Goal: Task Accomplishment & Management: Complete application form

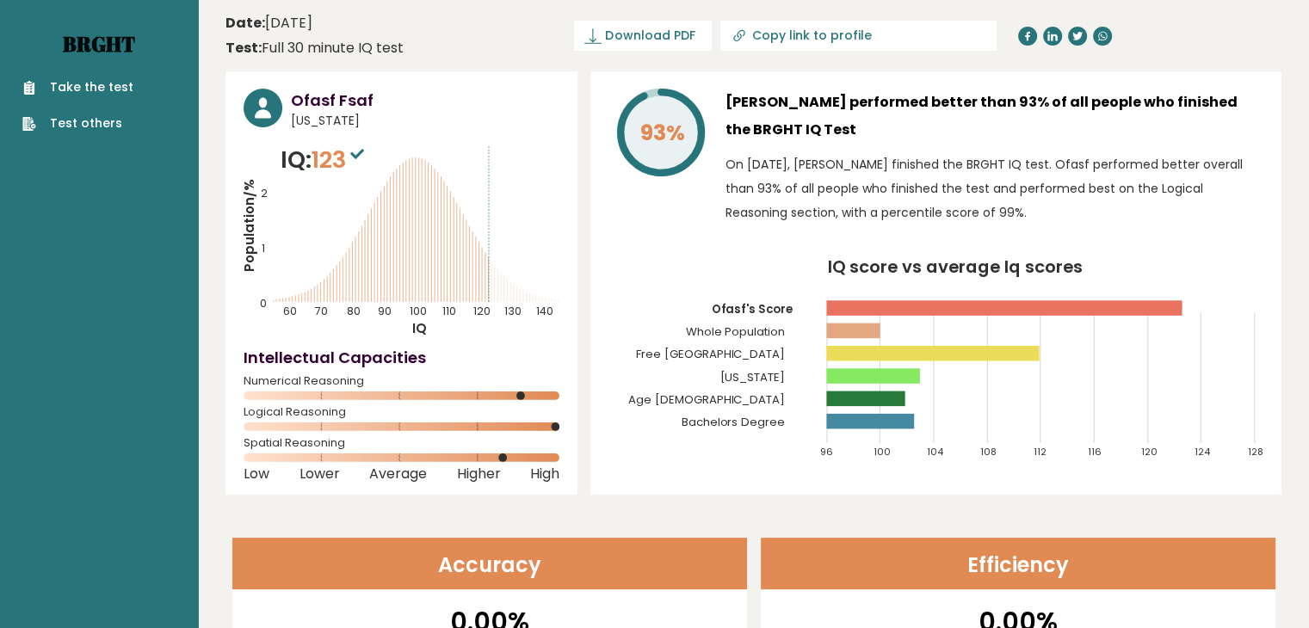
click at [113, 34] on link "Brght" at bounding box center [99, 44] width 72 height 28
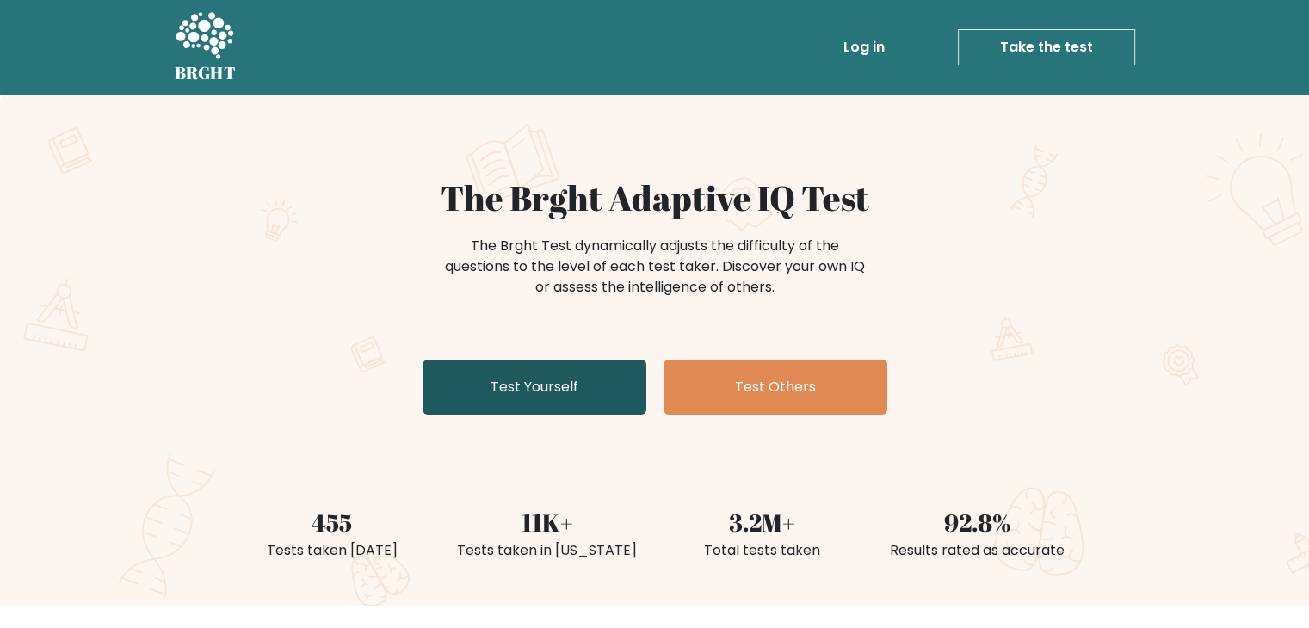
click at [553, 390] on link "Test Yourself" at bounding box center [534, 387] width 224 height 55
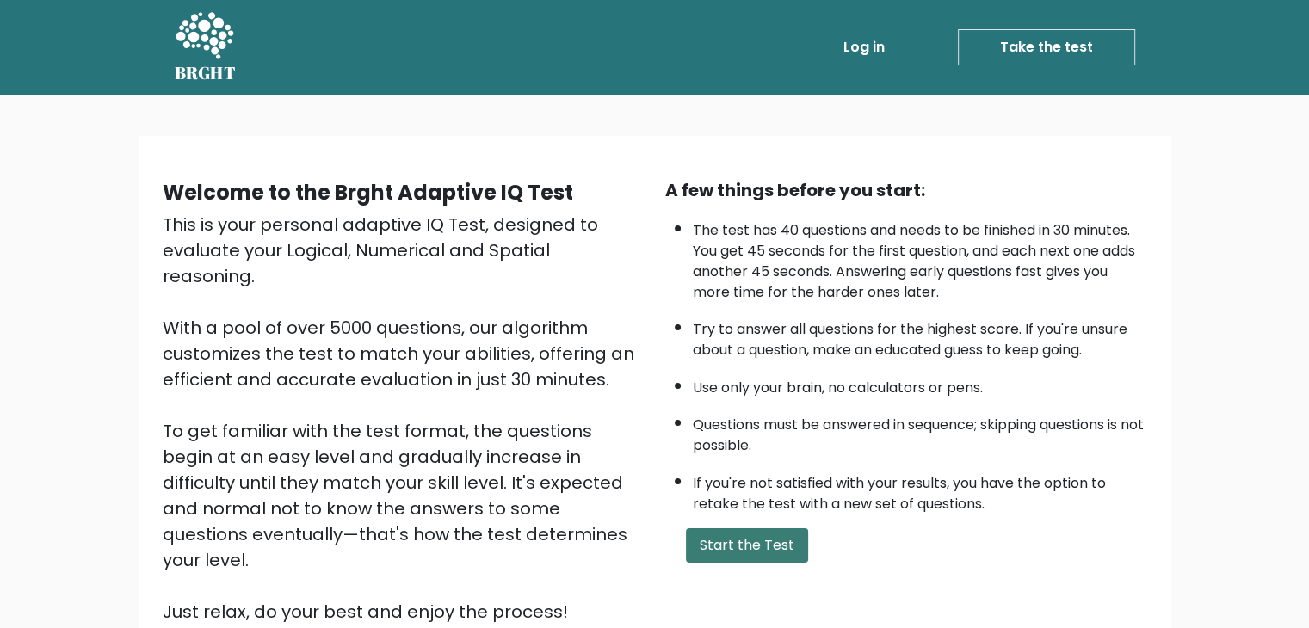
click at [755, 538] on button "Start the Test" at bounding box center [747, 545] width 122 height 34
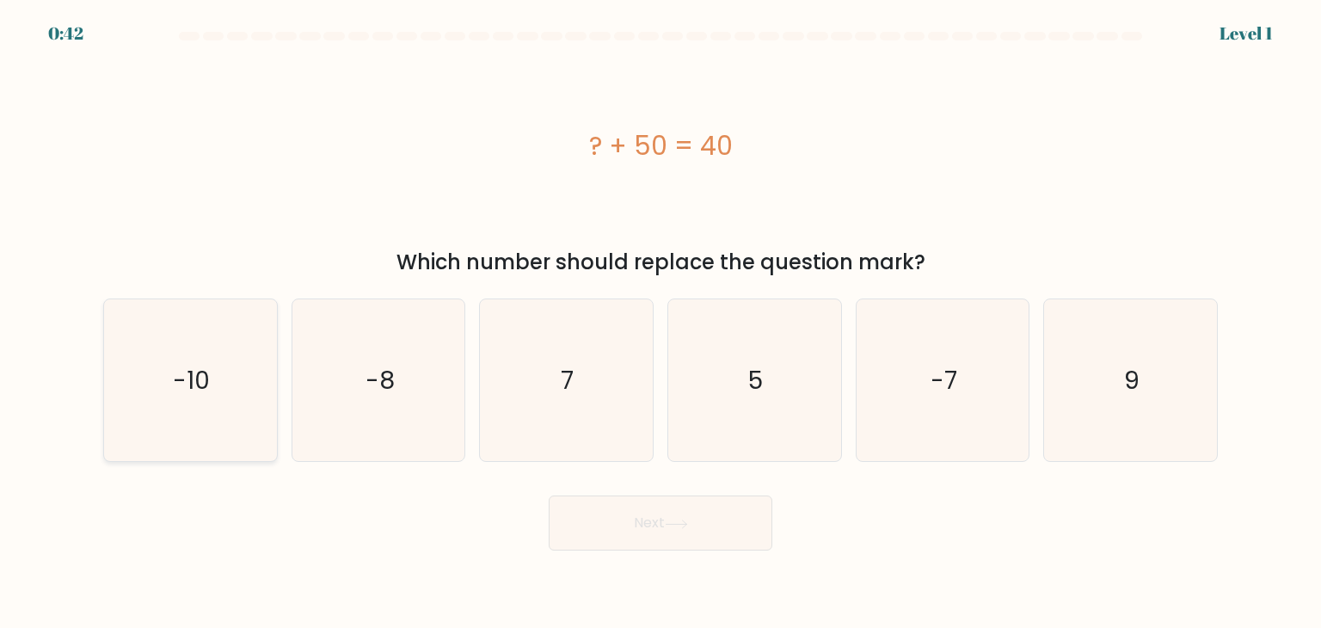
click at [148, 397] on icon "-10" at bounding box center [190, 380] width 162 height 162
click at [661, 323] on input "a. -10" at bounding box center [661, 318] width 1 height 9
radio input "true"
click at [732, 541] on button "Next" at bounding box center [661, 523] width 224 height 55
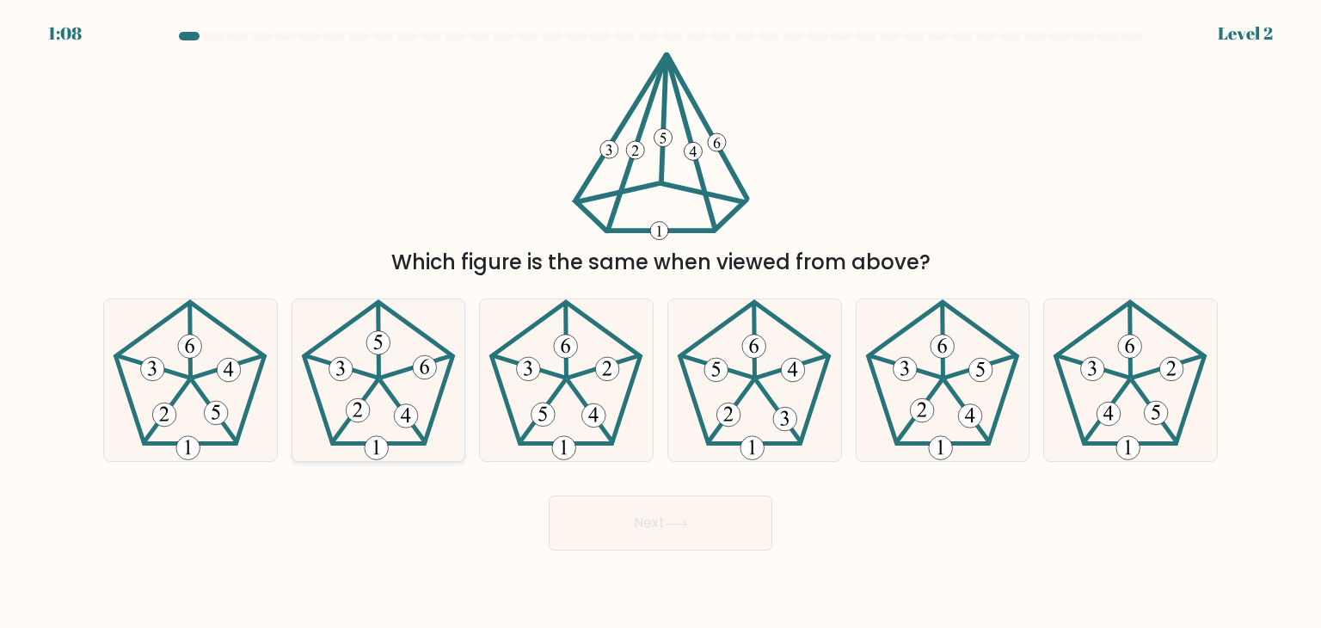
click at [408, 431] on icon at bounding box center [379, 380] width 162 height 162
click at [661, 323] on input "b." at bounding box center [661, 318] width 1 height 9
radio input "true"
click at [623, 524] on button "Next" at bounding box center [661, 523] width 224 height 55
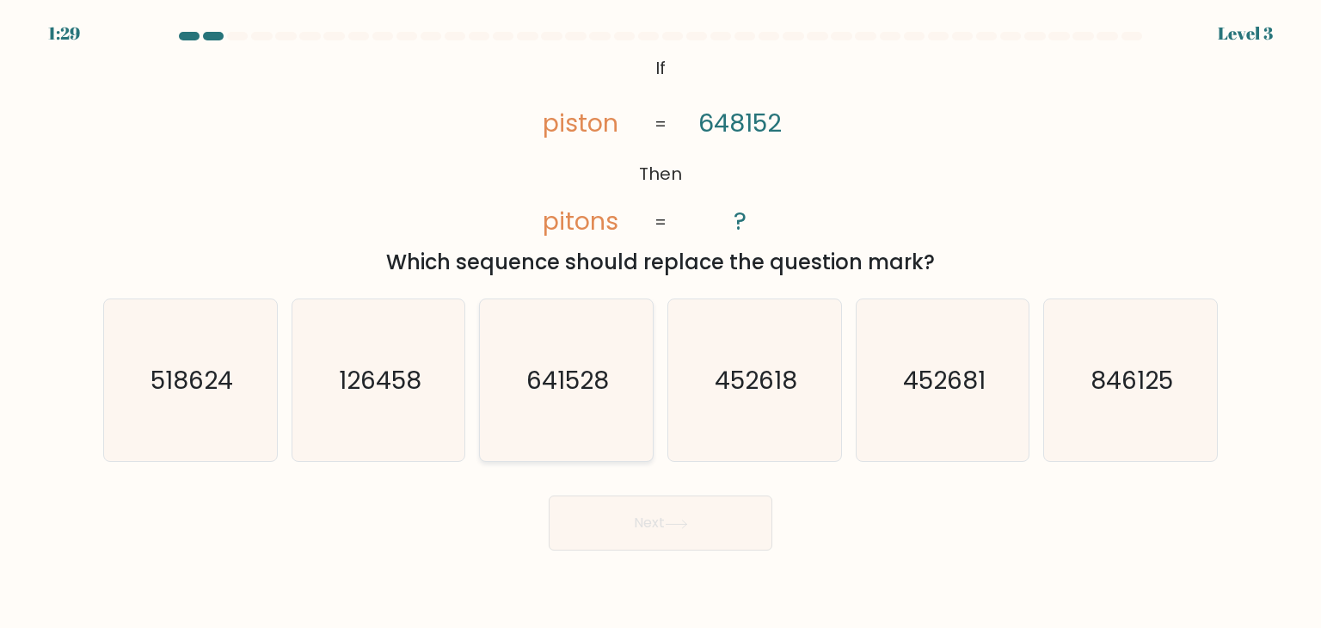
click at [612, 422] on icon "641528" at bounding box center [566, 380] width 162 height 162
click at [661, 323] on input "c. 641528" at bounding box center [661, 318] width 1 height 9
radio input "true"
click at [640, 524] on button "Next" at bounding box center [661, 523] width 224 height 55
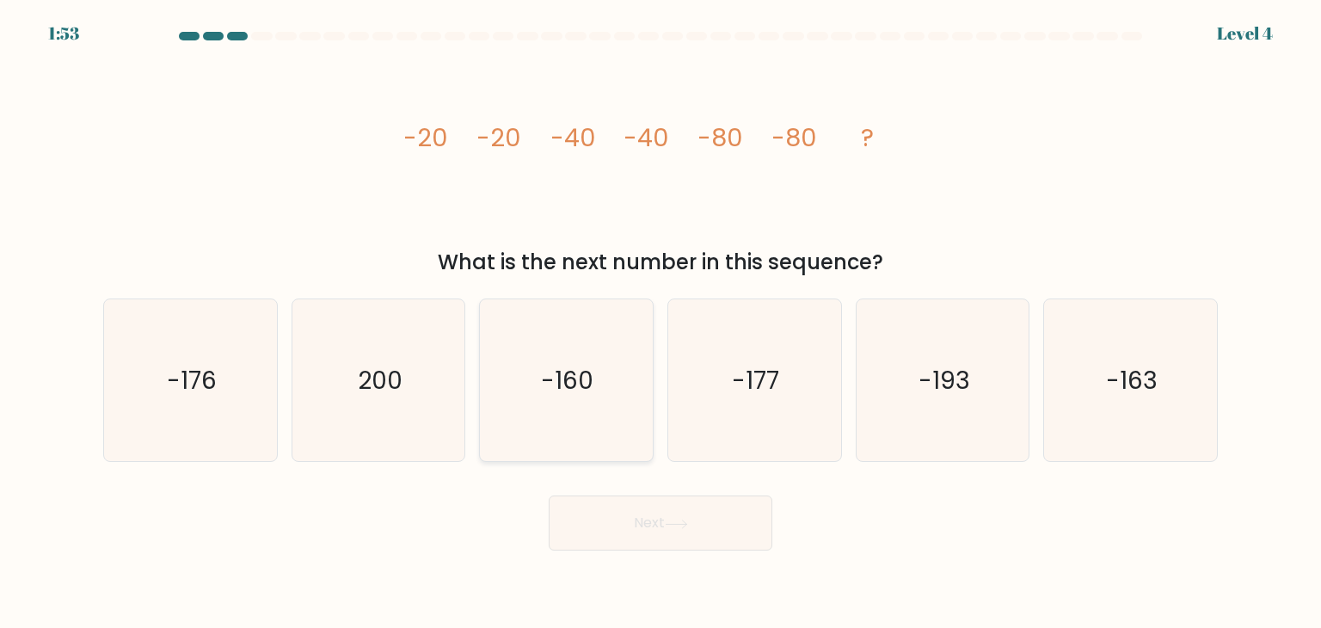
click at [575, 340] on icon "-160" at bounding box center [566, 380] width 162 height 162
click at [661, 323] on input "c. -160" at bounding box center [661, 318] width 1 height 9
radio input "true"
click at [631, 519] on button "Next" at bounding box center [661, 523] width 224 height 55
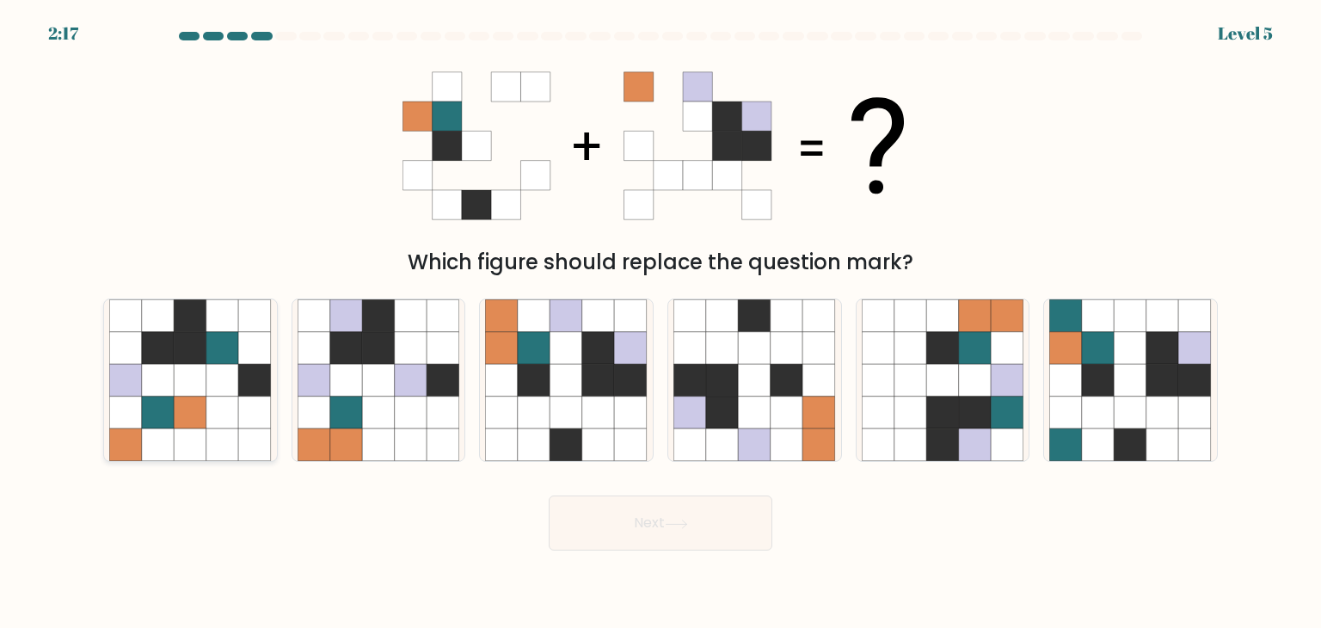
click at [185, 373] on icon at bounding box center [191, 380] width 33 height 33
click at [661, 323] on input "a." at bounding box center [661, 318] width 1 height 9
radio input "true"
click at [582, 537] on button "Next" at bounding box center [661, 523] width 224 height 55
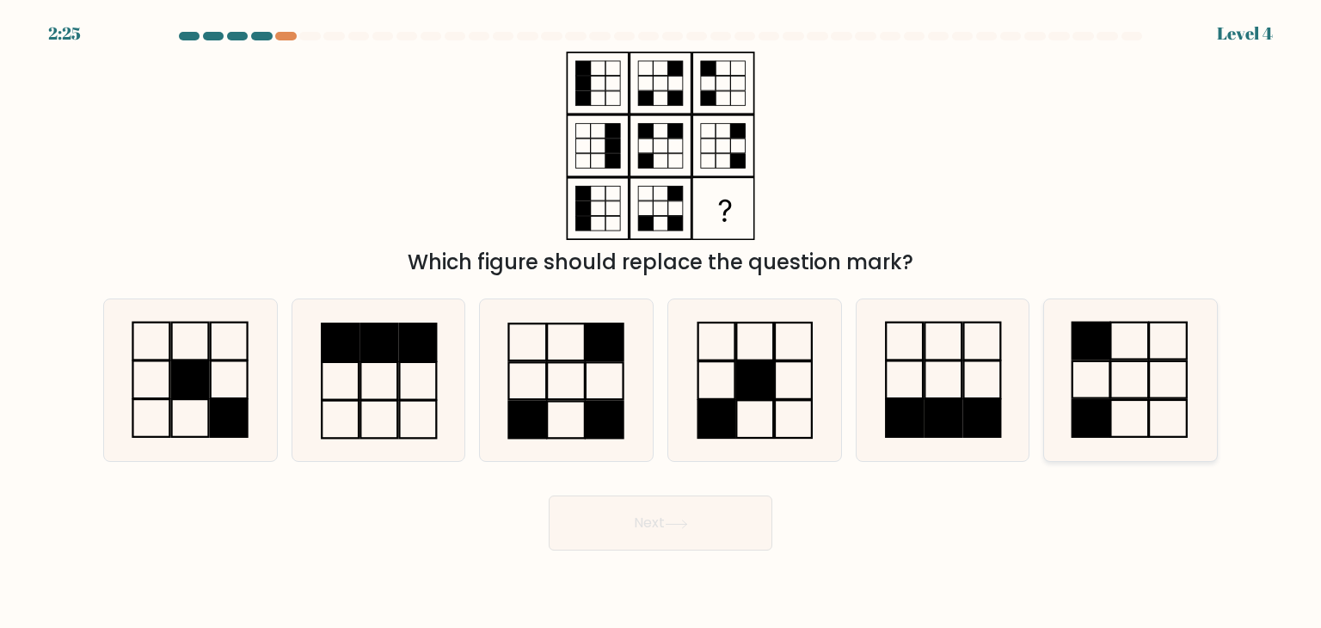
click at [1150, 406] on rect at bounding box center [1169, 418] width 38 height 37
click at [662, 323] on input "f." at bounding box center [661, 318] width 1 height 9
radio input "true"
click at [733, 502] on button "Next" at bounding box center [661, 523] width 224 height 55
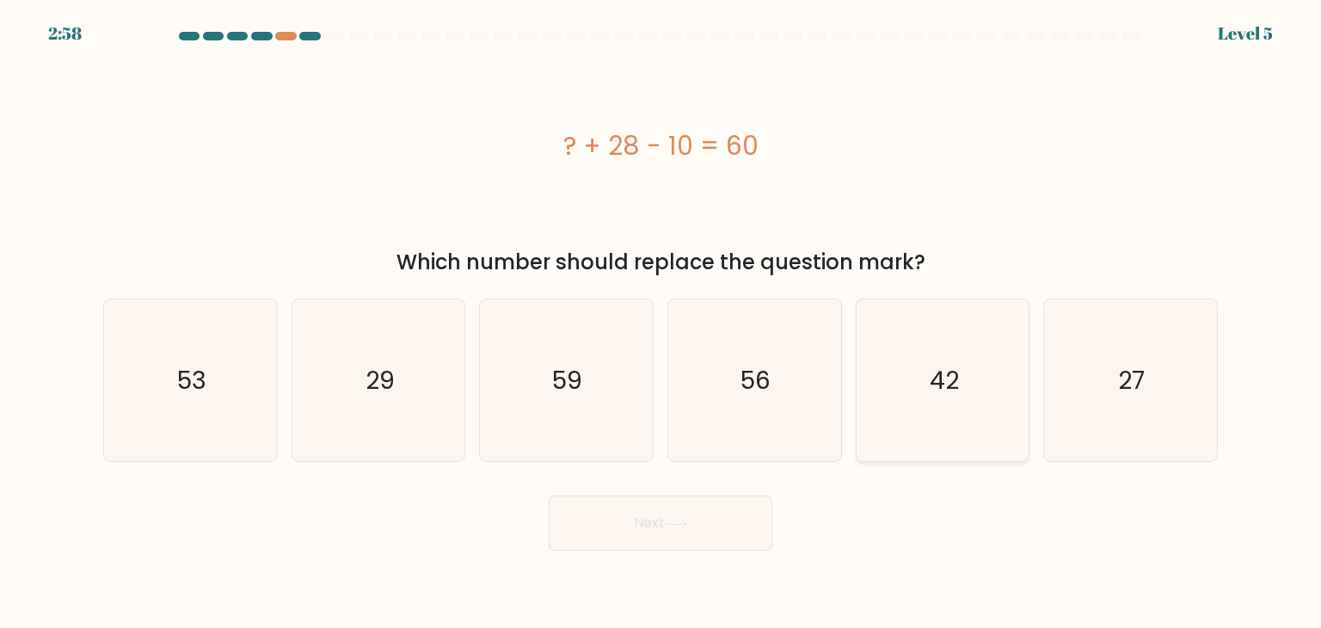
click at [956, 317] on icon "42" at bounding box center [943, 380] width 162 height 162
click at [662, 317] on input "e. 42" at bounding box center [661, 318] width 1 height 9
radio input "true"
click at [712, 521] on button "Next" at bounding box center [661, 523] width 224 height 55
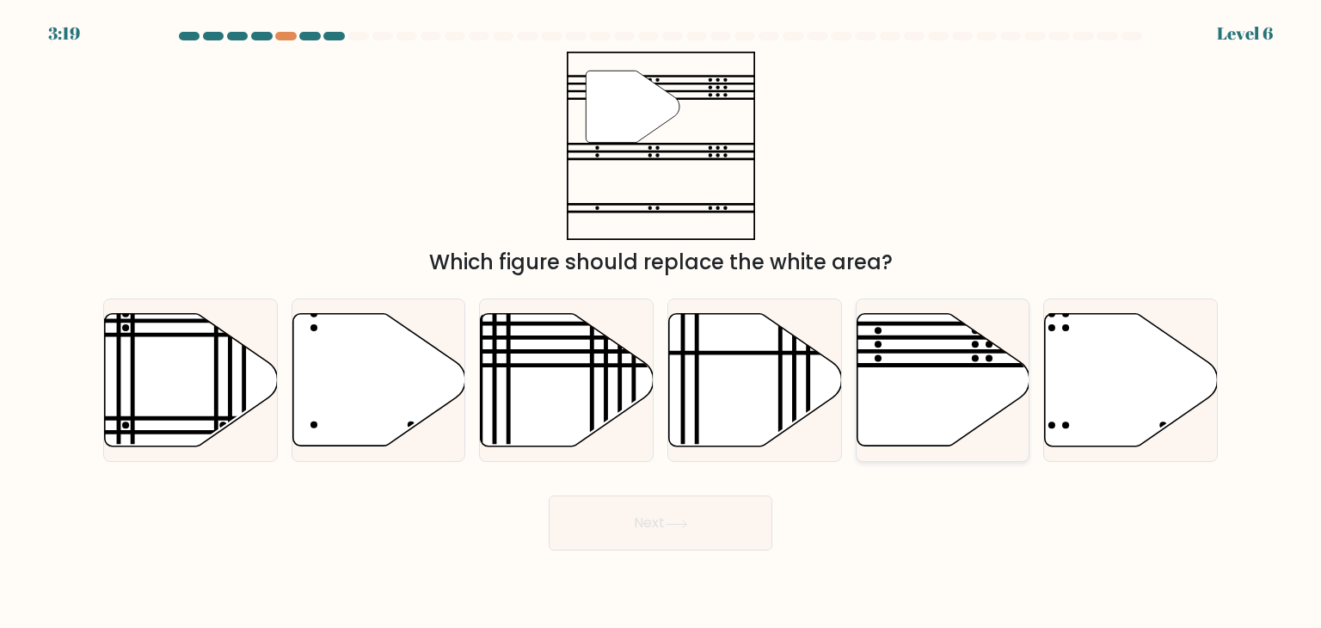
click at [924, 333] on icon at bounding box center [943, 380] width 173 height 132
click at [662, 323] on input "e." at bounding box center [661, 318] width 1 height 9
radio input "true"
click at [688, 520] on icon at bounding box center [676, 524] width 23 height 9
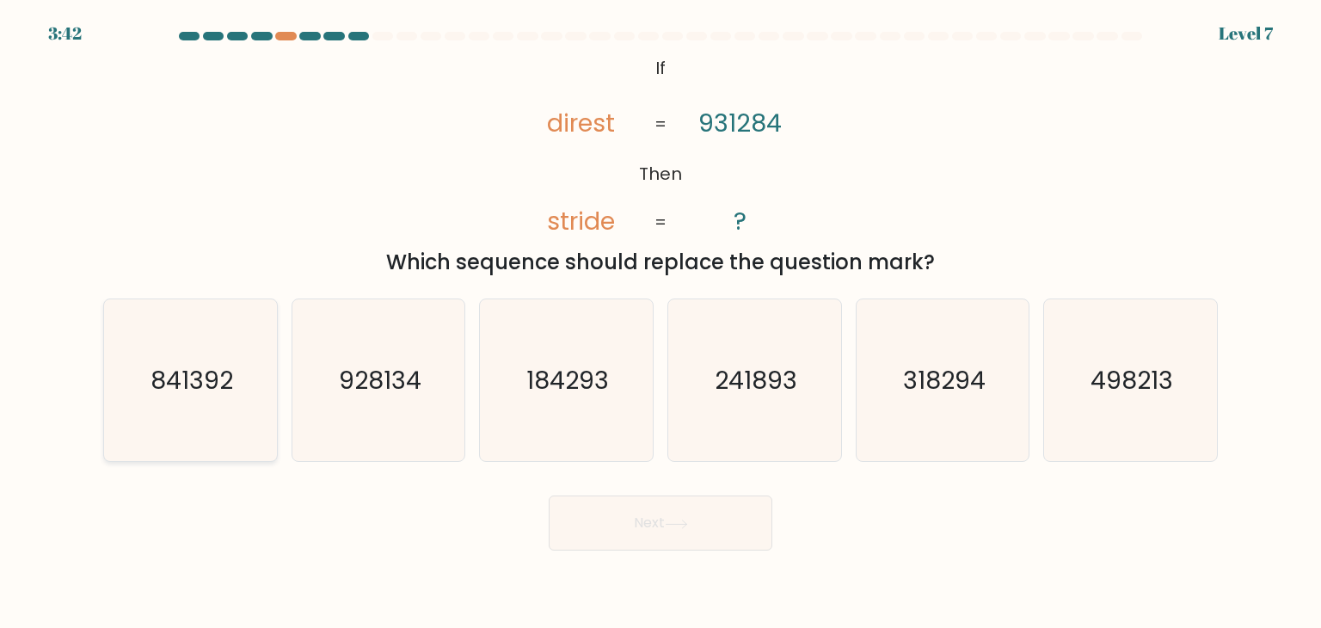
click at [242, 332] on icon "841392" at bounding box center [190, 380] width 162 height 162
click at [661, 323] on input "a. 841392" at bounding box center [661, 318] width 1 height 9
radio input "true"
click at [613, 535] on button "Next" at bounding box center [661, 523] width 224 height 55
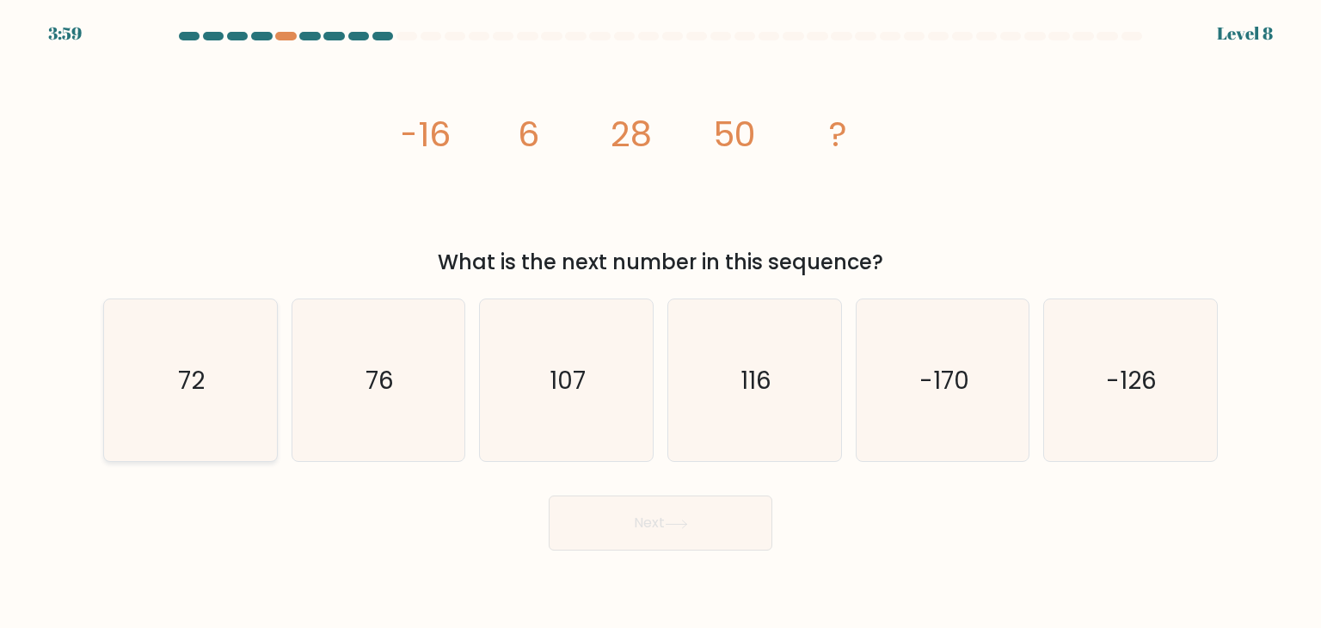
click at [176, 357] on icon "72" at bounding box center [190, 380] width 162 height 162
click at [661, 323] on input "a. 72" at bounding box center [661, 318] width 1 height 9
radio input "true"
click at [571, 523] on button "Next" at bounding box center [661, 523] width 224 height 55
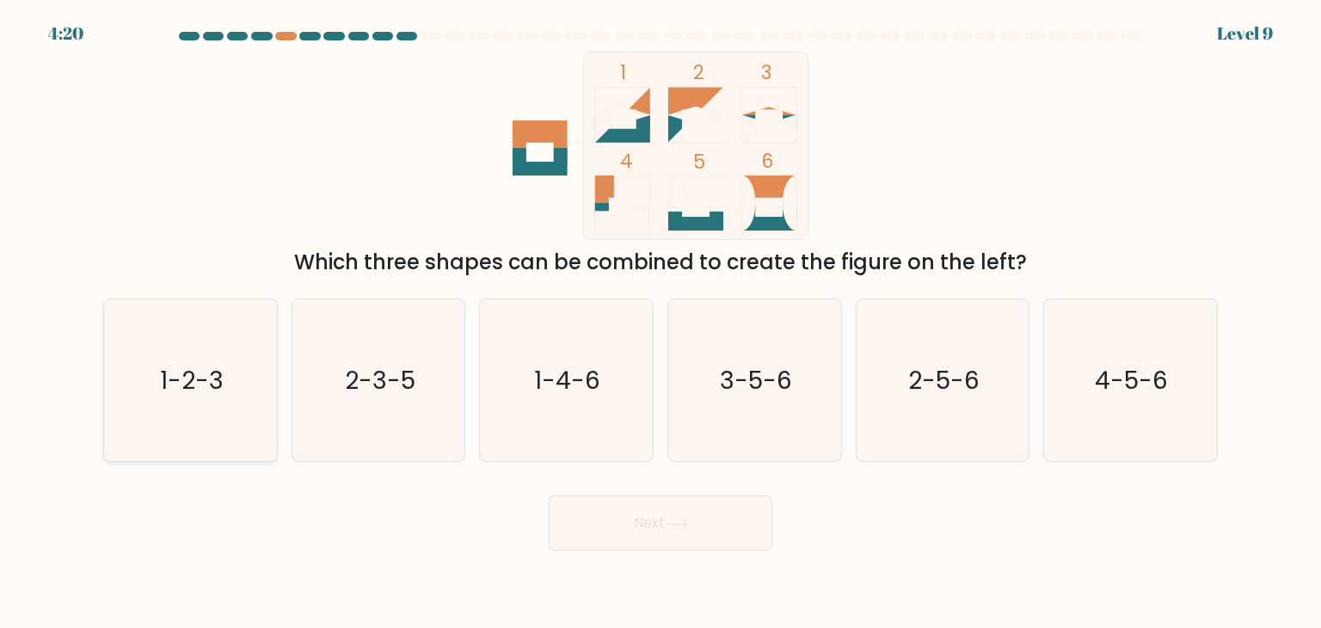
click at [190, 392] on text "1-2-3" at bounding box center [192, 380] width 64 height 34
click at [661, 323] on input "a. 1-2-3" at bounding box center [661, 318] width 1 height 9
radio input "true"
click at [711, 528] on button "Next" at bounding box center [661, 523] width 224 height 55
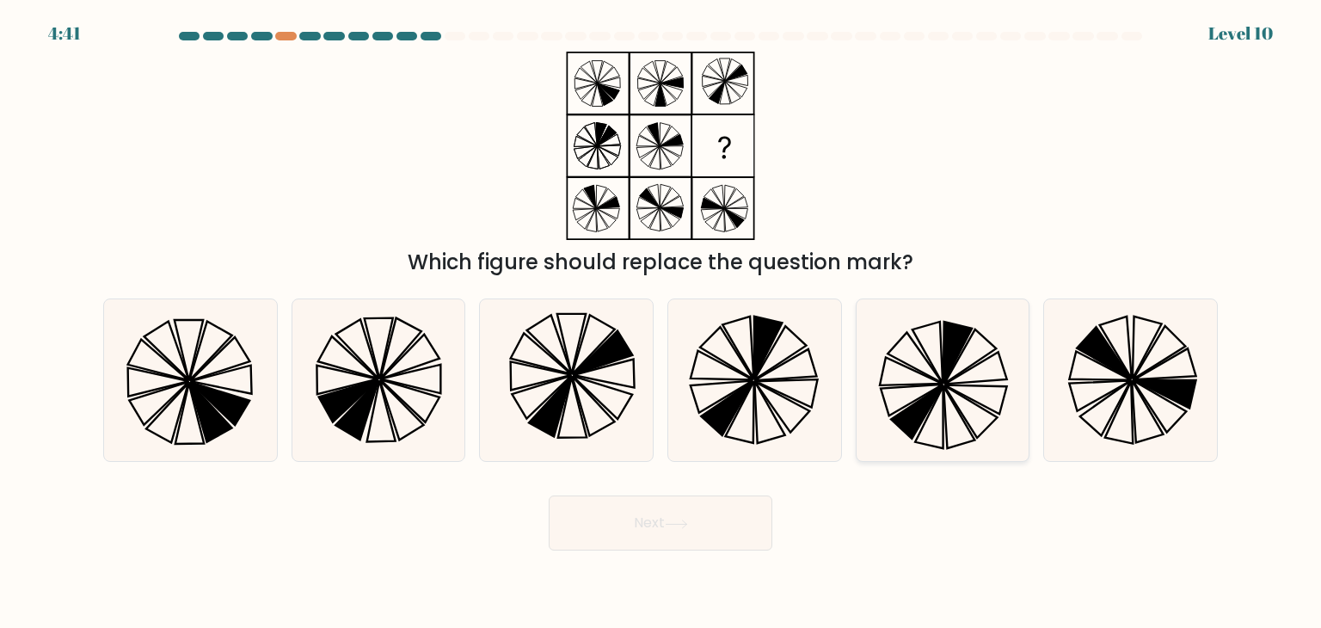
drag, startPoint x: 1105, startPoint y: 372, endPoint x: 1019, endPoint y: 440, distance: 109.5
click at [1101, 372] on icon at bounding box center [1131, 380] width 162 height 162
click at [662, 323] on input "f." at bounding box center [661, 318] width 1 height 9
radio input "true"
click at [675, 538] on button "Next" at bounding box center [661, 523] width 224 height 55
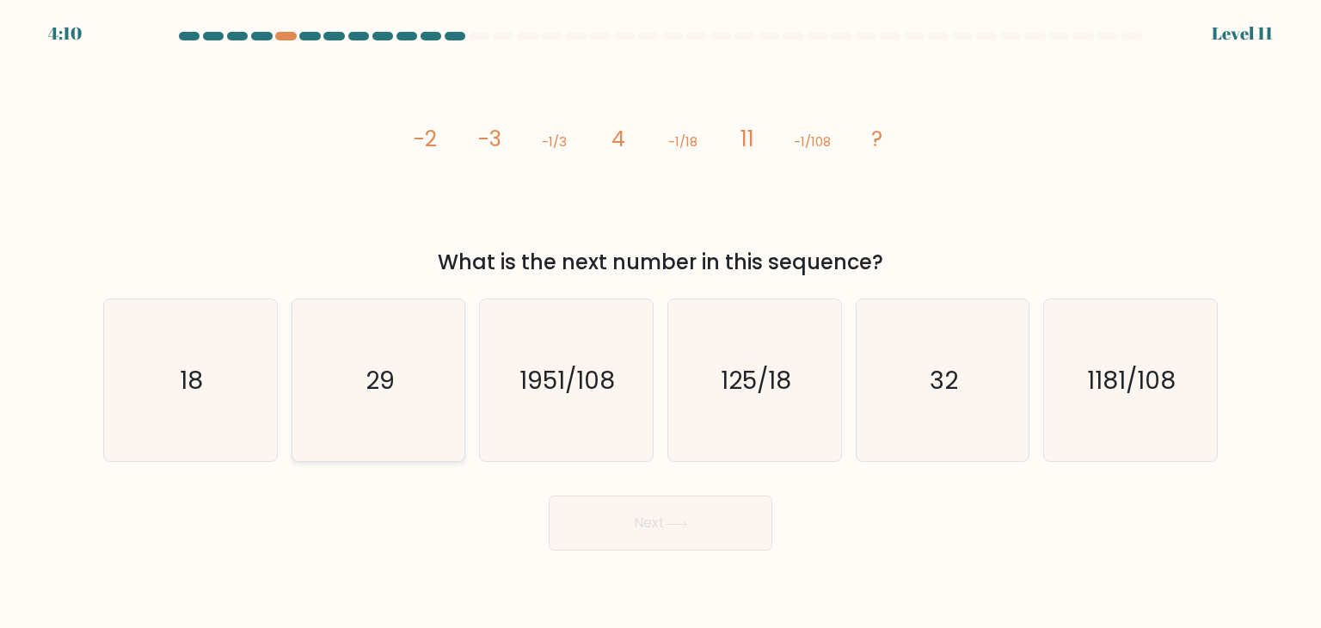
click at [416, 391] on icon "29" at bounding box center [379, 380] width 162 height 162
click at [661, 323] on input "b. 29" at bounding box center [661, 318] width 1 height 9
radio input "true"
click at [645, 504] on button "Next" at bounding box center [661, 523] width 224 height 55
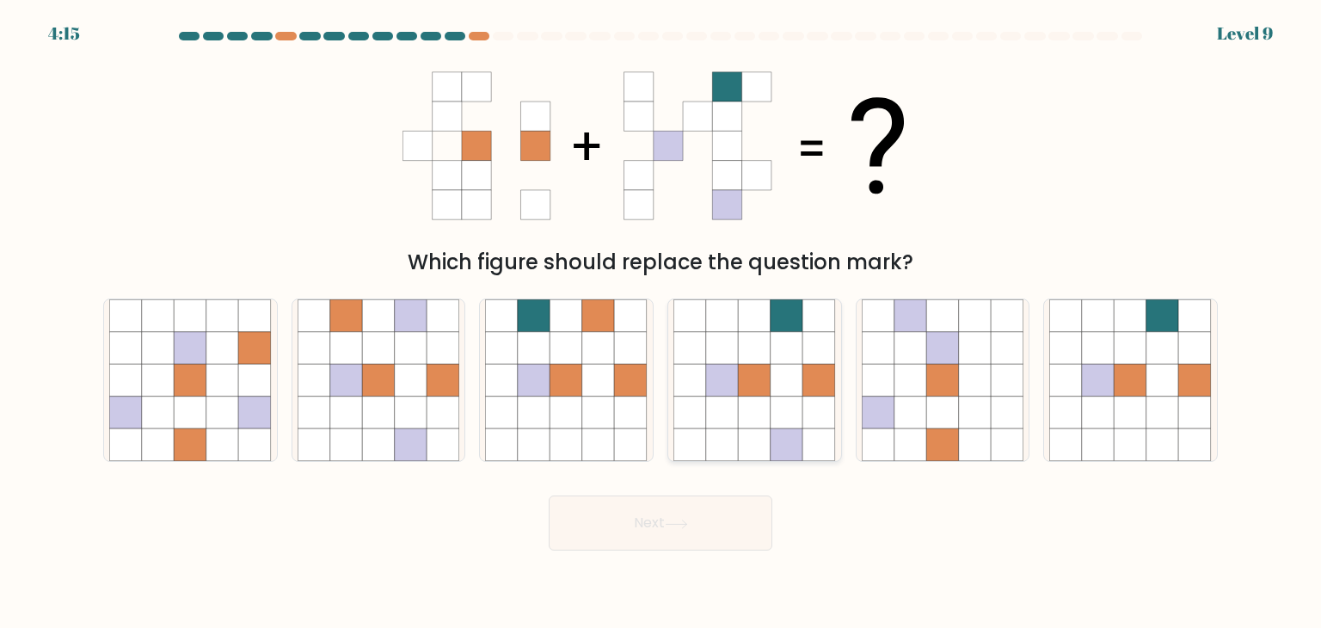
click at [794, 446] on icon at bounding box center [787, 445] width 33 height 33
click at [662, 323] on input "d." at bounding box center [661, 318] width 1 height 9
radio input "true"
click at [759, 516] on button "Next" at bounding box center [661, 523] width 224 height 55
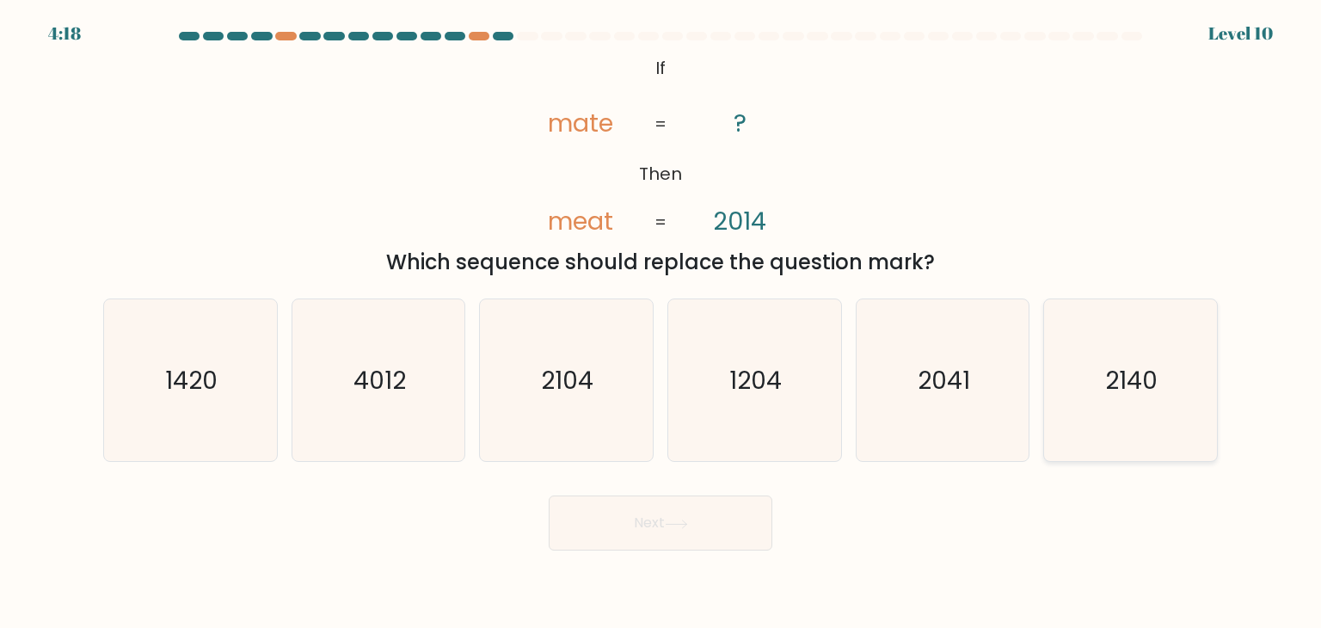
click at [1090, 393] on icon "2140" at bounding box center [1131, 380] width 162 height 162
click at [662, 323] on input "f. 2140" at bounding box center [661, 318] width 1 height 9
radio input "true"
click at [748, 535] on button "Next" at bounding box center [661, 523] width 224 height 55
click at [681, 520] on icon at bounding box center [676, 524] width 23 height 9
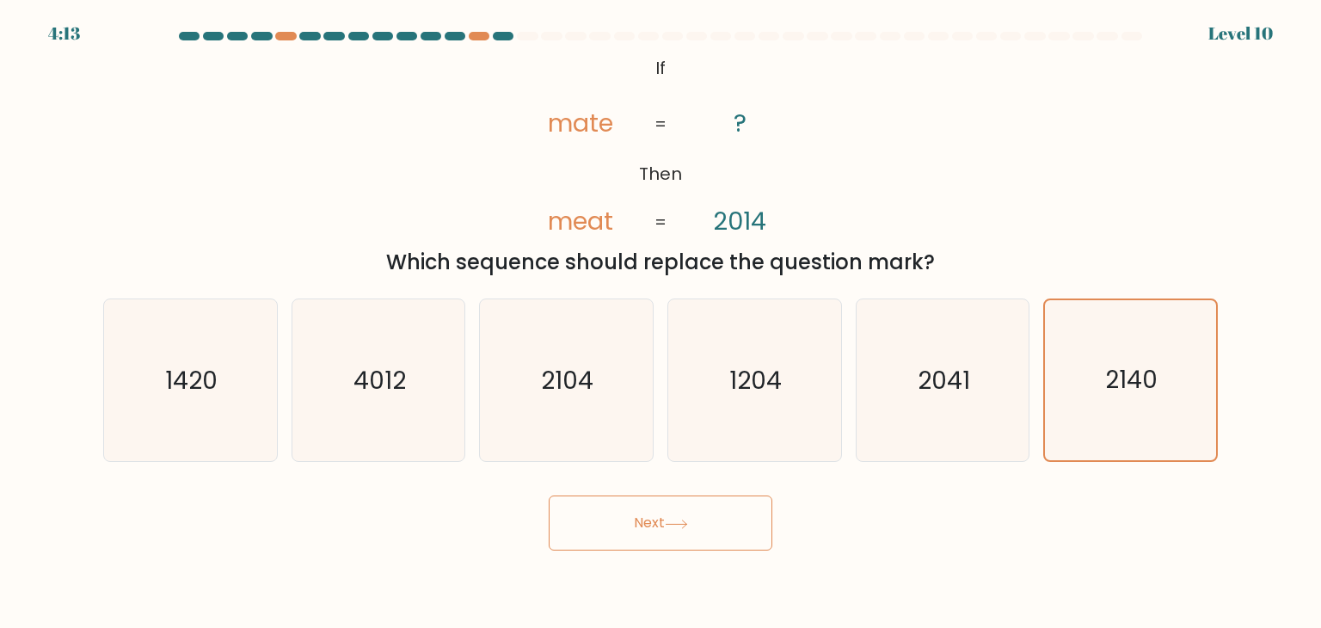
click at [702, 533] on button "Next" at bounding box center [661, 523] width 224 height 55
click at [984, 369] on icon "2041" at bounding box center [943, 380] width 162 height 162
click at [662, 323] on input "e. 2041" at bounding box center [661, 318] width 1 height 9
radio input "true"
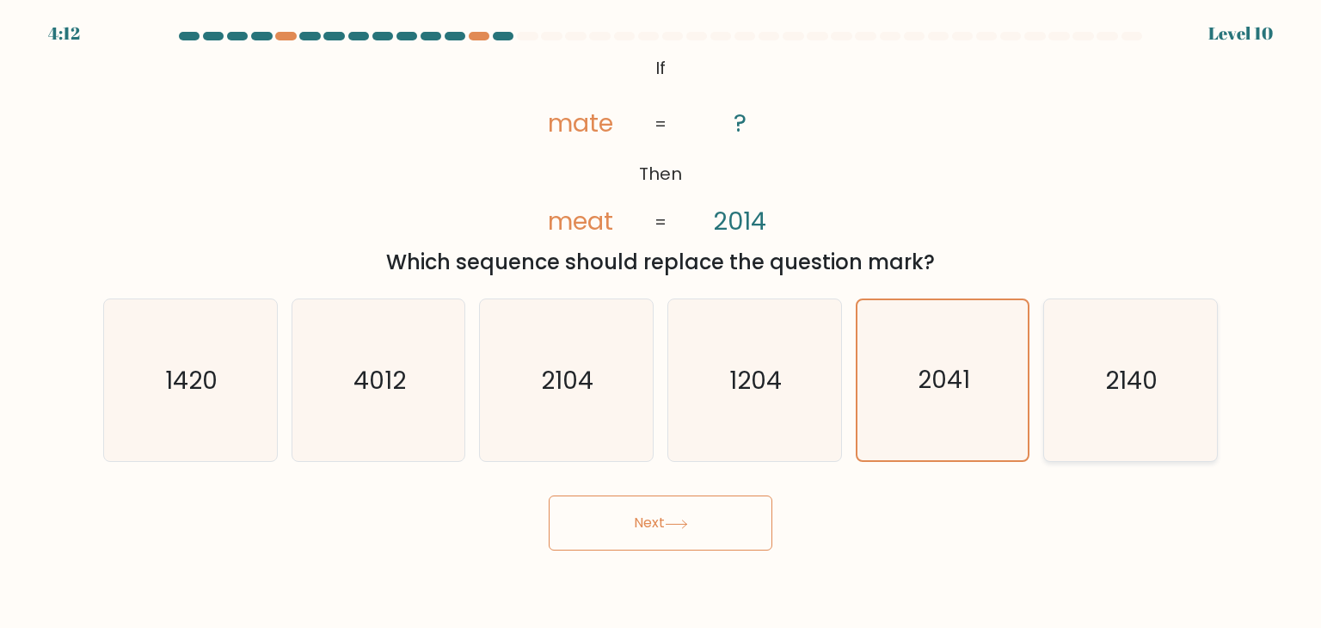
click at [1112, 344] on icon "2140" at bounding box center [1131, 380] width 162 height 162
click at [662, 323] on input "f. 2140" at bounding box center [661, 318] width 1 height 9
radio input "true"
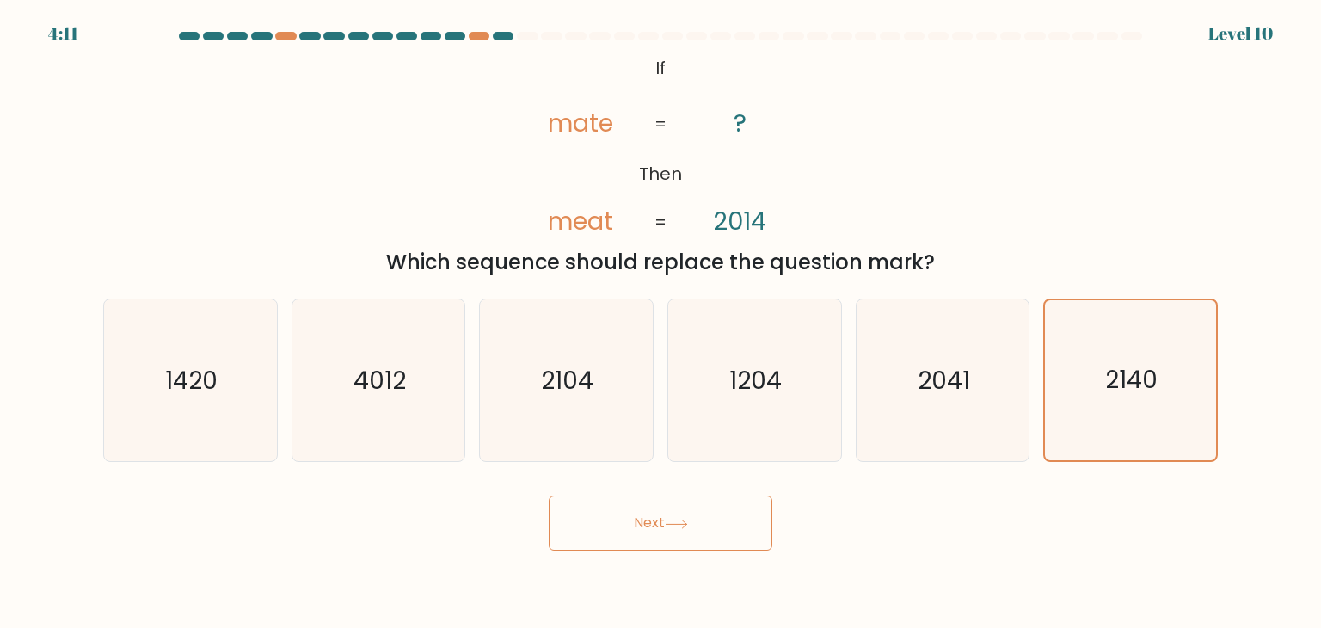
click at [696, 507] on button "Next" at bounding box center [661, 523] width 224 height 55
click at [721, 539] on button "Next" at bounding box center [661, 523] width 224 height 55
click at [1105, 387] on icon "2140" at bounding box center [1131, 380] width 162 height 162
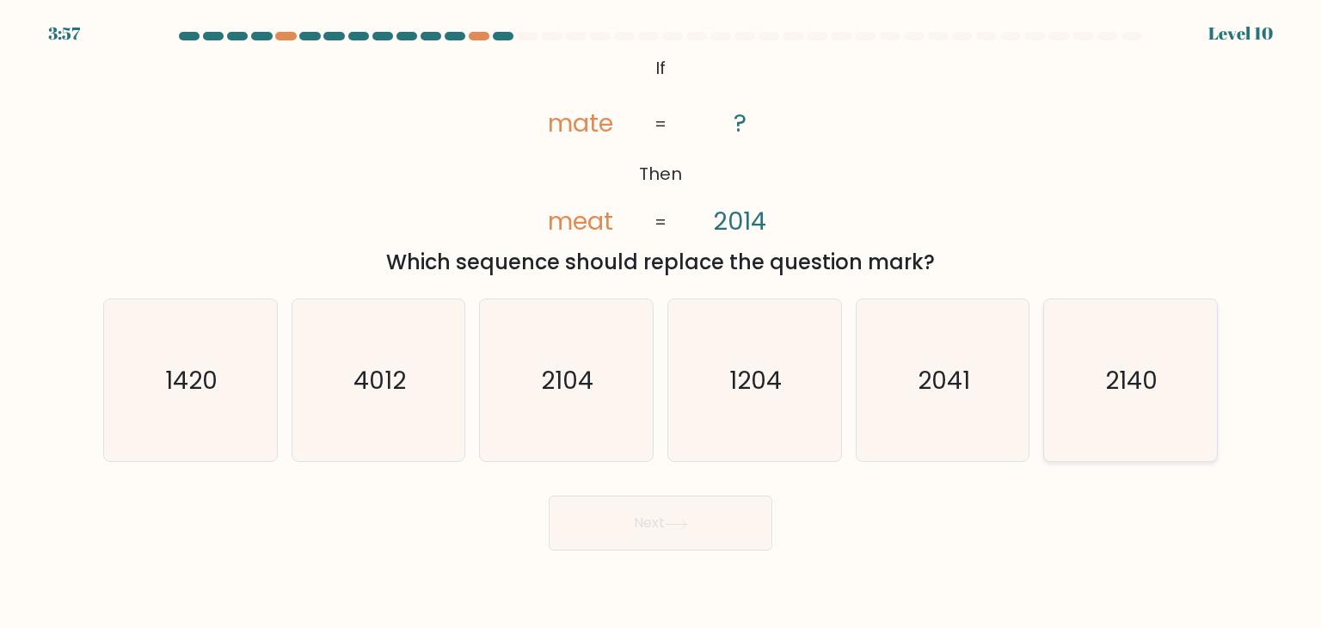
click at [662, 323] on input "f. 2140" at bounding box center [661, 318] width 1 height 9
radio input "true"
click at [688, 528] on icon at bounding box center [676, 524] width 23 height 9
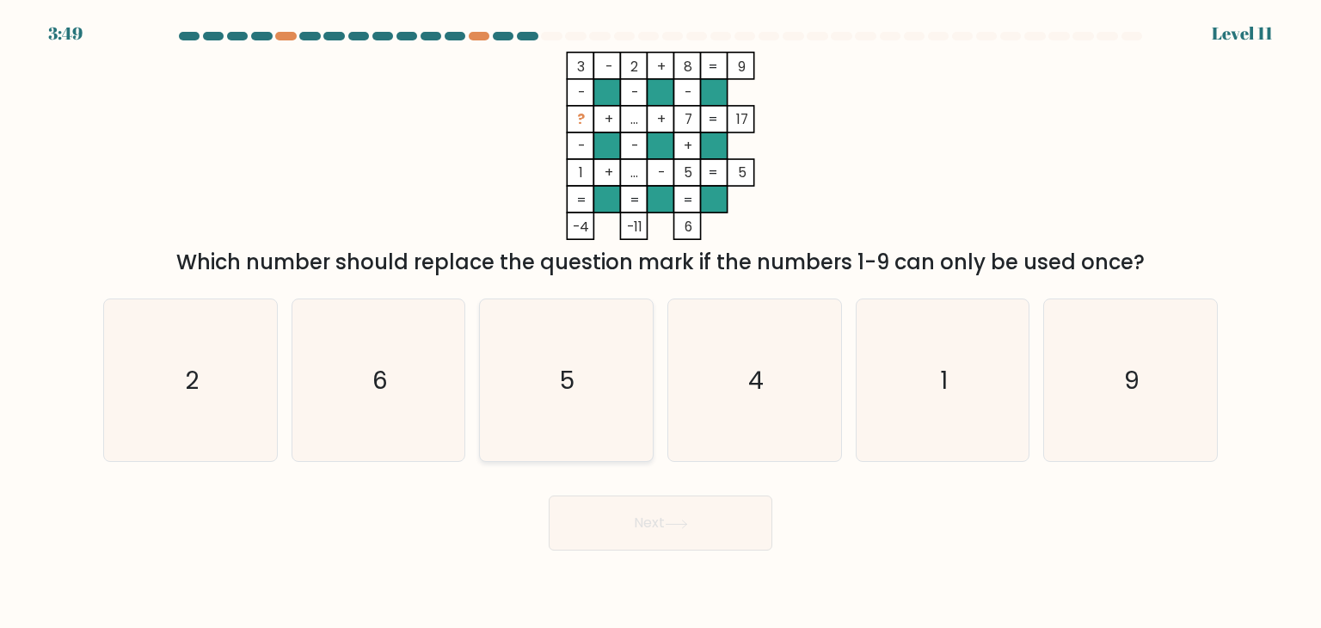
drag, startPoint x: 347, startPoint y: 334, endPoint x: 567, endPoint y: 398, distance: 229.5
click at [348, 319] on icon "6" at bounding box center [379, 380] width 162 height 162
click at [661, 319] on input "b. 6" at bounding box center [661, 318] width 1 height 9
radio input "true"
click at [615, 528] on button "Next" at bounding box center [661, 523] width 224 height 55
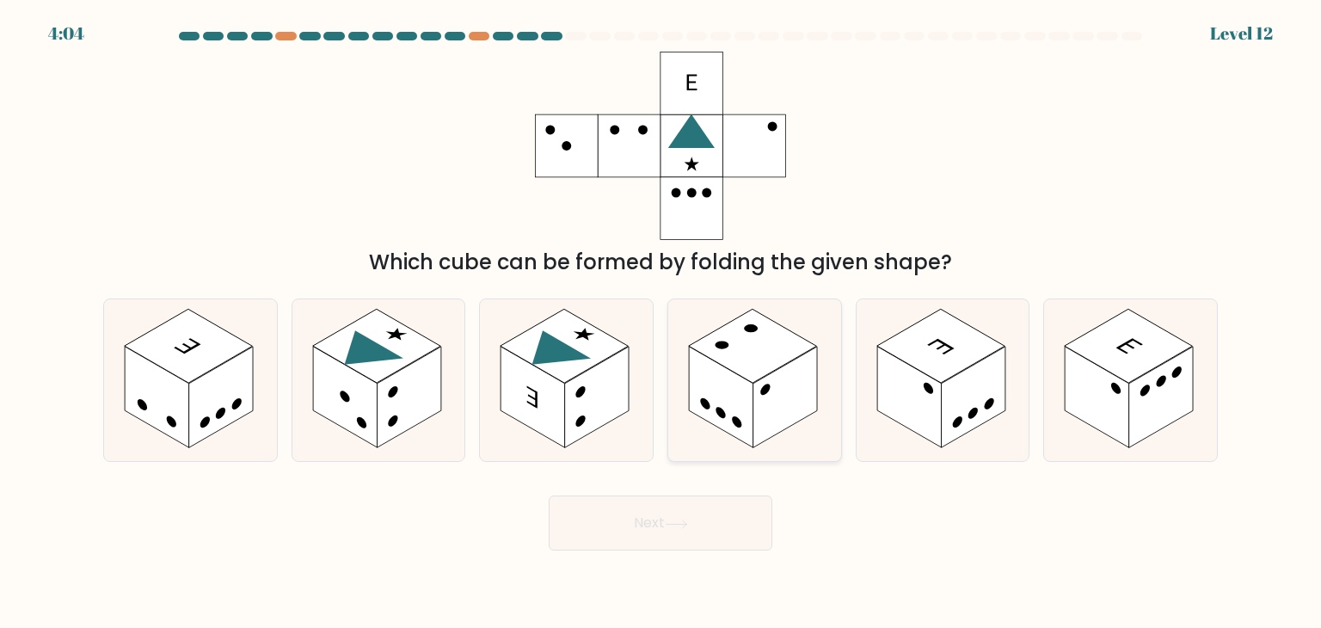
click at [784, 348] on rect at bounding box center [753, 346] width 128 height 74
click at [662, 323] on input "d." at bounding box center [661, 318] width 1 height 9
radio input "true"
click at [728, 529] on button "Next" at bounding box center [661, 523] width 224 height 55
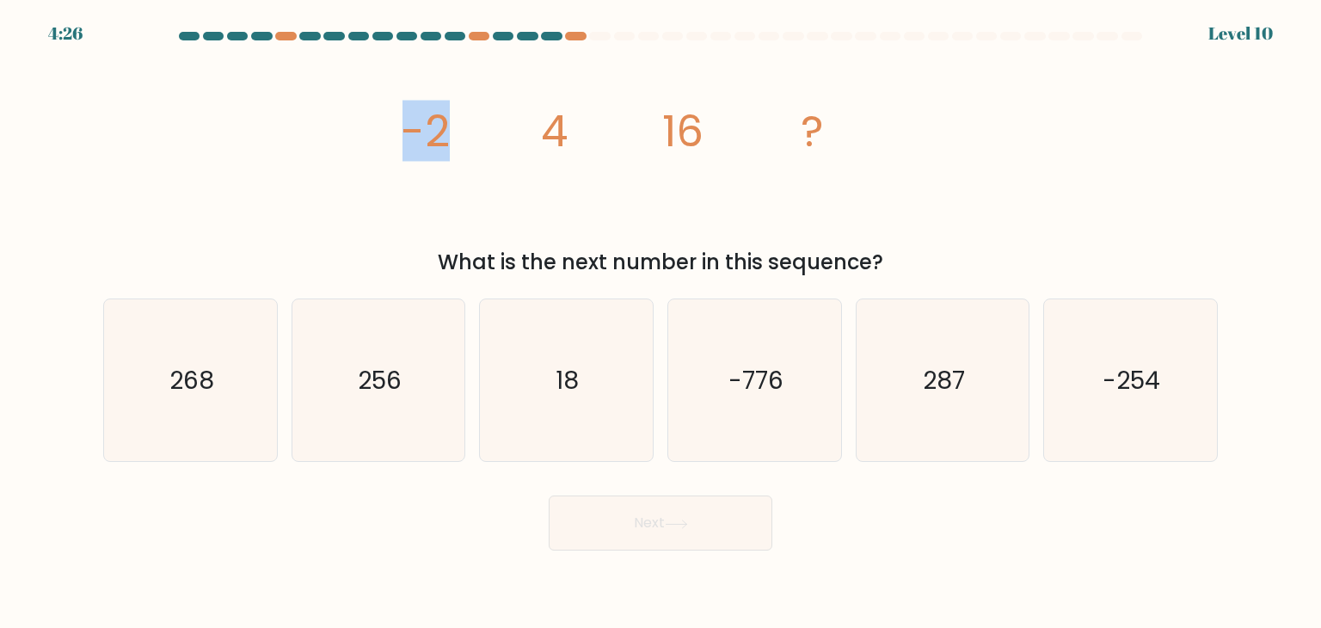
drag, startPoint x: 360, startPoint y: 99, endPoint x: 527, endPoint y: 125, distance: 168.0
click at [527, 125] on div "image/svg+xml -2 4 16 ? What is the next number in this sequence?" at bounding box center [661, 165] width 1136 height 226
click at [527, 125] on icon "image/svg+xml -2 4 16 ?" at bounding box center [661, 146] width 516 height 188
click at [401, 414] on icon "256" at bounding box center [379, 380] width 162 height 162
click at [661, 323] on input "b. 256" at bounding box center [661, 318] width 1 height 9
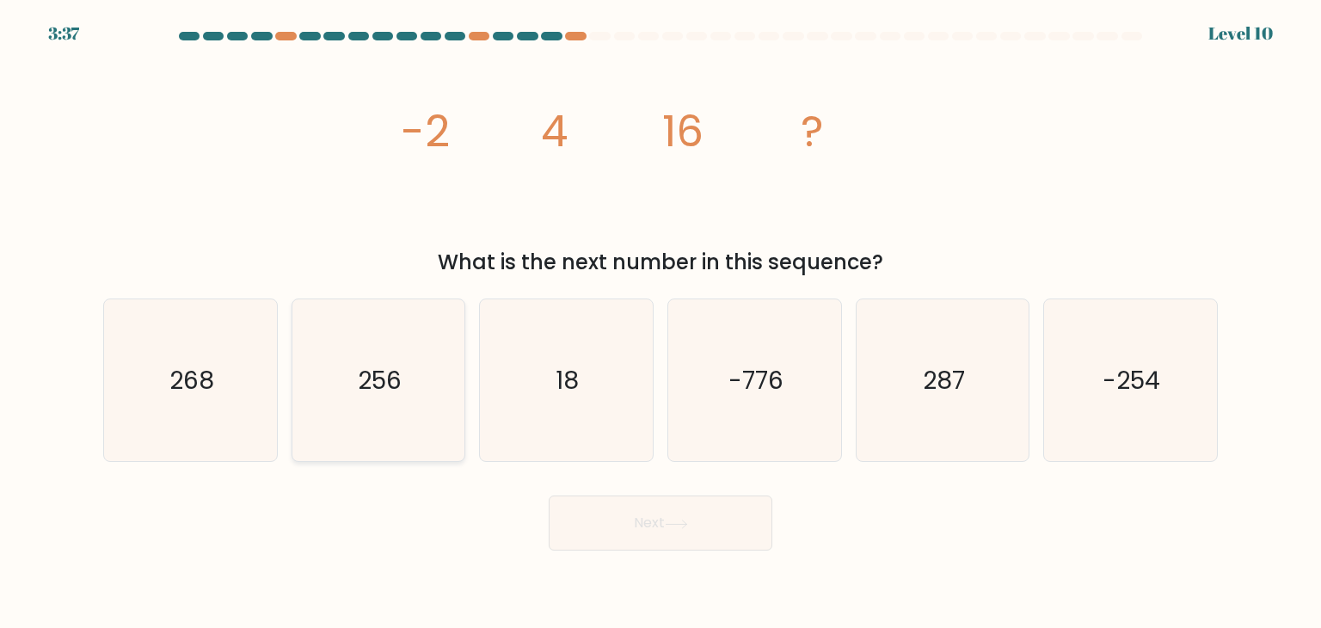
radio input "true"
click at [647, 507] on button "Next" at bounding box center [661, 523] width 224 height 55
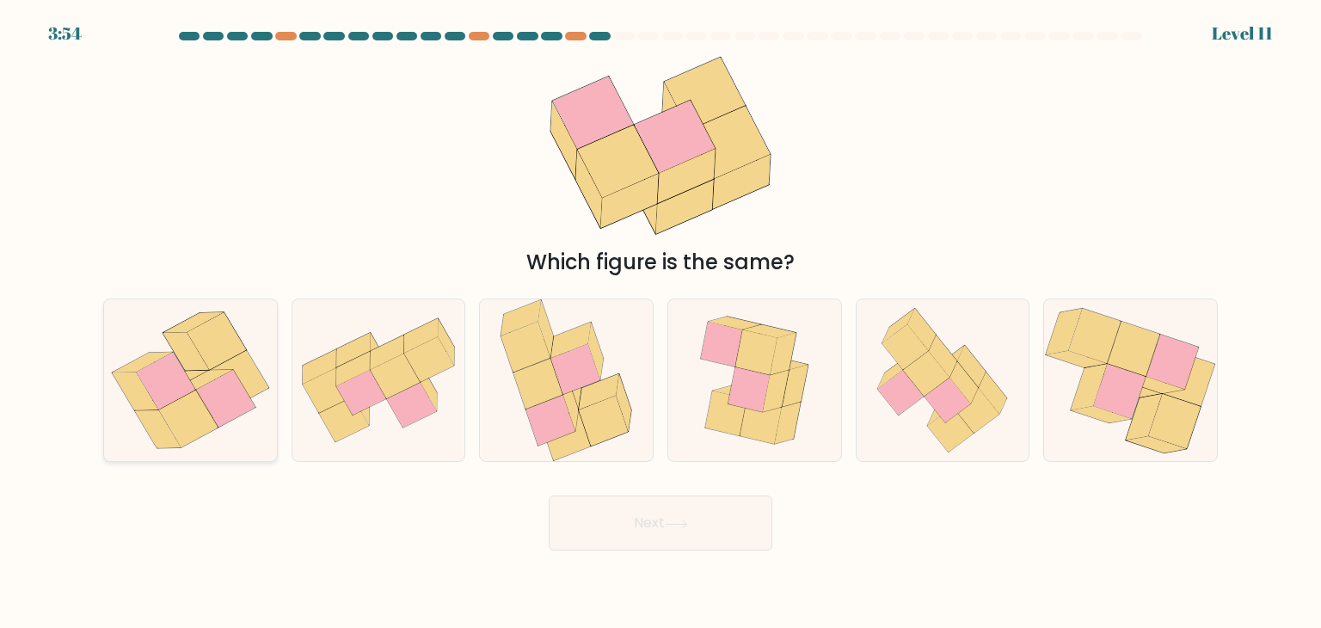
click at [210, 337] on icon at bounding box center [216, 340] width 59 height 57
click at [661, 323] on input "a." at bounding box center [661, 318] width 1 height 9
radio input "true"
click at [671, 530] on button "Next" at bounding box center [661, 523] width 224 height 55
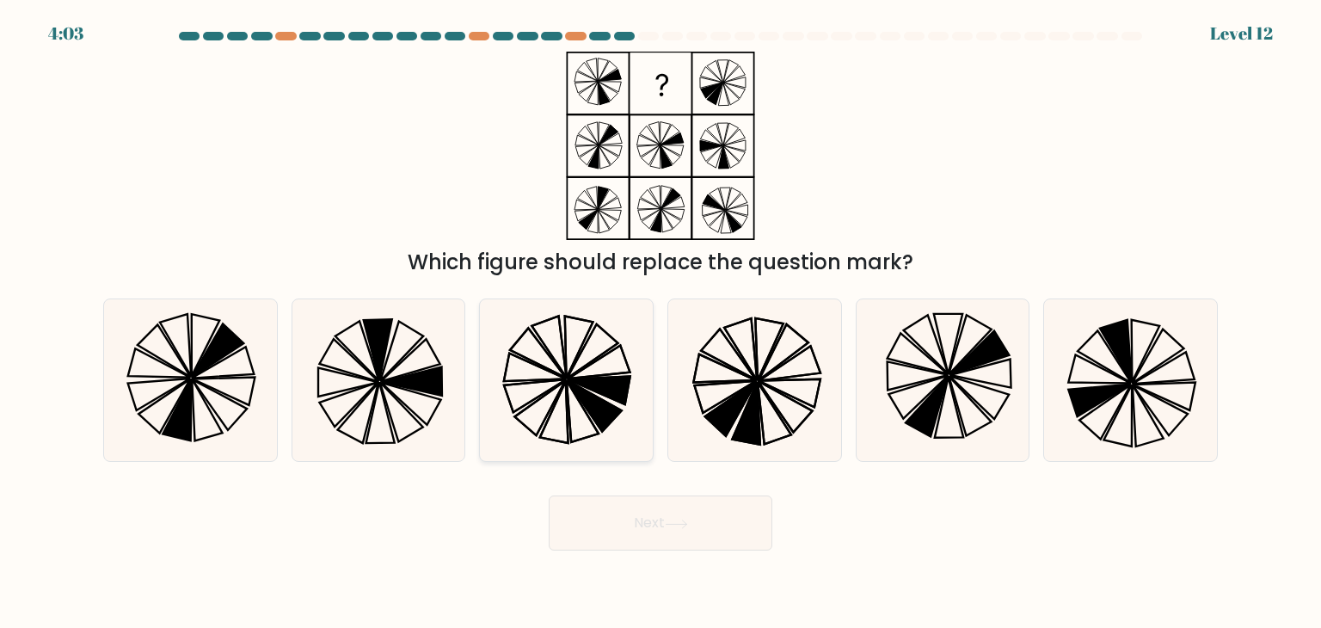
click at [509, 390] on icon at bounding box center [566, 380] width 162 height 162
click at [661, 323] on input "c." at bounding box center [661, 318] width 1 height 9
radio input "true"
click at [607, 530] on button "Next" at bounding box center [661, 523] width 224 height 55
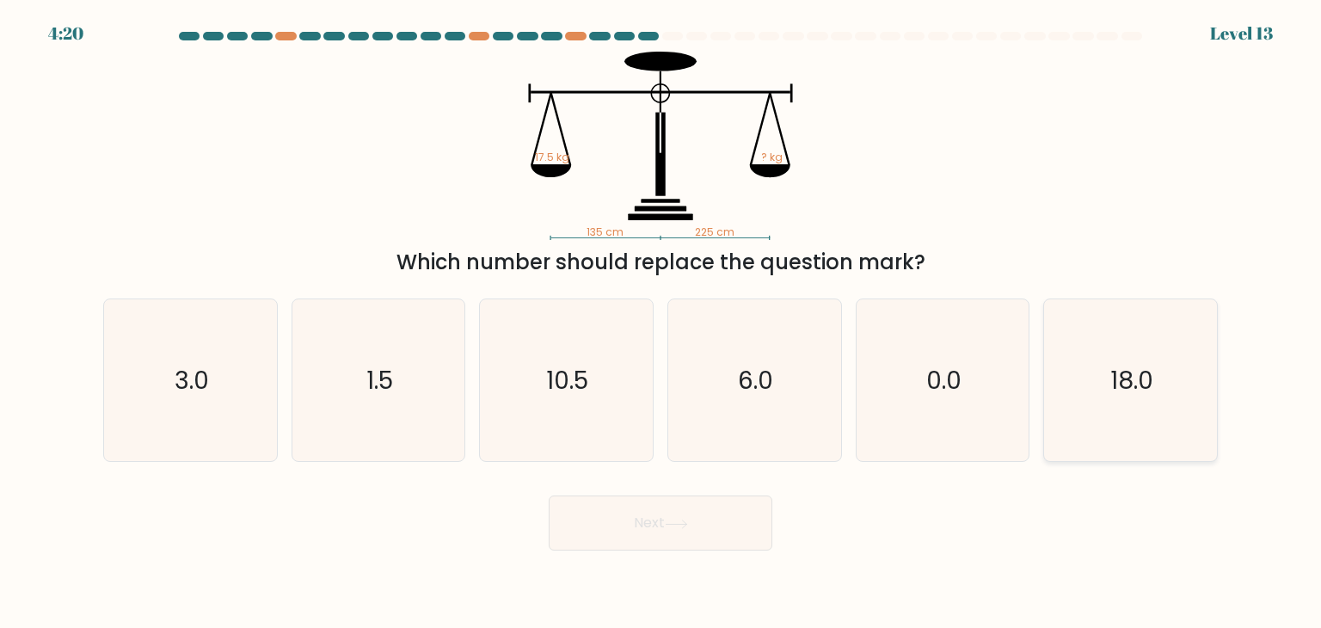
click at [1129, 367] on text "18.0" at bounding box center [1132, 380] width 43 height 34
click at [662, 323] on input "f. 18.0" at bounding box center [661, 318] width 1 height 9
radio input "true"
click at [730, 538] on button "Next" at bounding box center [661, 523] width 224 height 55
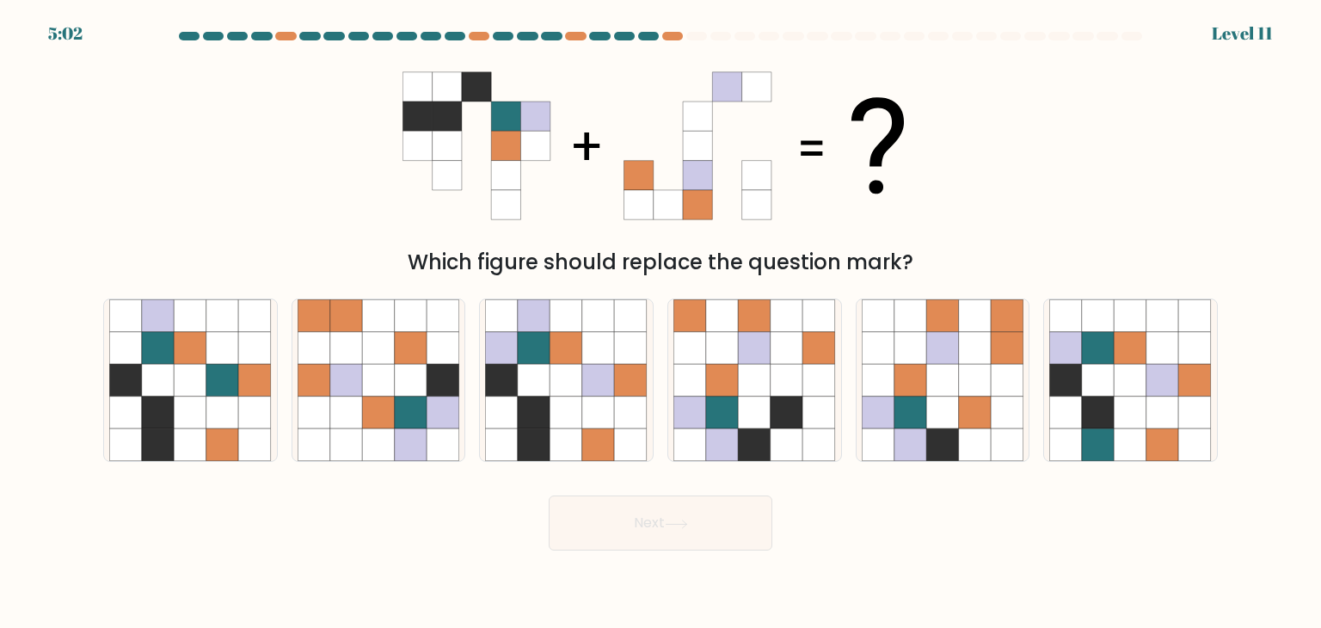
click at [650, 42] on div at bounding box center [661, 39] width 1136 height 15
click at [654, 34] on div at bounding box center [648, 36] width 21 height 9
click at [603, 403] on icon at bounding box center [598, 413] width 33 height 33
click at [661, 323] on input "c." at bounding box center [661, 318] width 1 height 9
radio input "true"
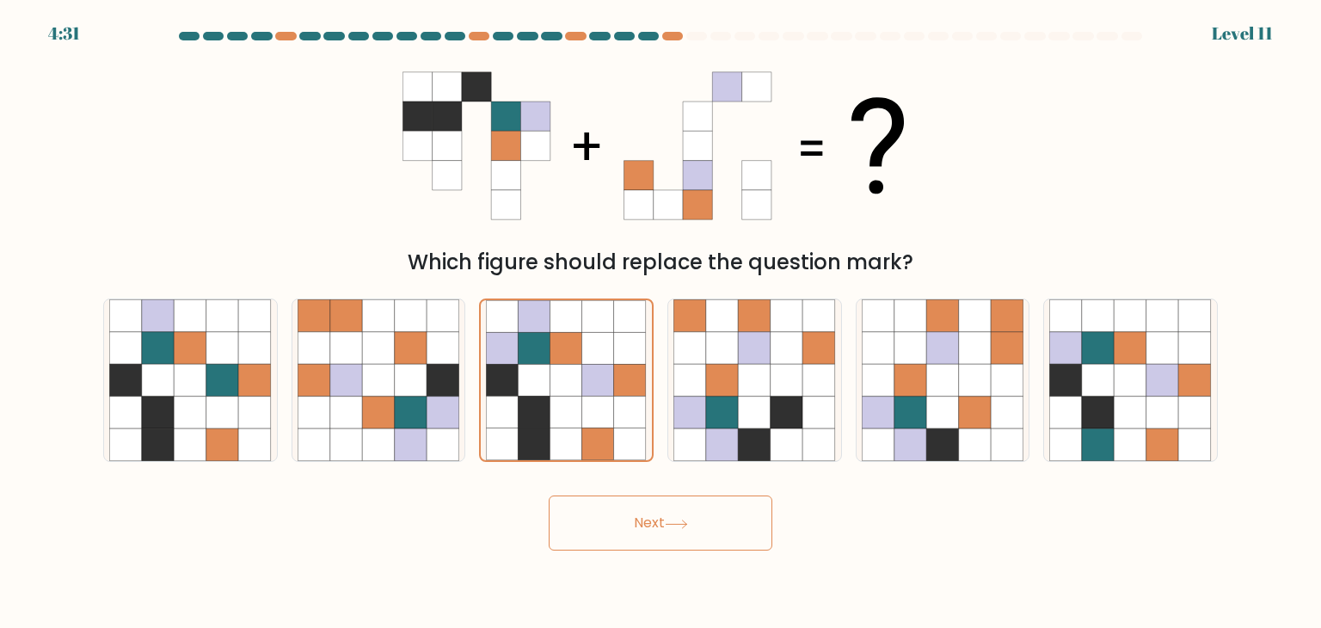
click at [654, 519] on button "Next" at bounding box center [661, 523] width 224 height 55
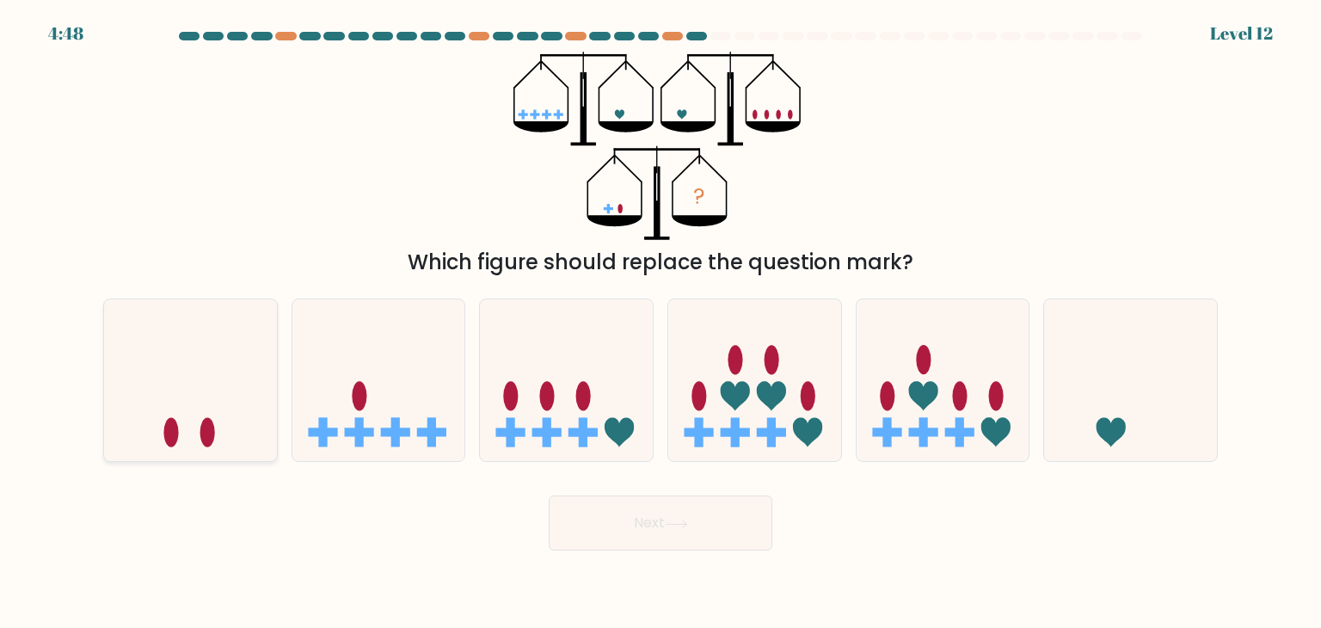
click at [196, 362] on icon at bounding box center [190, 380] width 173 height 143
click at [661, 323] on input "a." at bounding box center [661, 318] width 1 height 9
radio input "true"
click at [695, 539] on button "Next" at bounding box center [661, 523] width 224 height 55
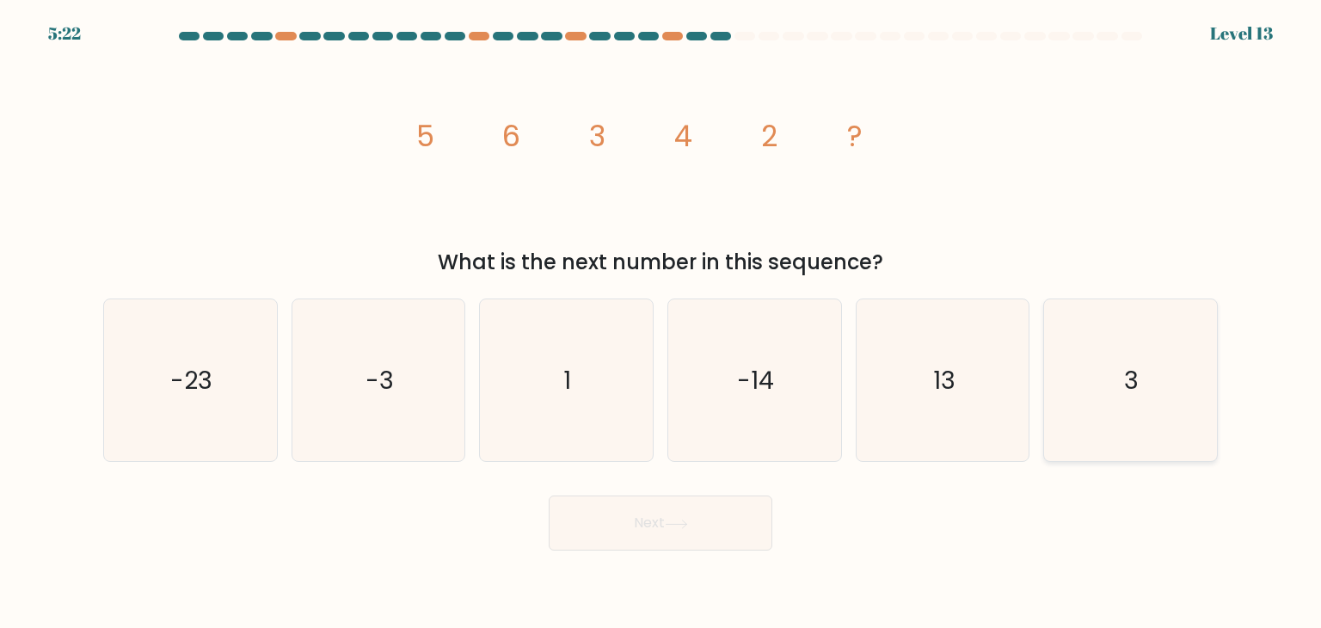
click at [1190, 368] on icon "3" at bounding box center [1131, 380] width 162 height 162
click at [662, 323] on input "f. 3" at bounding box center [661, 318] width 1 height 9
radio input "true"
click at [688, 541] on button "Next" at bounding box center [661, 523] width 224 height 55
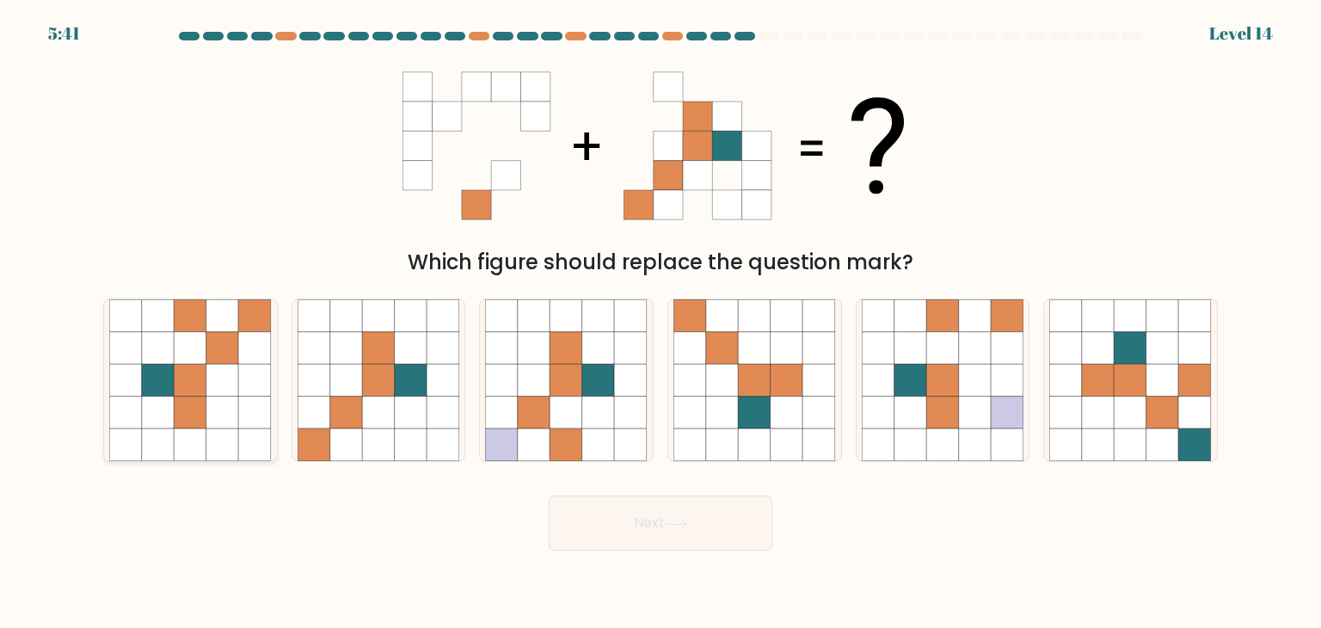
click at [203, 401] on icon at bounding box center [191, 413] width 33 height 33
click at [661, 323] on input "a." at bounding box center [661, 318] width 1 height 9
radio input "true"
click at [726, 542] on button "Next" at bounding box center [661, 523] width 224 height 55
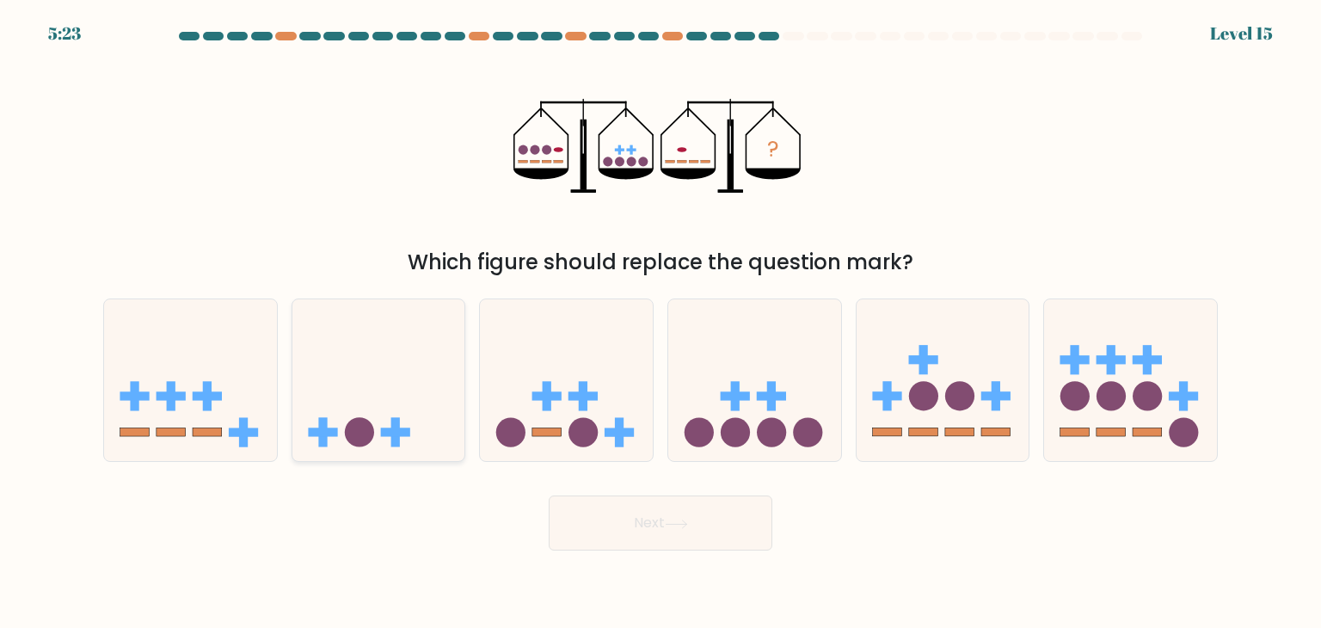
click at [330, 396] on icon at bounding box center [379, 380] width 173 height 143
click at [661, 323] on input "b." at bounding box center [661, 318] width 1 height 9
radio input "true"
click at [633, 526] on button "Next" at bounding box center [661, 523] width 224 height 55
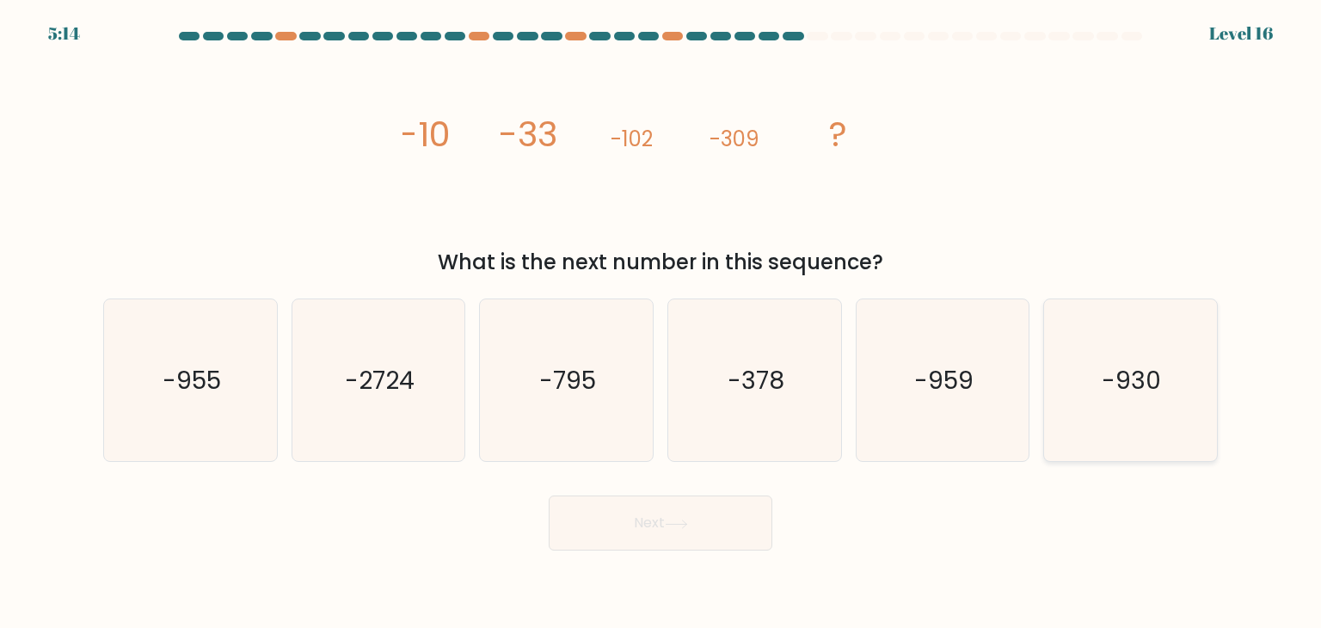
click at [1183, 376] on icon "-930" at bounding box center [1131, 380] width 162 height 162
click at [662, 323] on input "f. -930" at bounding box center [661, 318] width 1 height 9
radio input "true"
click at [652, 546] on button "Next" at bounding box center [661, 523] width 224 height 55
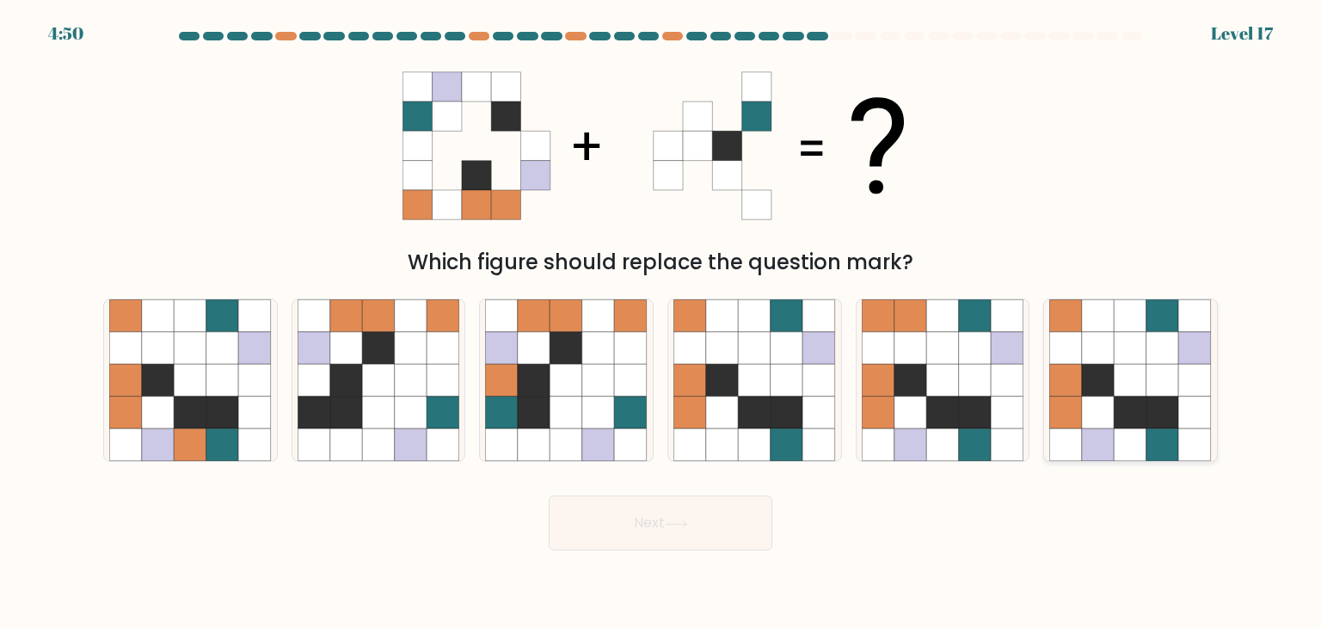
click at [1180, 422] on icon at bounding box center [1196, 413] width 33 height 33
click at [662, 323] on input "f." at bounding box center [661, 318] width 1 height 9
radio input "true"
click at [743, 539] on button "Next" at bounding box center [661, 523] width 224 height 55
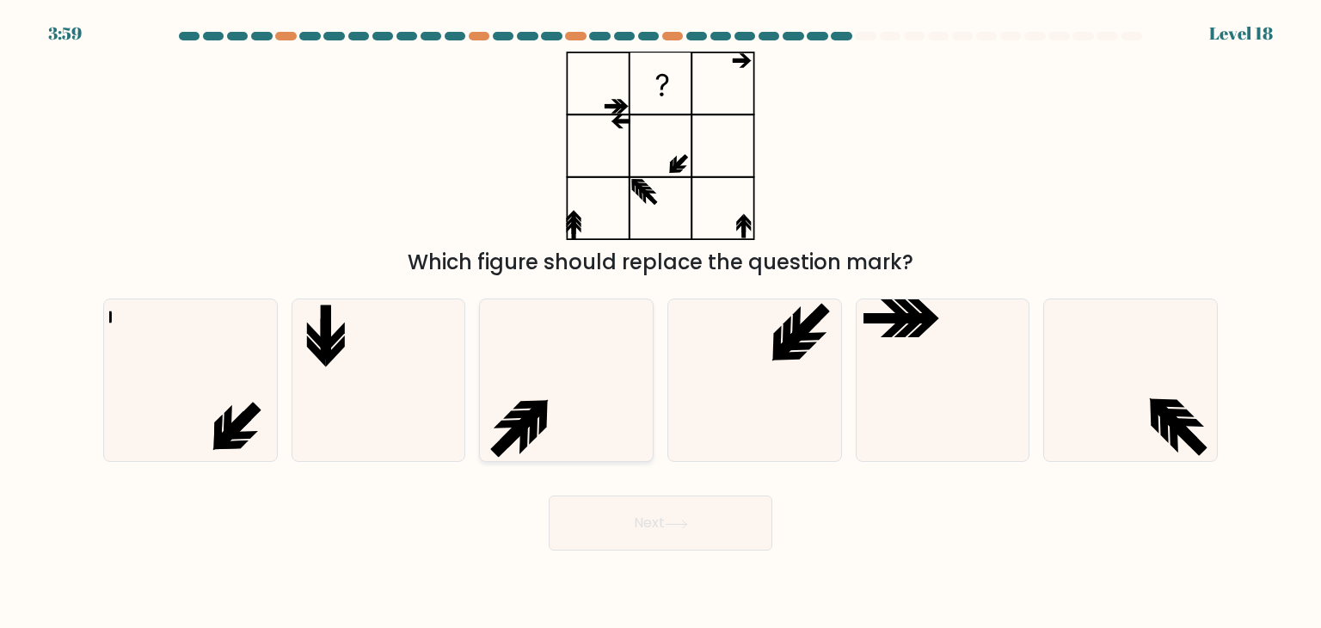
click at [546, 410] on icon at bounding box center [543, 417] width 9 height 35
click at [661, 323] on input "c." at bounding box center [661, 318] width 1 height 9
radio input "true"
click at [627, 520] on button "Next" at bounding box center [661, 523] width 224 height 55
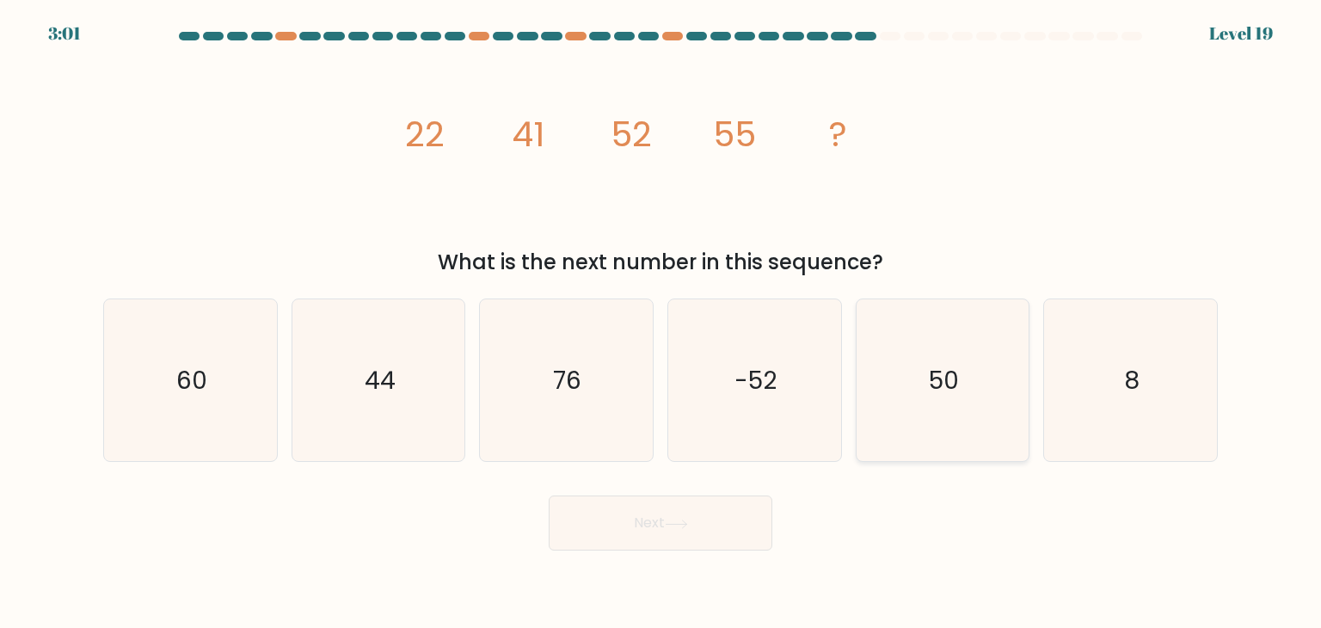
click at [914, 363] on icon "50" at bounding box center [943, 380] width 162 height 162
click at [662, 323] on input "e. 50" at bounding box center [661, 318] width 1 height 9
radio input "true"
click at [695, 519] on button "Next" at bounding box center [661, 523] width 224 height 55
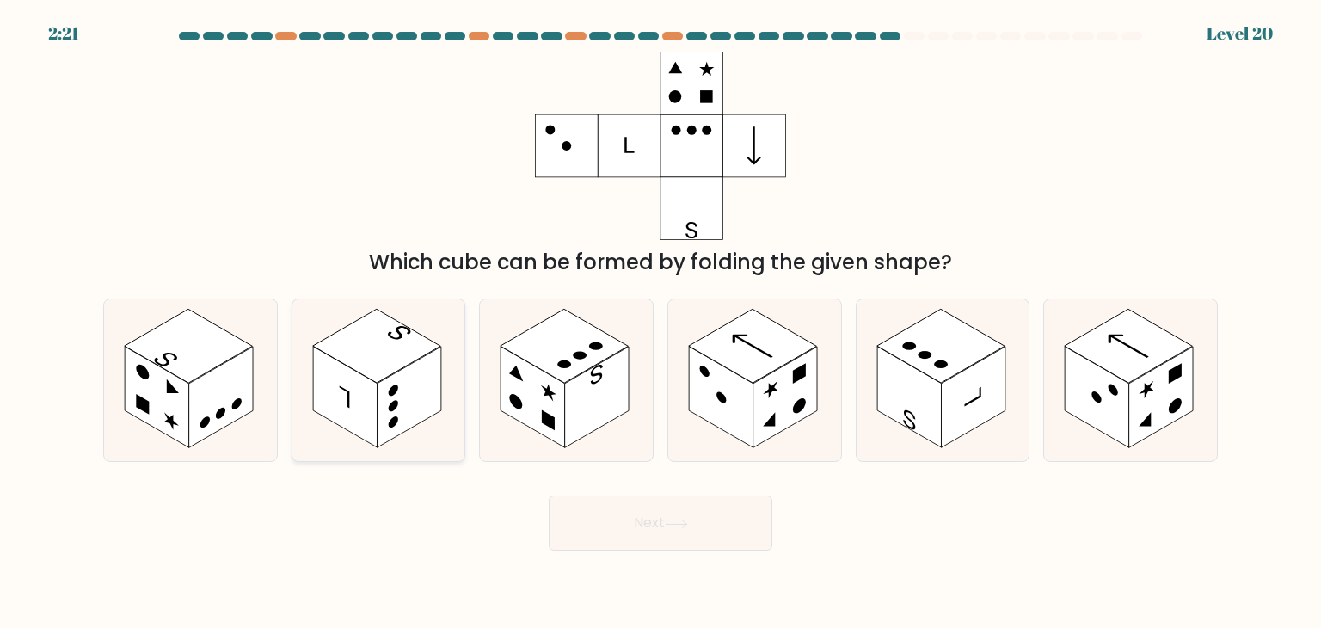
click at [344, 384] on rect at bounding box center [345, 398] width 65 height 102
click at [661, 323] on input "b." at bounding box center [661, 318] width 1 height 9
radio input "true"
click at [696, 512] on button "Next" at bounding box center [661, 523] width 224 height 55
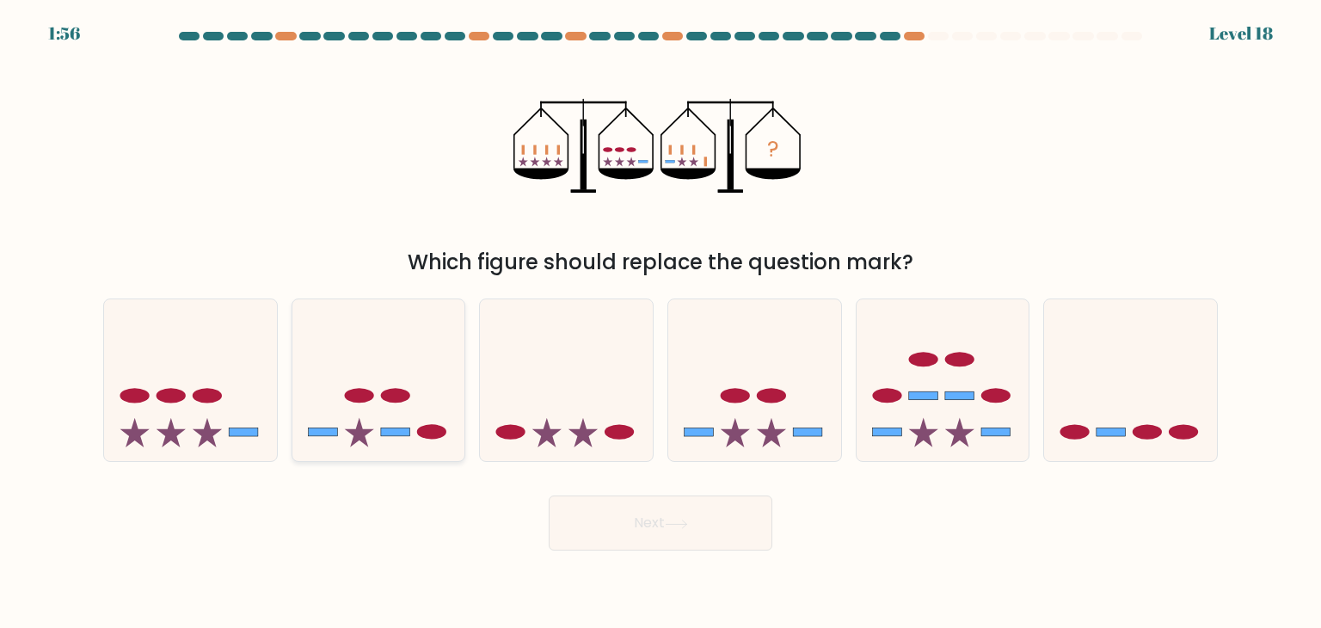
click at [422, 429] on ellipse at bounding box center [431, 432] width 29 height 15
click at [661, 323] on input "b." at bounding box center [661, 318] width 1 height 9
radio input "true"
click at [604, 508] on button "Next" at bounding box center [661, 523] width 224 height 55
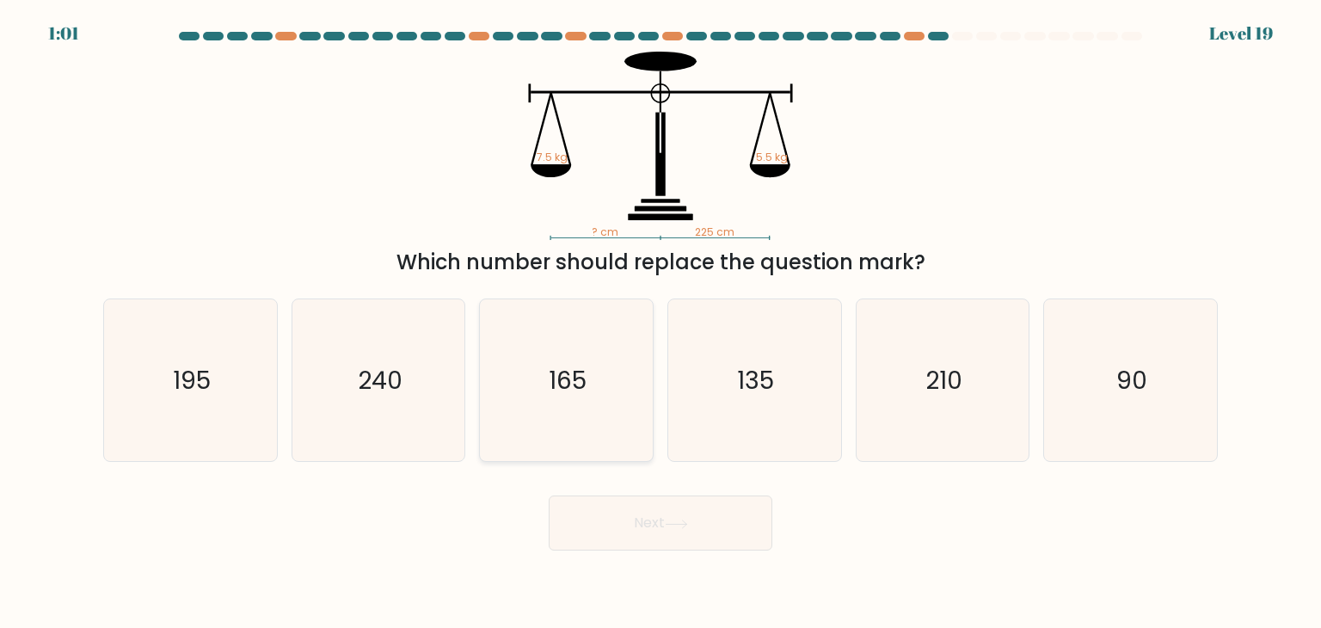
click at [502, 389] on icon "165" at bounding box center [566, 380] width 162 height 162
click at [661, 323] on input "c. 165" at bounding box center [661, 318] width 1 height 9
radio input "true"
click at [621, 537] on button "Next" at bounding box center [661, 523] width 224 height 55
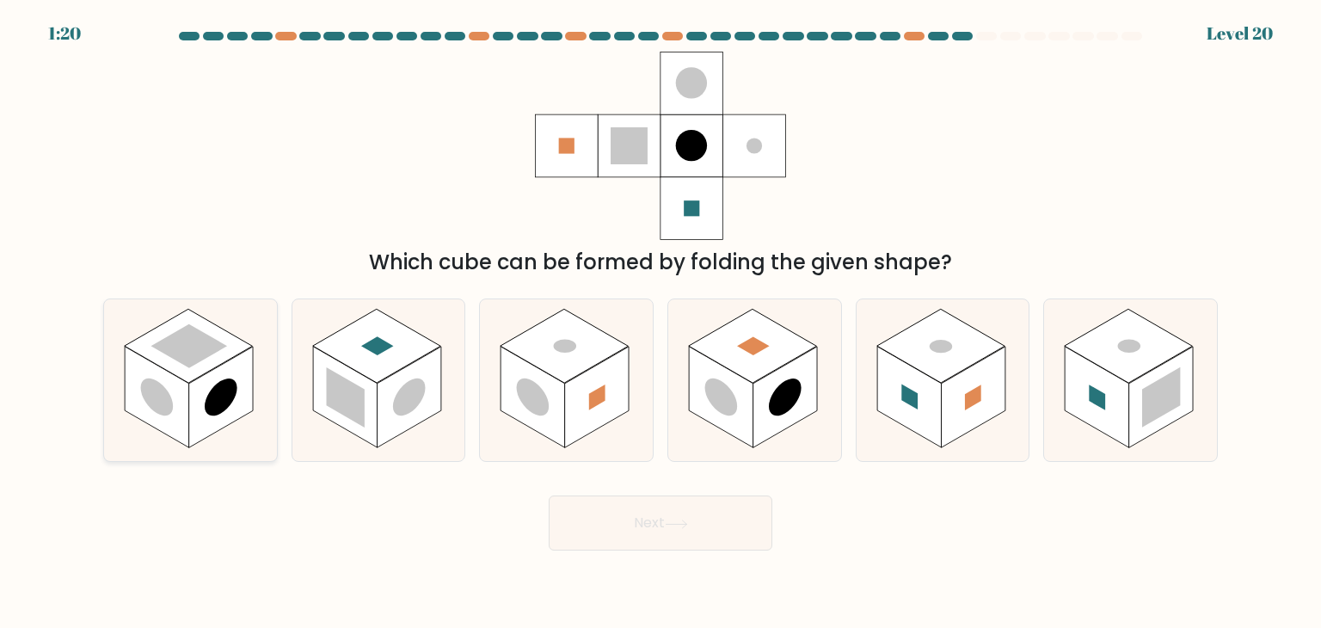
click at [256, 342] on icon at bounding box center [190, 380] width 173 height 162
click at [661, 323] on input "a." at bounding box center [661, 318] width 1 height 9
radio input "true"
click at [662, 514] on button "Next" at bounding box center [661, 523] width 224 height 55
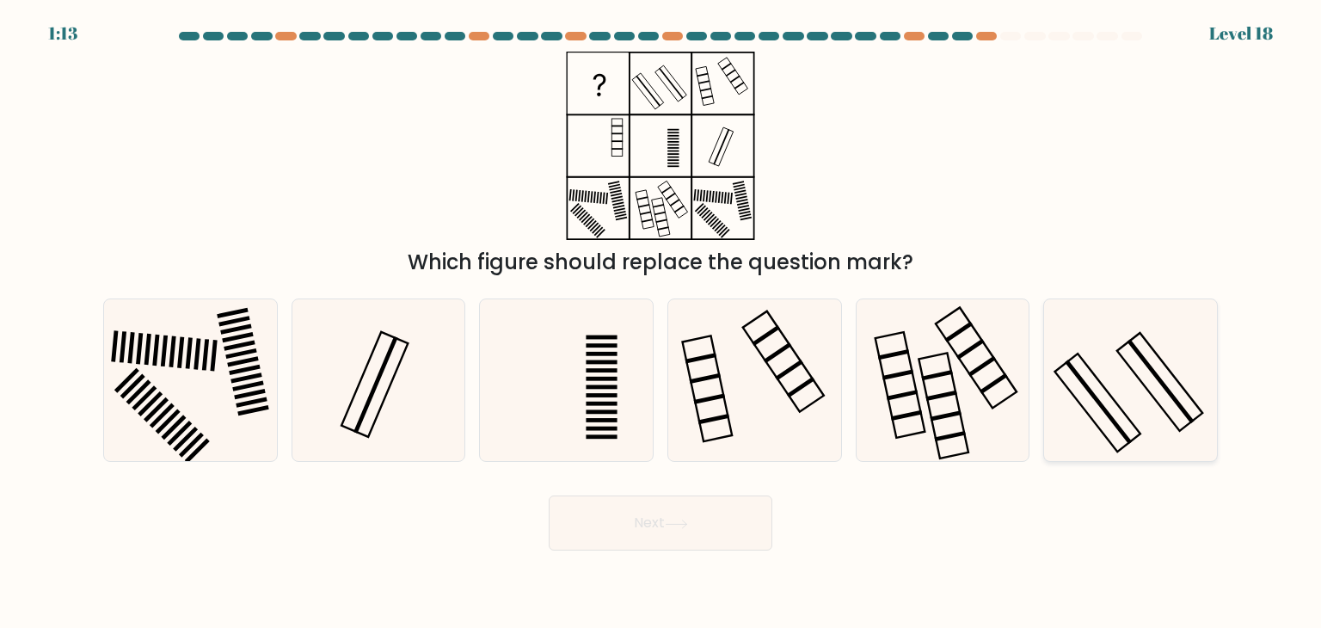
click at [1136, 391] on icon at bounding box center [1131, 380] width 162 height 162
click at [662, 323] on input "f." at bounding box center [661, 318] width 1 height 9
radio input "true"
click at [724, 517] on button "Next" at bounding box center [661, 523] width 224 height 55
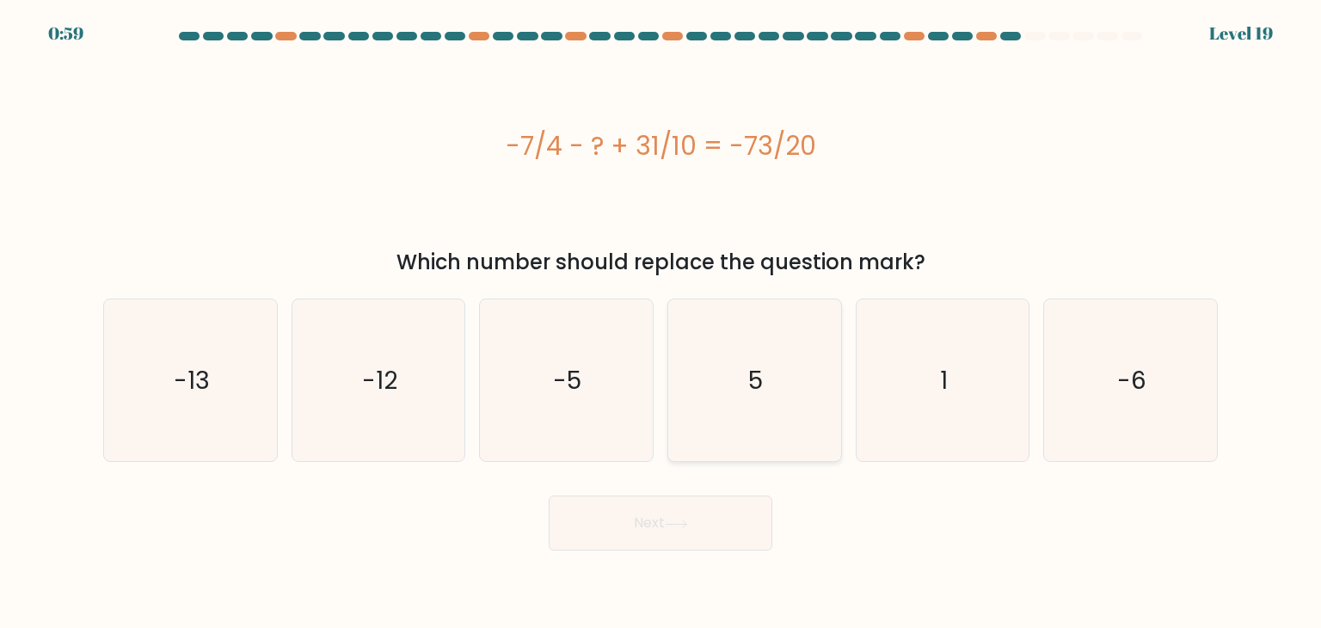
click at [789, 386] on icon "5" at bounding box center [755, 380] width 162 height 162
click at [662, 323] on input "d. 5" at bounding box center [661, 318] width 1 height 9
radio input "true"
click at [724, 535] on button "Next" at bounding box center [661, 523] width 224 height 55
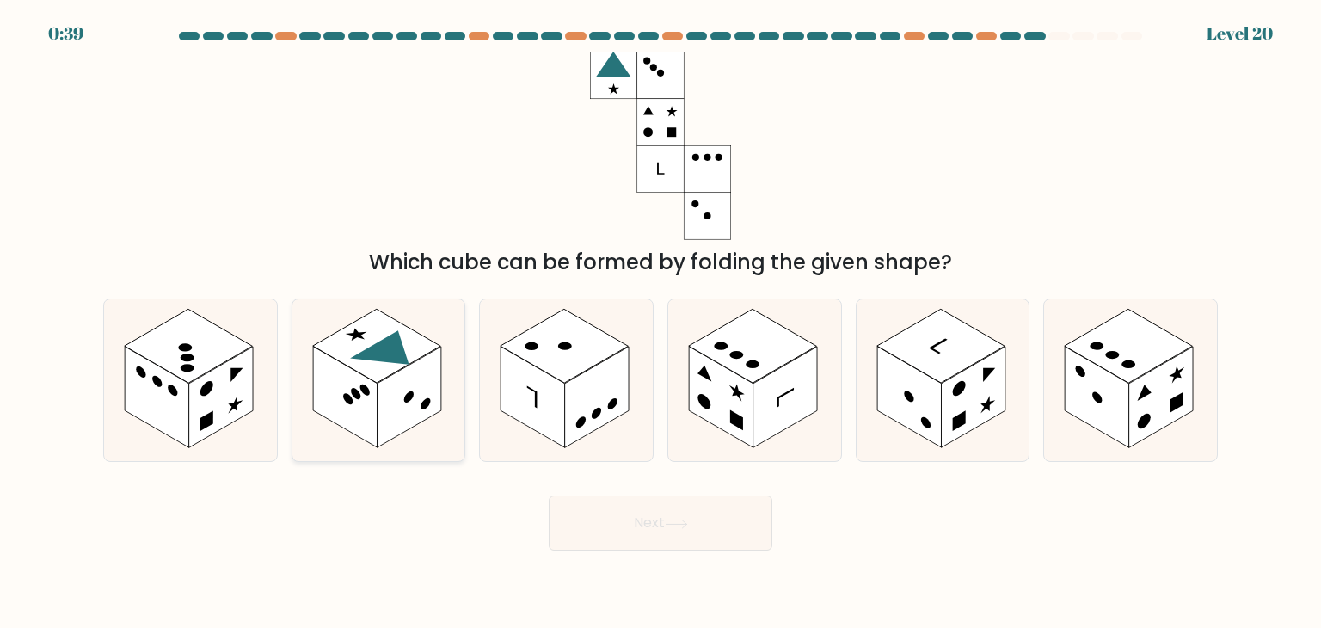
click at [396, 299] on icon at bounding box center [379, 380] width 173 height 162
click at [661, 314] on input "b." at bounding box center [661, 318] width 1 height 9
radio input "true"
click at [714, 523] on button "Next" at bounding box center [661, 523] width 224 height 55
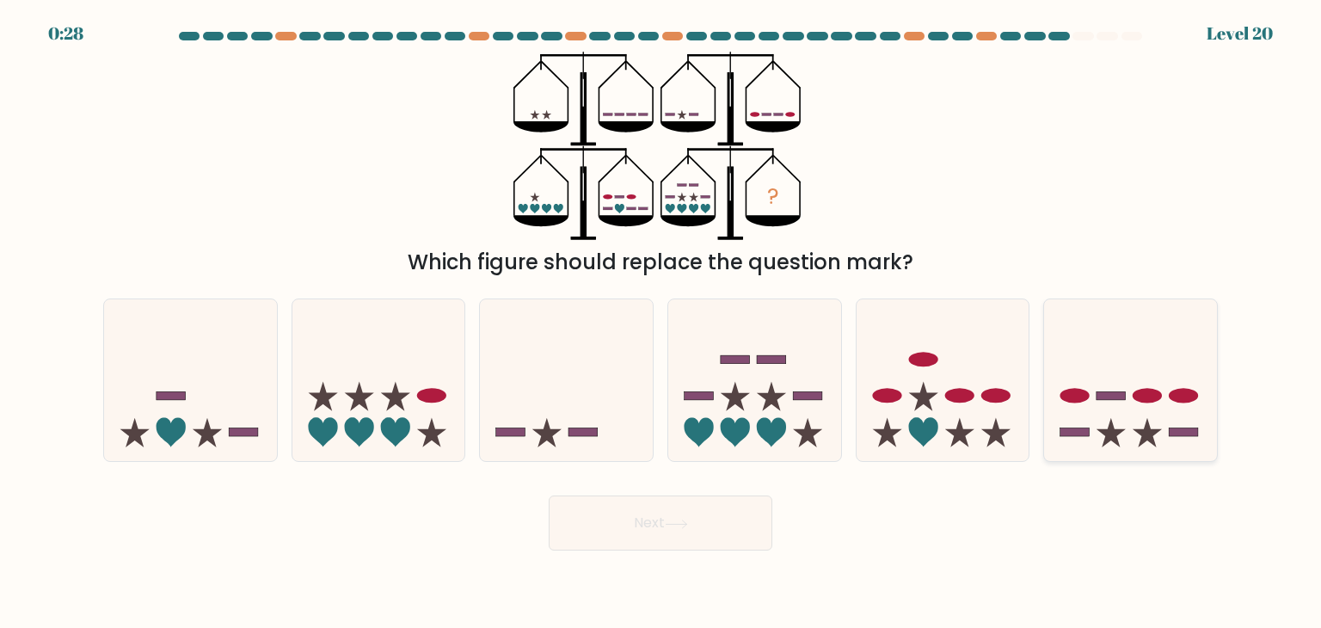
click at [1126, 403] on icon at bounding box center [1130, 380] width 173 height 143
click at [662, 323] on input "f." at bounding box center [661, 318] width 1 height 9
radio input "true"
click at [675, 534] on button "Next" at bounding box center [661, 523] width 224 height 55
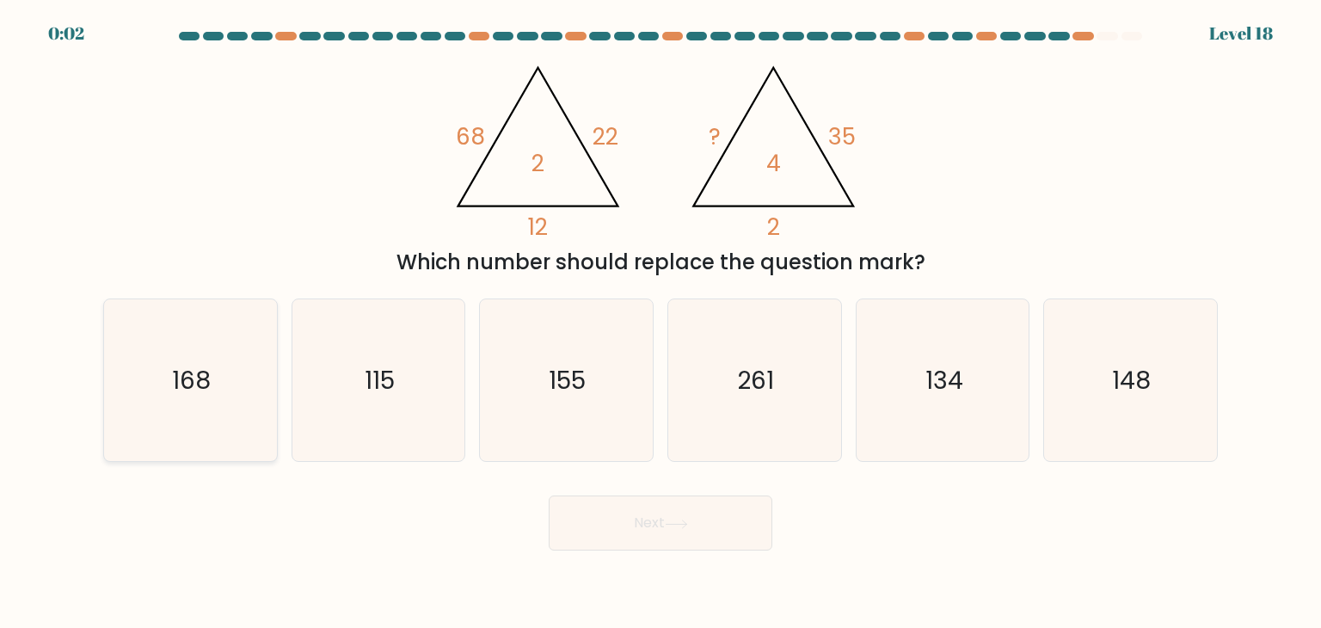
click at [217, 372] on icon "168" at bounding box center [190, 380] width 162 height 162
click at [661, 323] on input "a. 168" at bounding box center [661, 318] width 1 height 9
radio input "true"
click at [613, 514] on button "Next" at bounding box center [661, 523] width 224 height 55
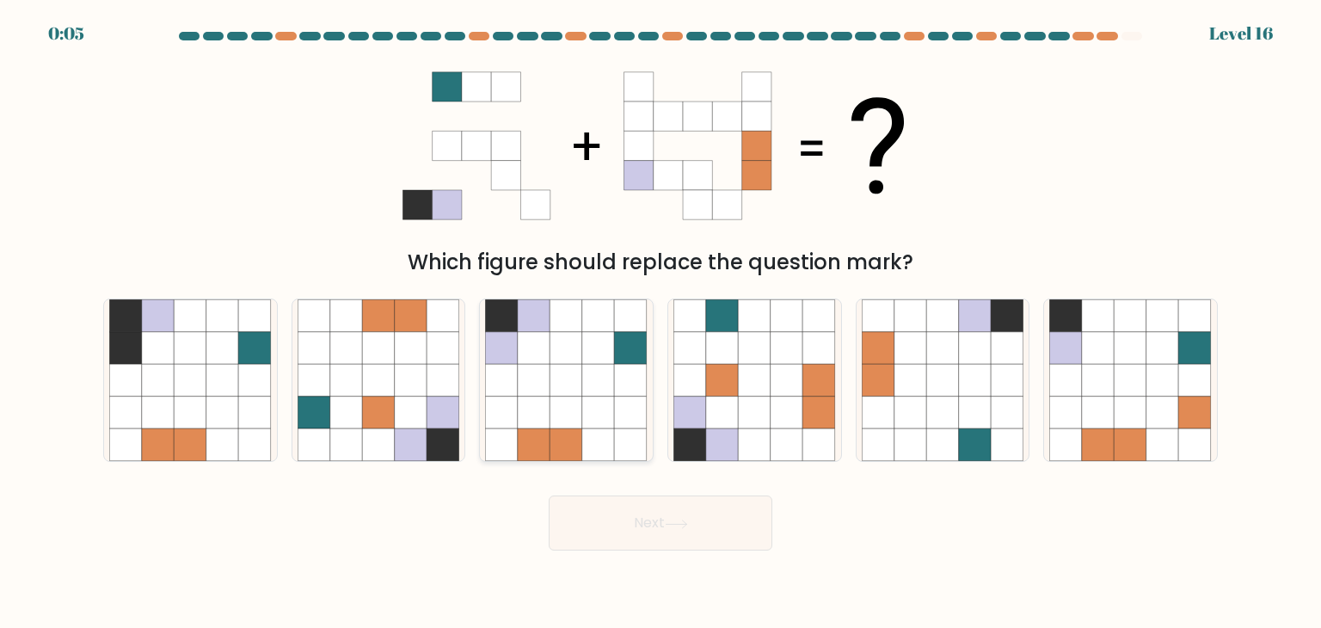
click at [571, 405] on icon at bounding box center [567, 413] width 33 height 33
click at [661, 323] on input "c." at bounding box center [661, 318] width 1 height 9
radio input "true"
click at [650, 527] on button "Next" at bounding box center [661, 523] width 224 height 55
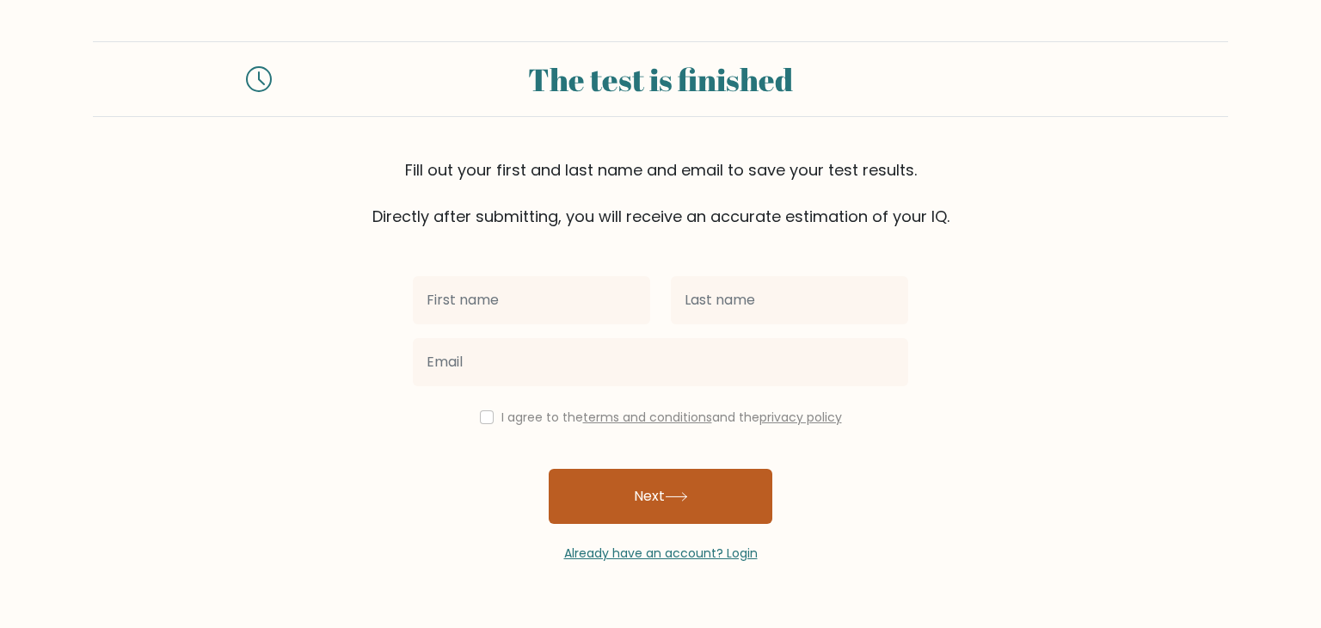
click at [645, 479] on button "Next" at bounding box center [661, 496] width 224 height 55
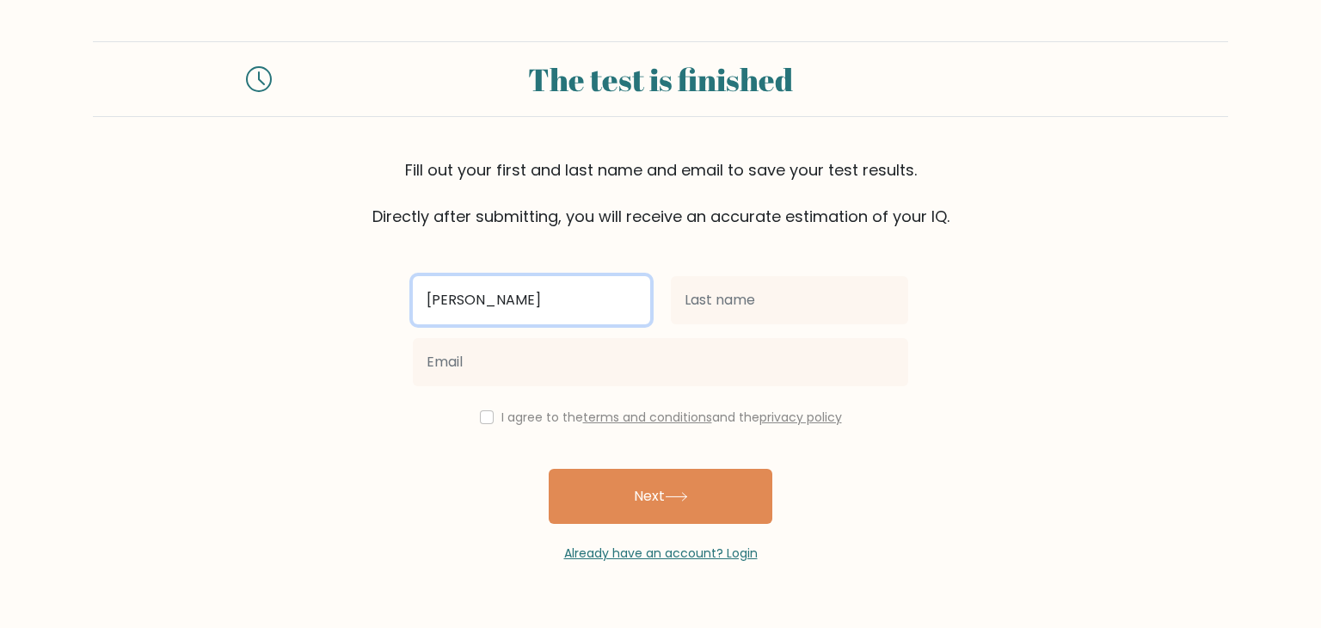
type input "papuna"
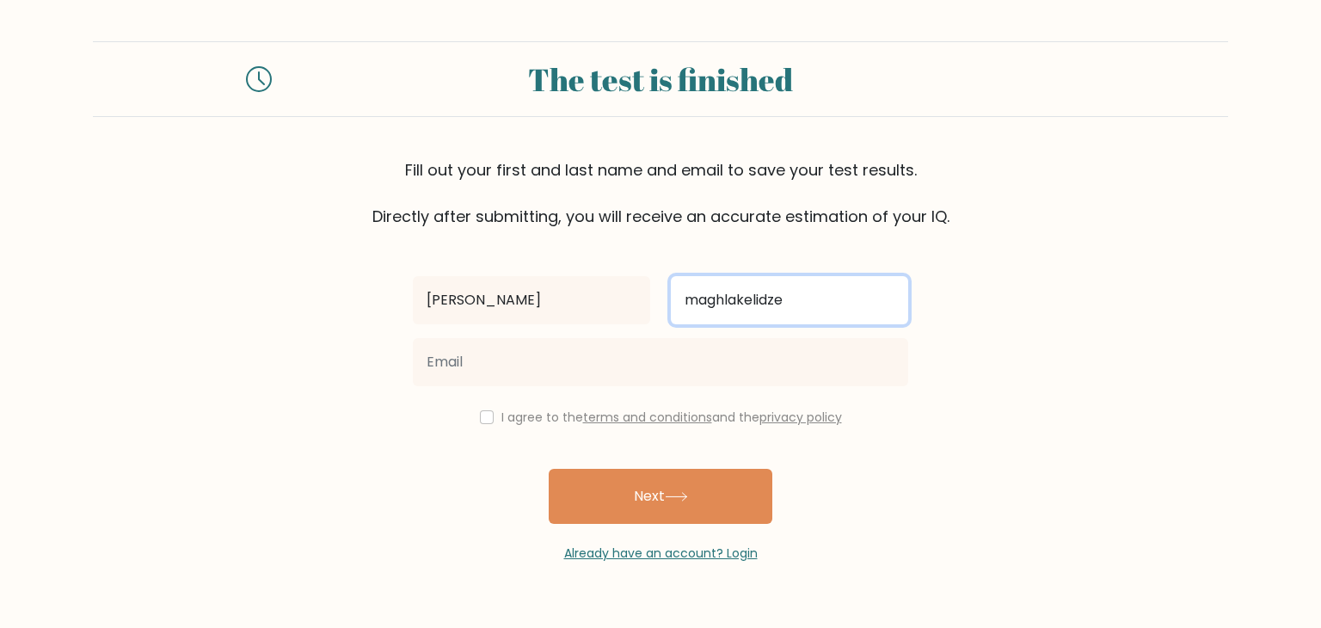
type input "maghlakelidze"
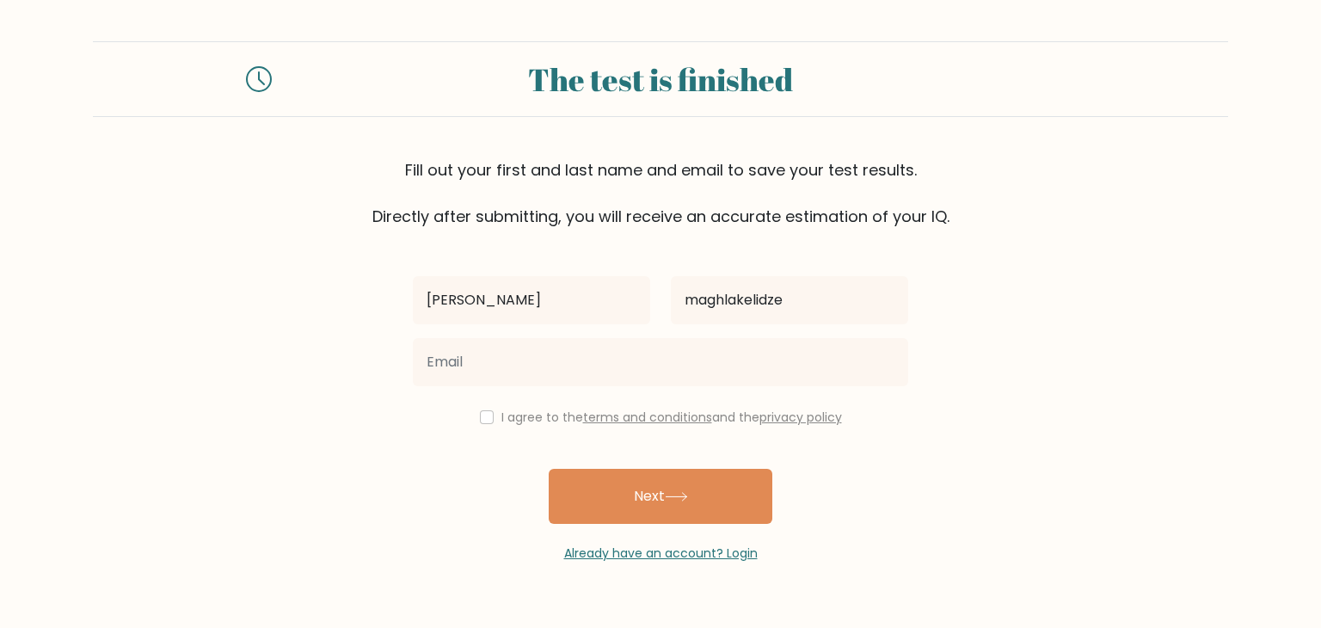
click at [548, 335] on div at bounding box center [661, 362] width 516 height 62
click at [583, 389] on div at bounding box center [661, 362] width 516 height 62
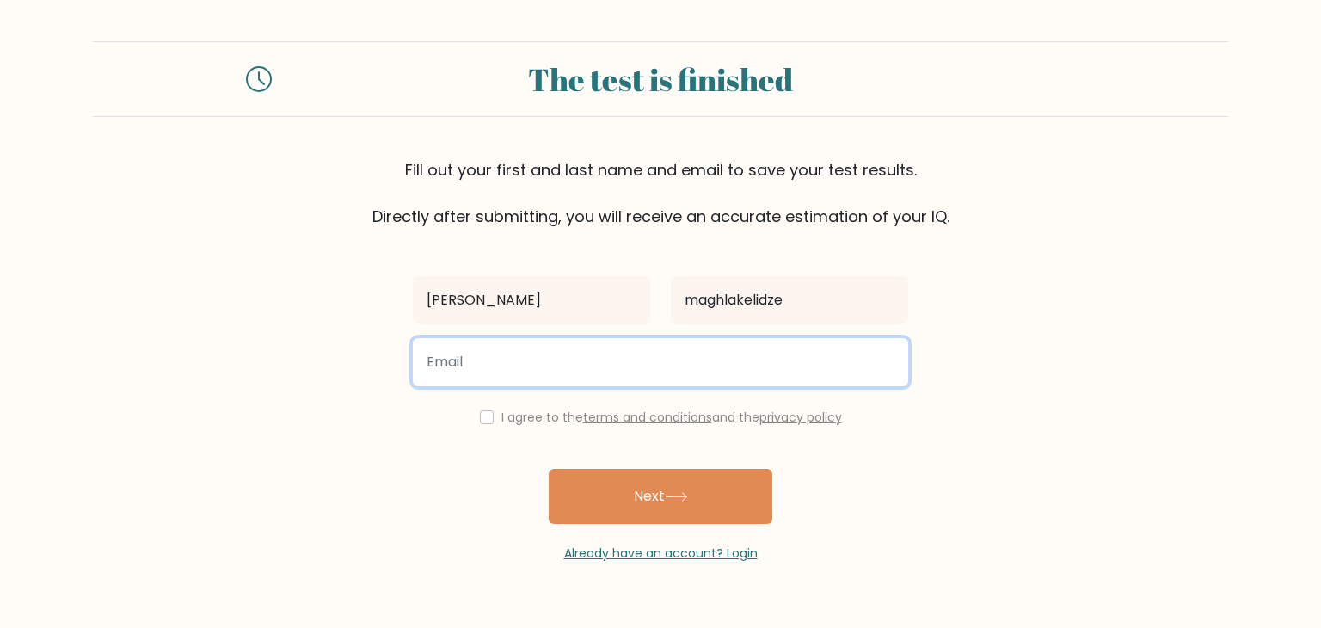
click at [585, 374] on input "email" at bounding box center [661, 362] width 496 height 48
type input "papuna22"
click at [549, 469] on button "Next" at bounding box center [661, 496] width 224 height 55
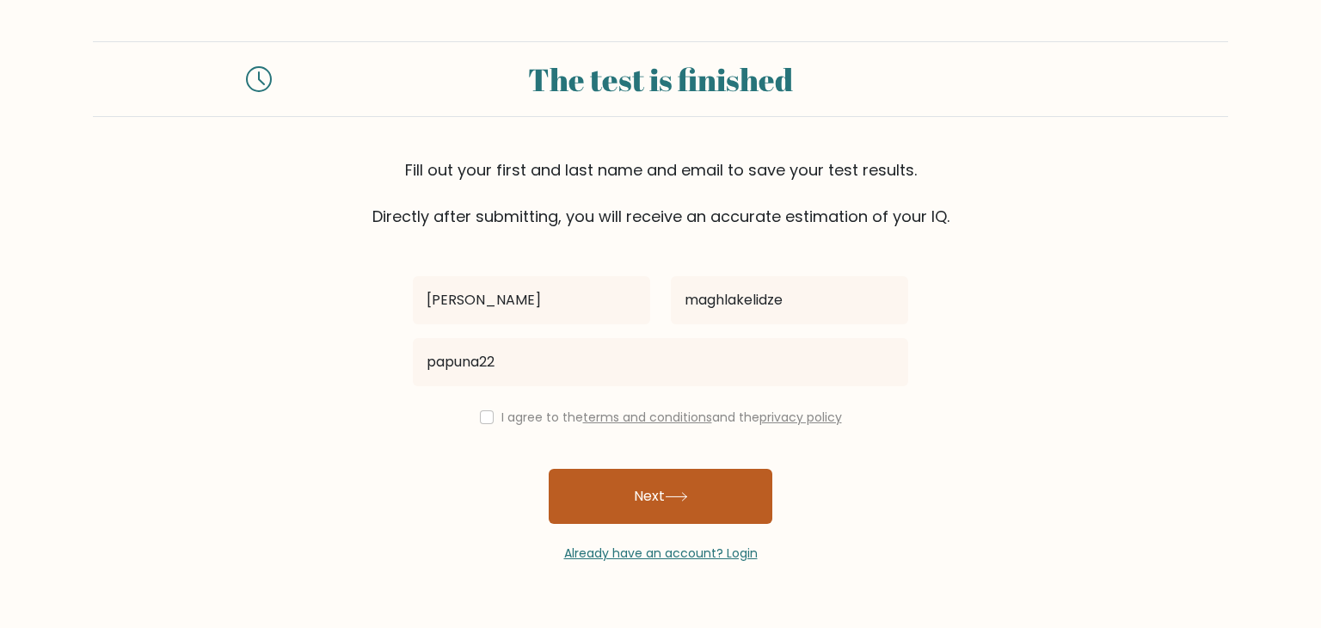
click at [616, 479] on button "Next" at bounding box center [661, 496] width 224 height 55
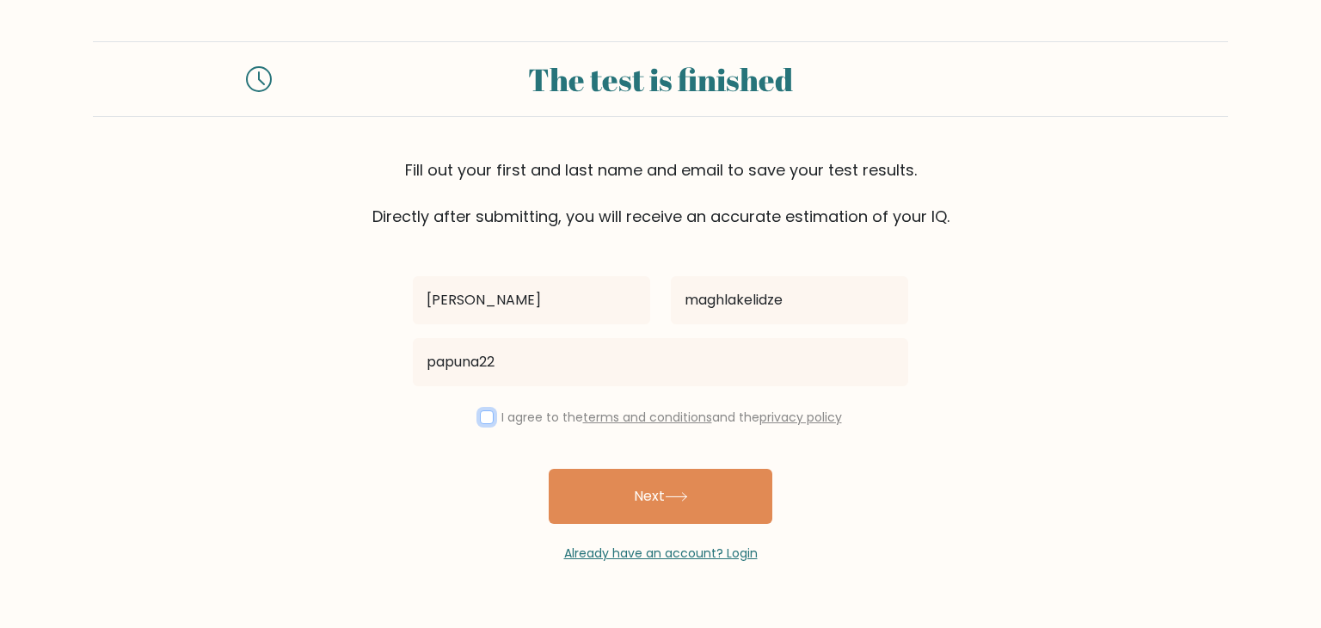
click at [485, 414] on input "checkbox" at bounding box center [487, 417] width 14 height 14
checkbox input "true"
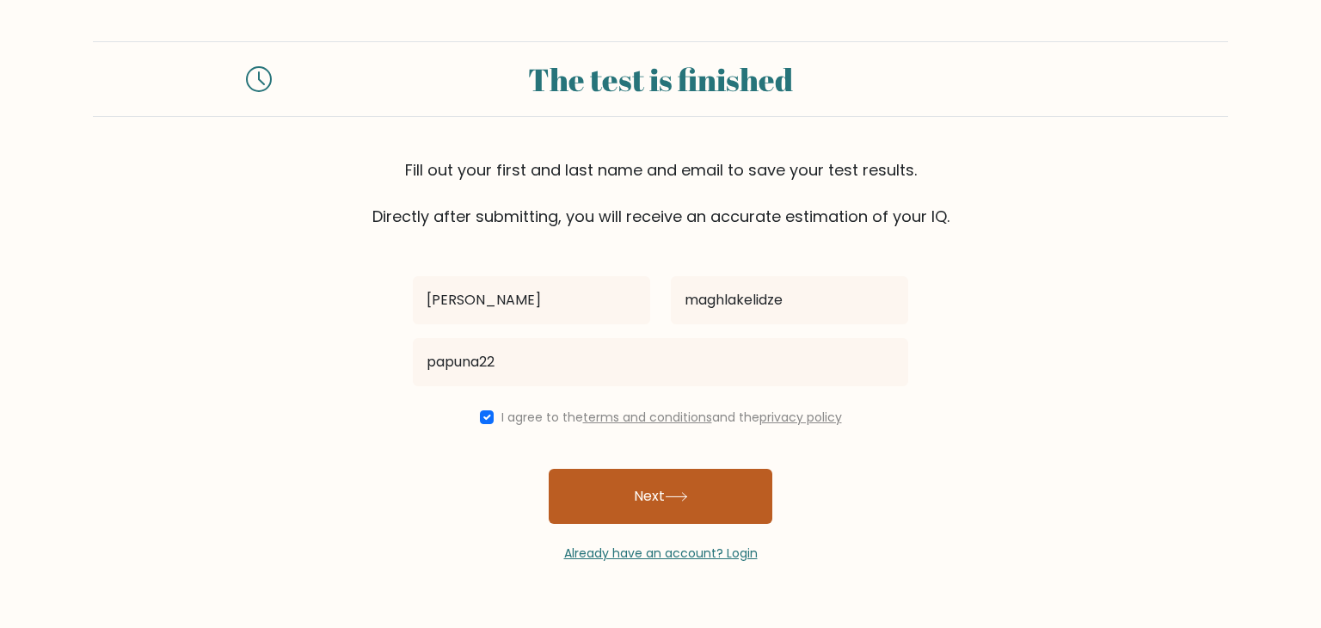
click at [606, 498] on button "Next" at bounding box center [661, 496] width 224 height 55
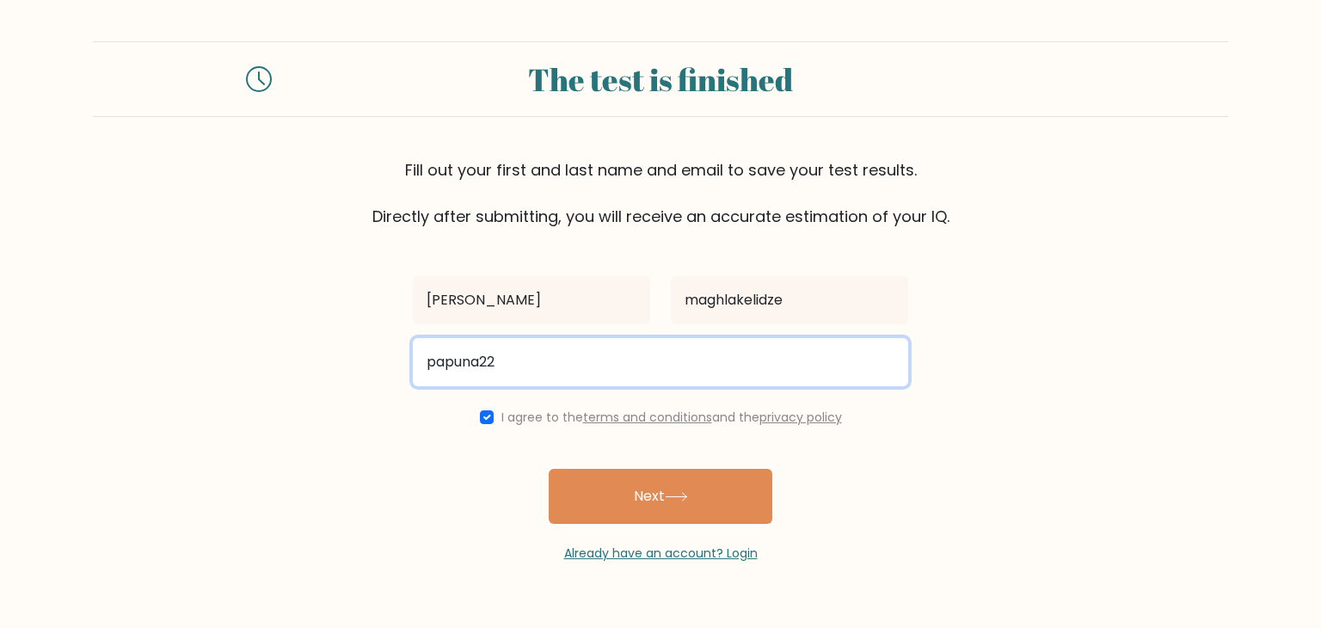
click at [607, 371] on input "papuna22" at bounding box center [661, 362] width 496 height 48
type input "p"
type input "pmagh21@freeuni.edu.ge"
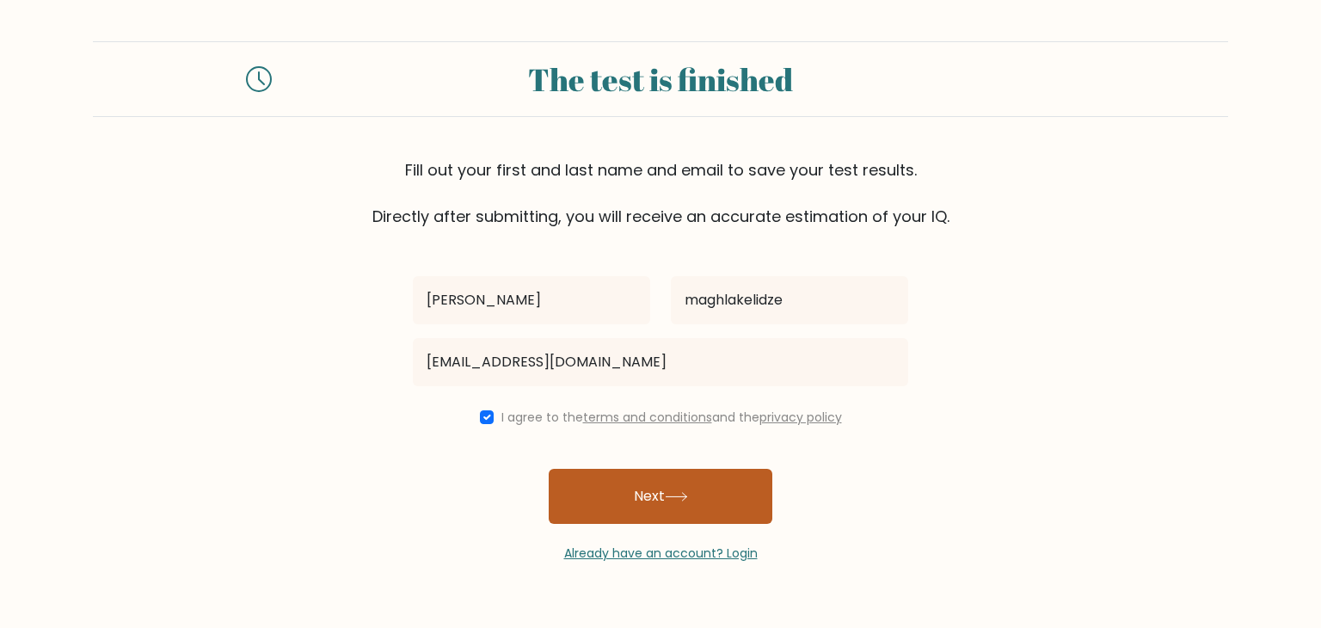
click at [648, 486] on button "Next" at bounding box center [661, 496] width 224 height 55
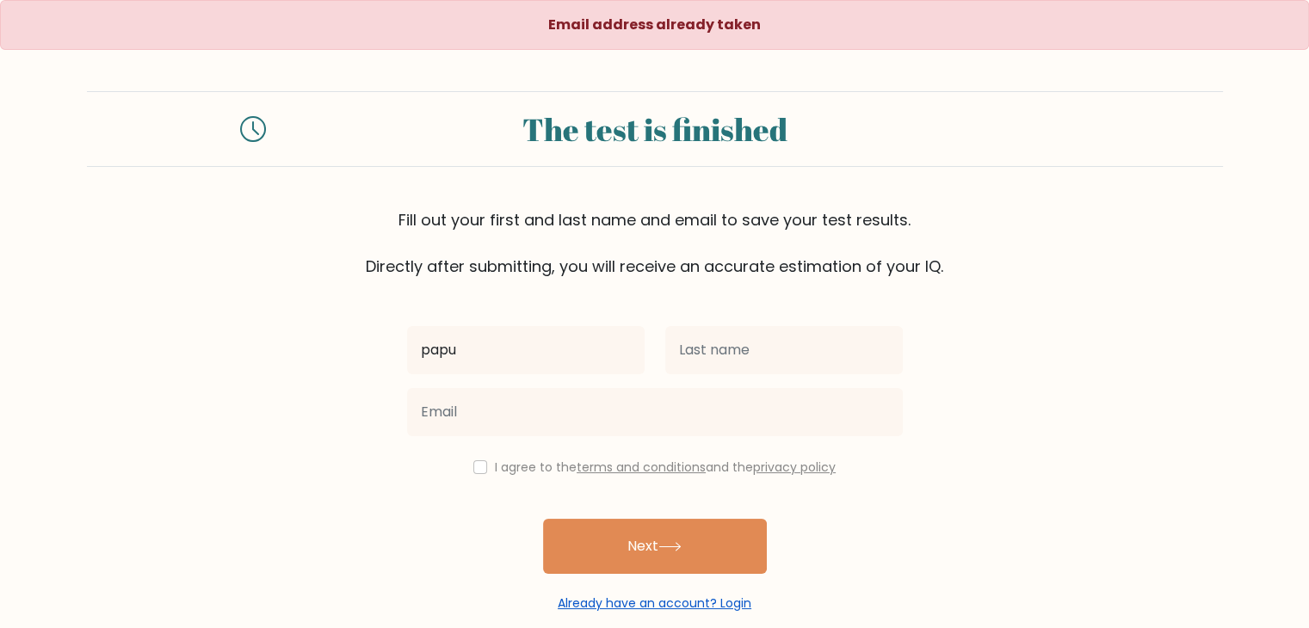
type input "[PERSON_NAME]"
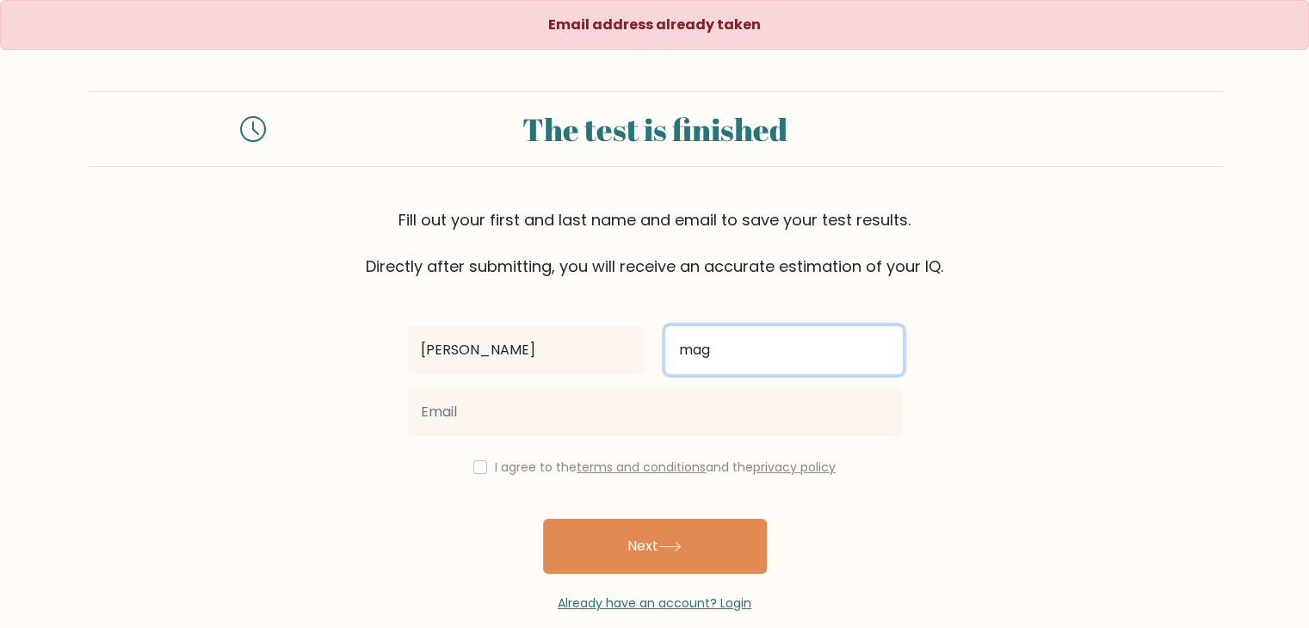
type input "maghlakelidze"
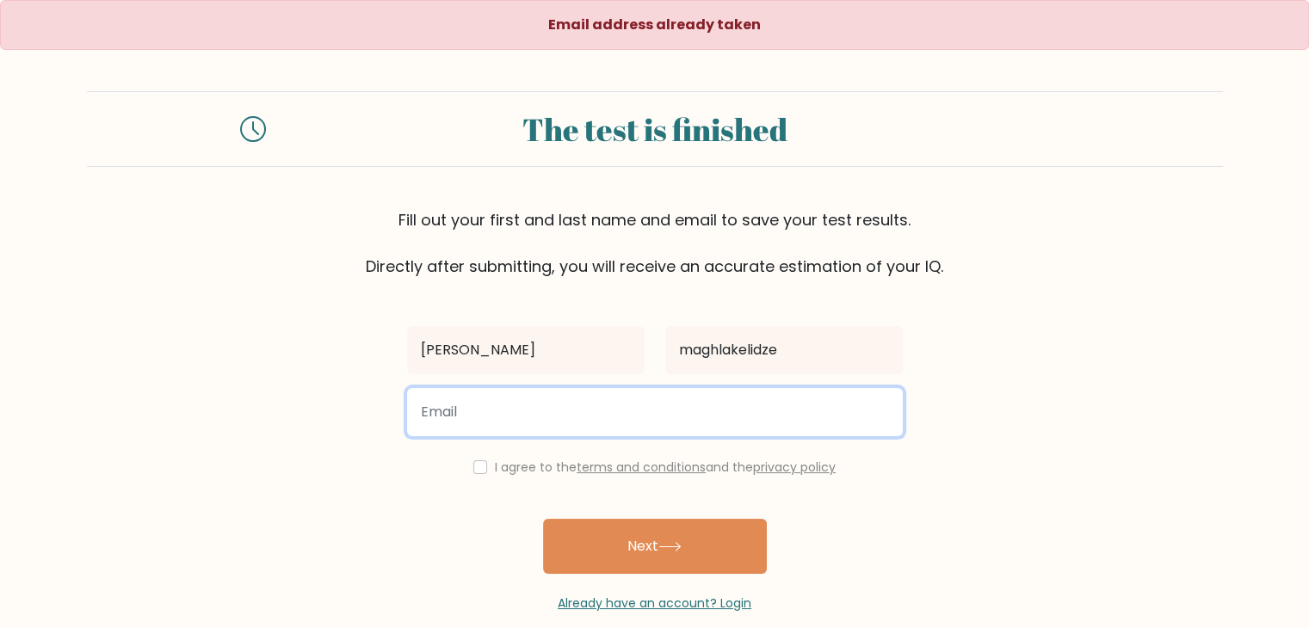
click at [631, 390] on input "email" at bounding box center [655, 412] width 496 height 48
type input "[EMAIL_ADDRESS][DOMAIN_NAME]"
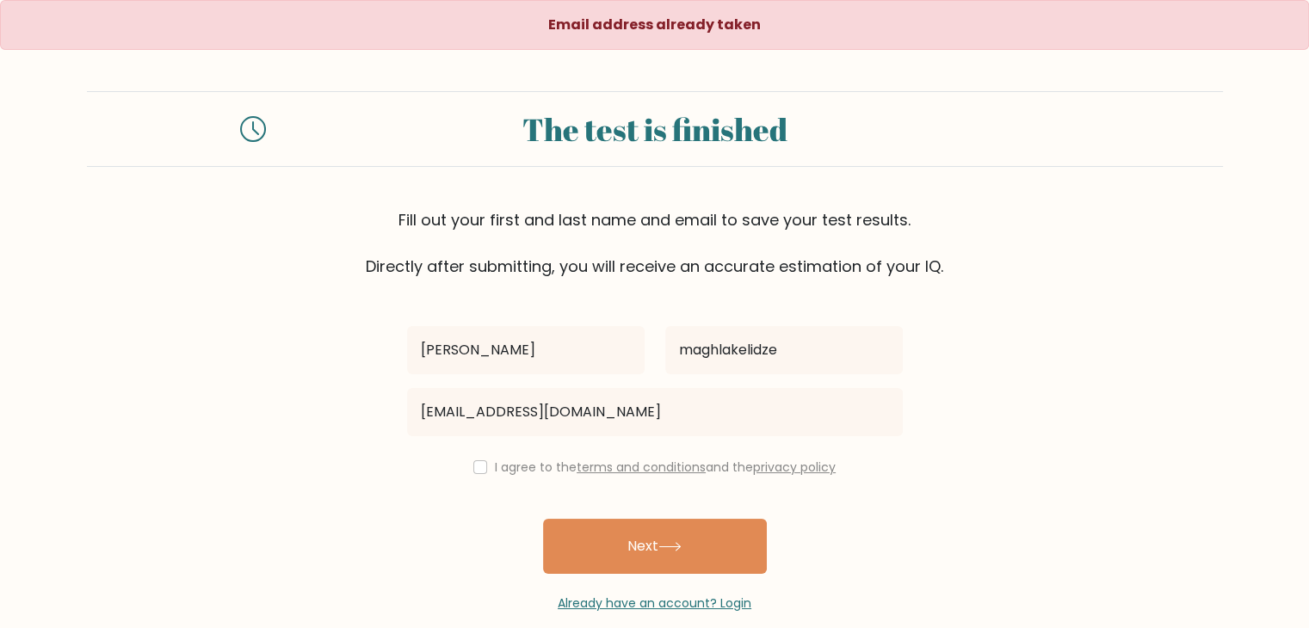
click at [488, 469] on div "I agree to the terms and conditions and the privacy policy" at bounding box center [655, 467] width 516 height 21
click at [478, 466] on input "checkbox" at bounding box center [480, 467] width 14 height 14
checkbox input "true"
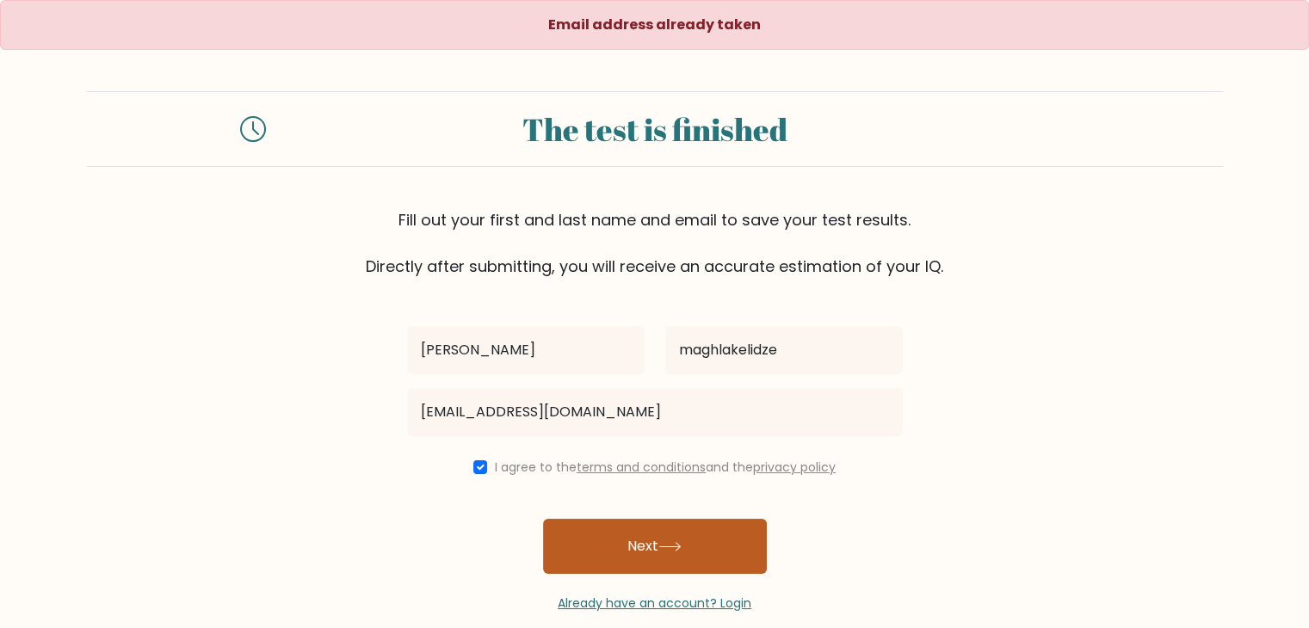
click at [631, 551] on button "Next" at bounding box center [655, 546] width 224 height 55
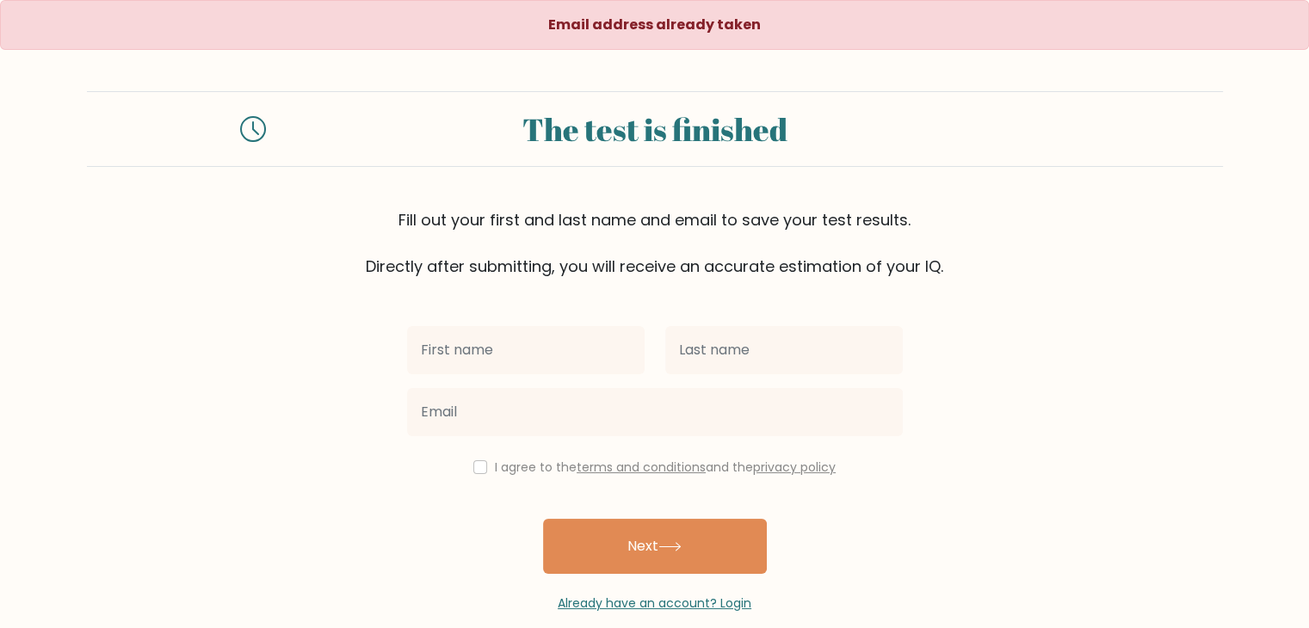
click at [613, 480] on div "I agree to the terms and conditions and the privacy policy Next Already have an…" at bounding box center [655, 445] width 516 height 335
click at [570, 472] on label "I agree to the terms and conditions and the privacy policy" at bounding box center [665, 467] width 341 height 17
click at [593, 469] on link "terms and conditions" at bounding box center [640, 467] width 129 height 17
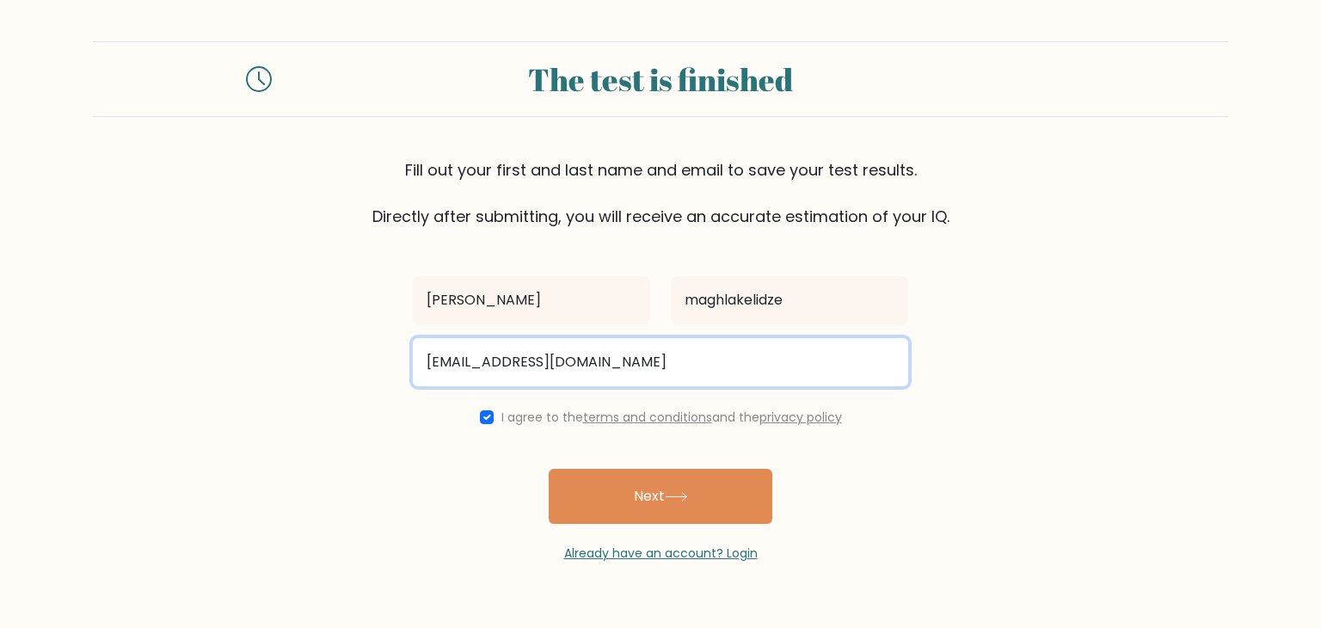
click at [556, 362] on input "[EMAIL_ADDRESS][DOMAIN_NAME]" at bounding box center [661, 362] width 496 height 48
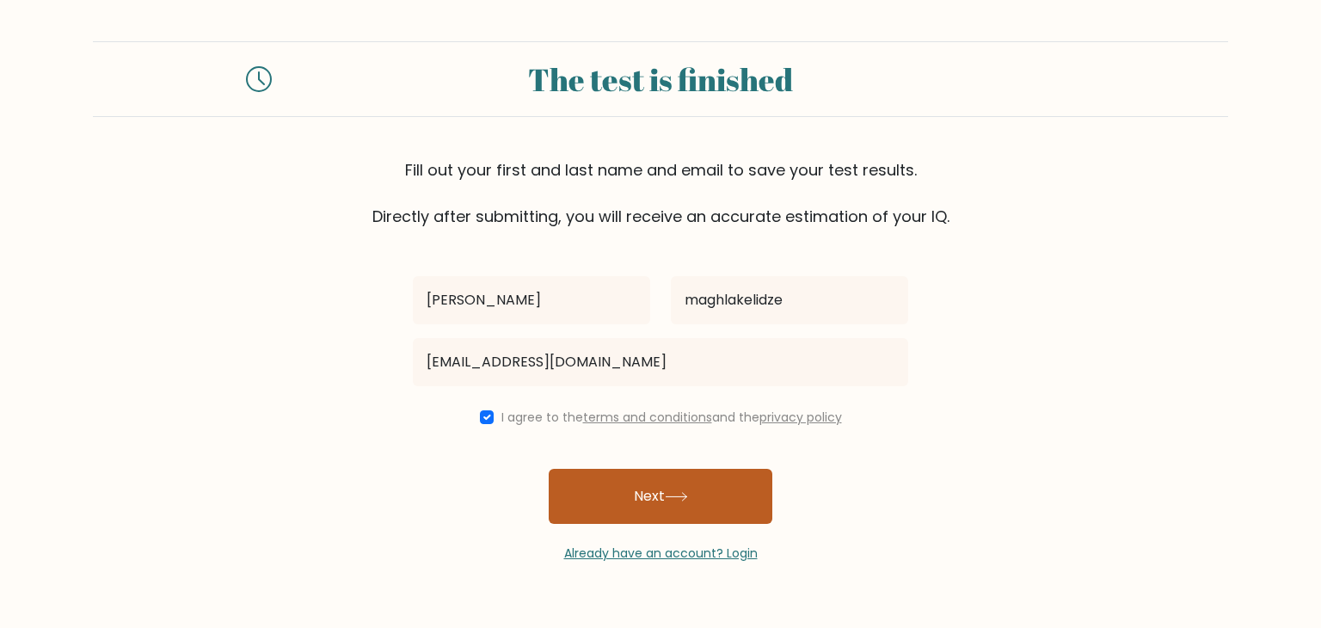
click at [600, 484] on button "Next" at bounding box center [661, 496] width 224 height 55
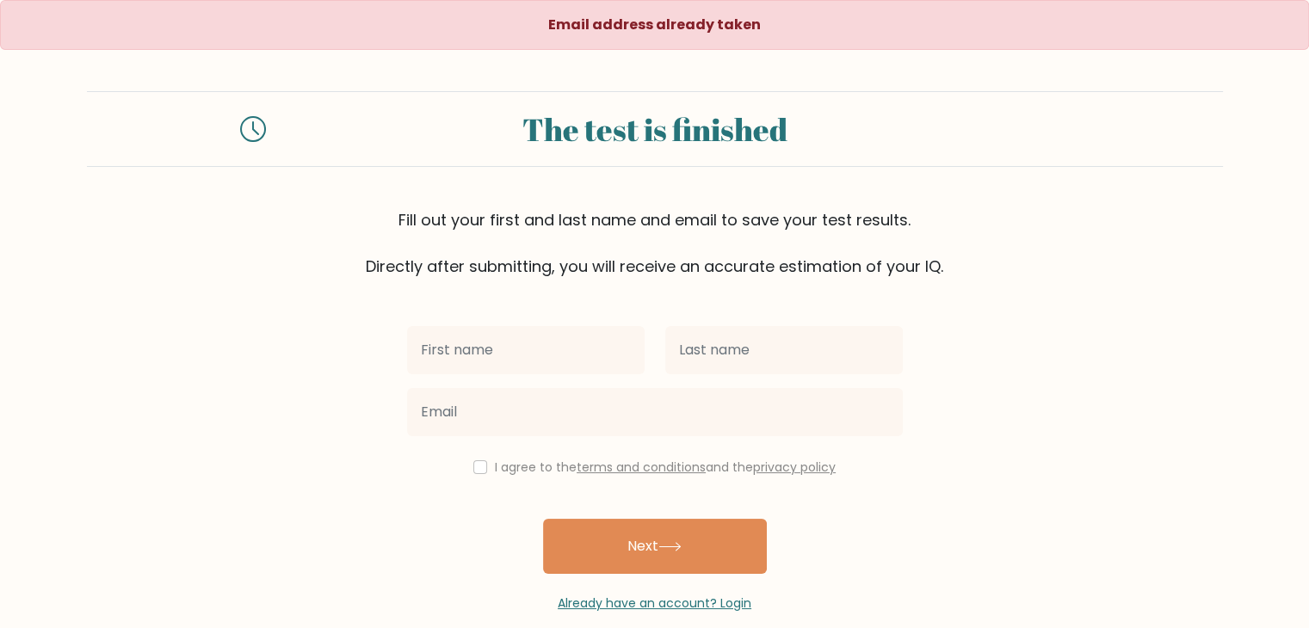
click at [262, 119] on icon at bounding box center [253, 129] width 26 height 26
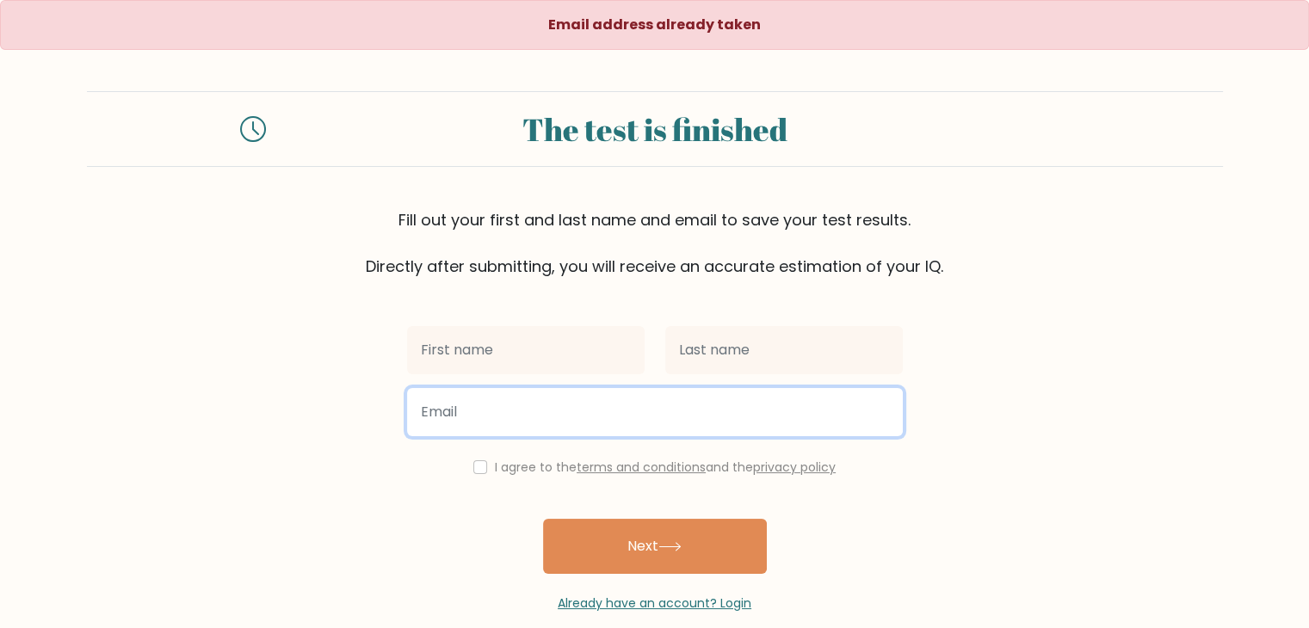
click at [518, 388] on input "email" at bounding box center [655, 412] width 496 height 48
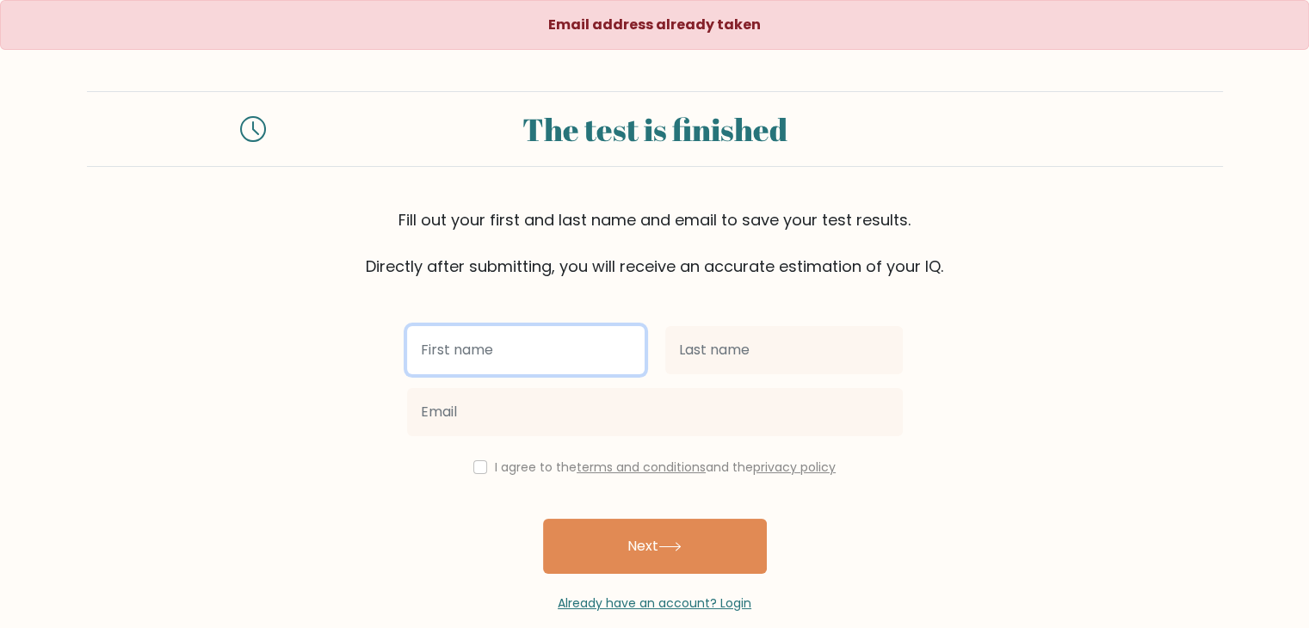
click at [544, 345] on input "text" at bounding box center [525, 350] width 237 height 48
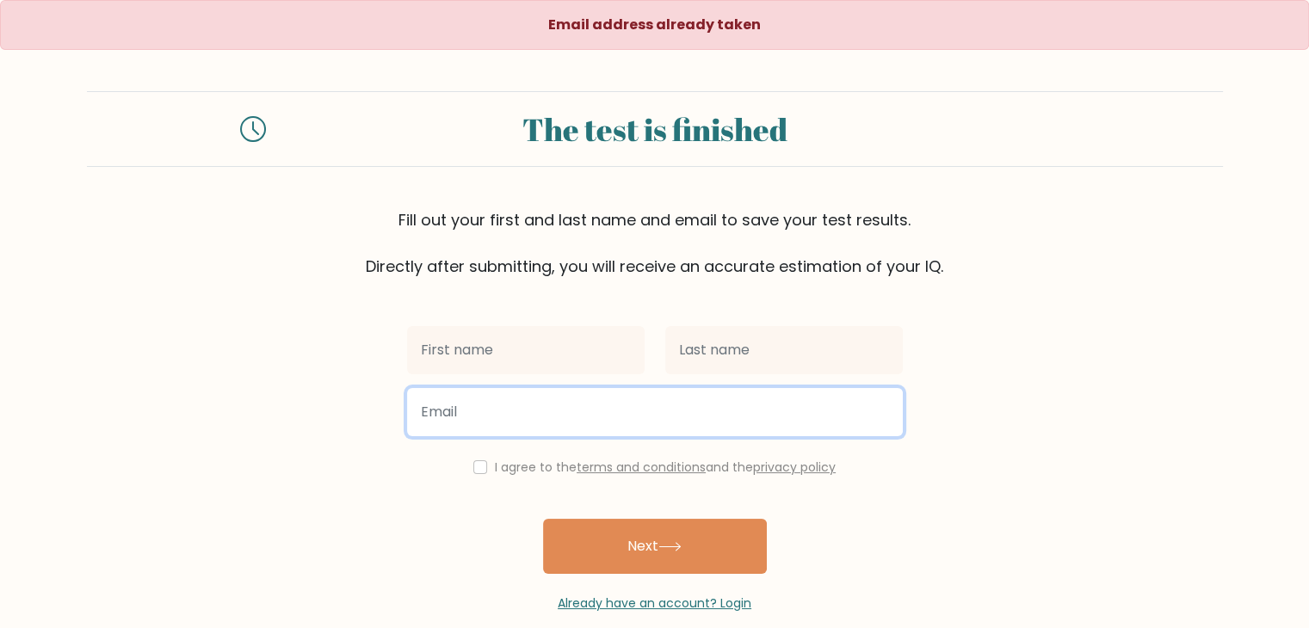
click at [660, 416] on input "email" at bounding box center [655, 412] width 496 height 48
click at [475, 412] on input "papuna.outlook.com" at bounding box center [655, 412] width 496 height 48
click at [482, 412] on input "papuna.outlook.com" at bounding box center [655, 412] width 496 height 48
click at [480, 412] on input "papuna.outlook.com" at bounding box center [655, 412] width 496 height 48
type input "papuna.maghlakelidze@outlook.com"
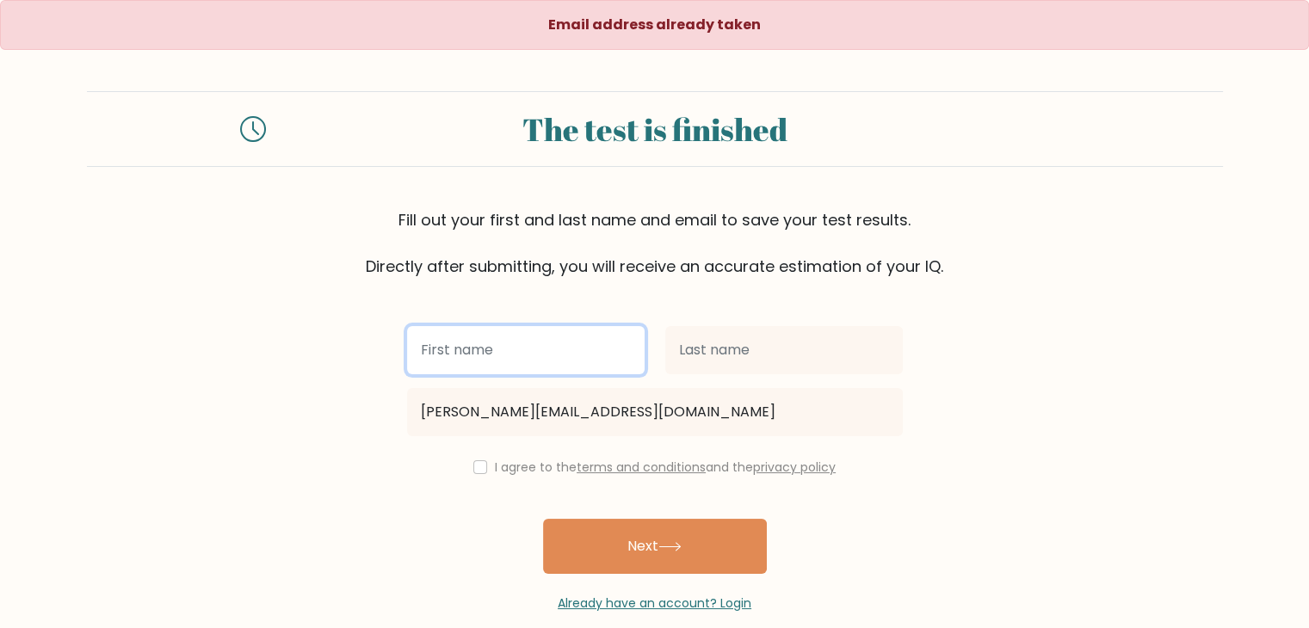
click at [577, 342] on input "text" at bounding box center [525, 350] width 237 height 48
type input "[PERSON_NAME]"
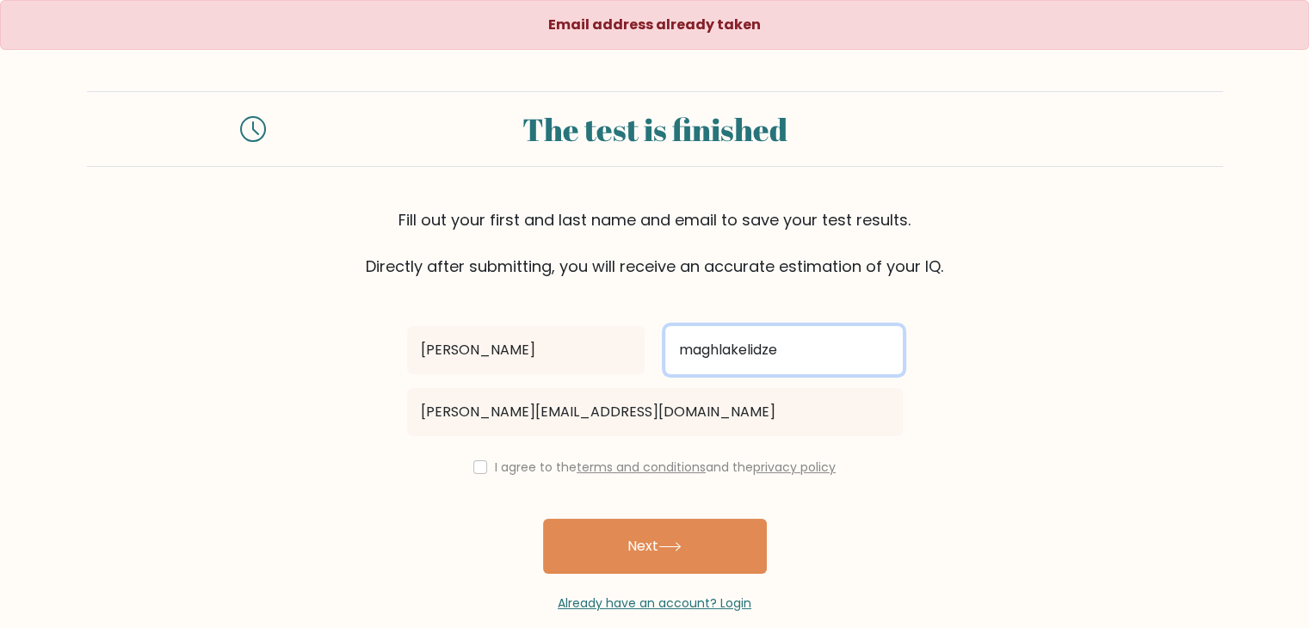
type input "maghlakelidze"
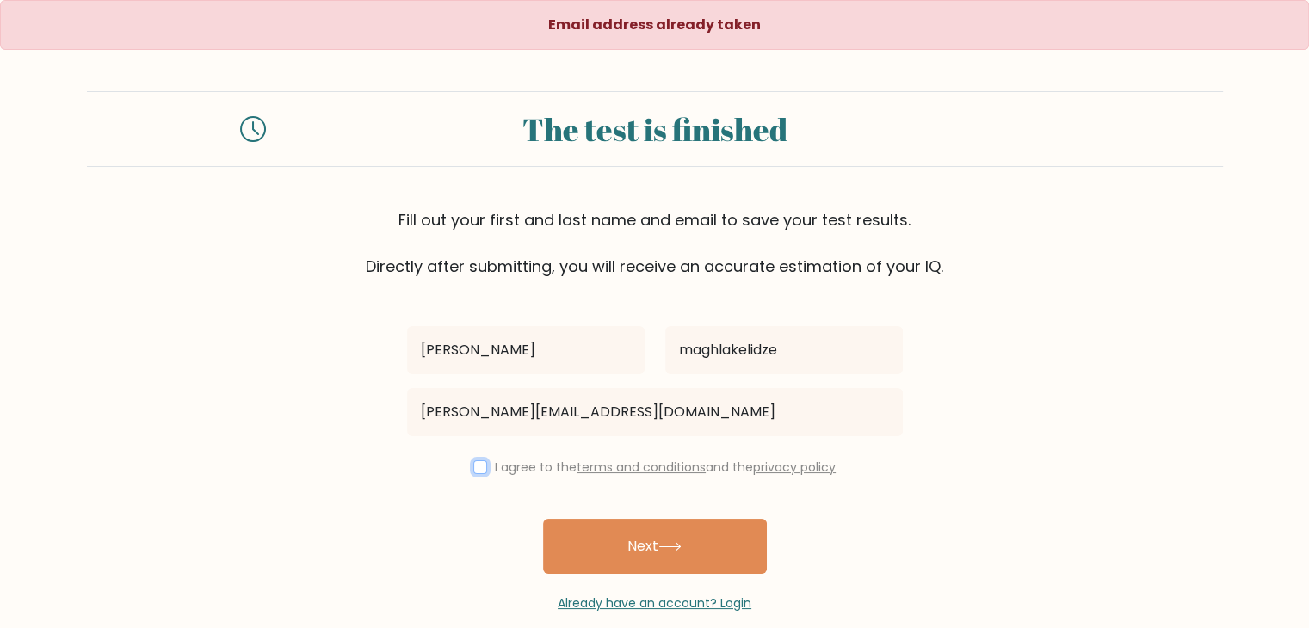
click at [479, 466] on input "checkbox" at bounding box center [480, 467] width 14 height 14
checkbox input "true"
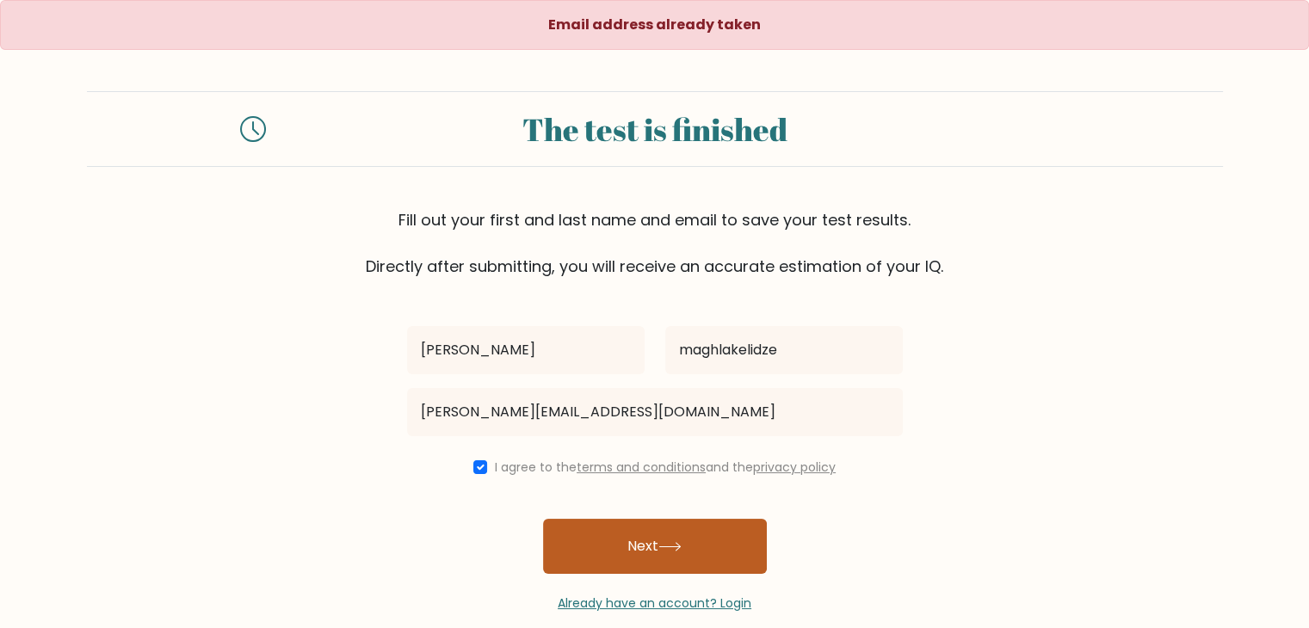
click at [574, 519] on button "Next" at bounding box center [655, 546] width 224 height 55
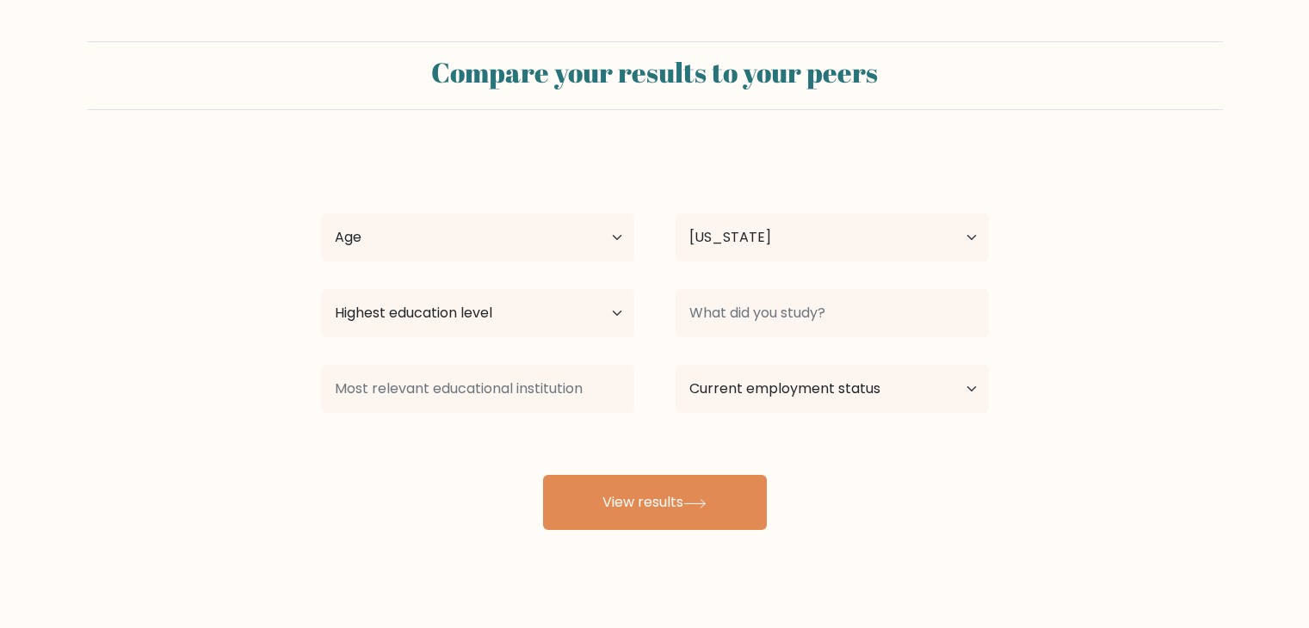
select select "GE"
click at [533, 222] on select "Age Under [DEMOGRAPHIC_DATA] [DEMOGRAPHIC_DATA] [DEMOGRAPHIC_DATA] [DEMOGRAPHIC…" at bounding box center [477, 237] width 313 height 48
select select "18_24"
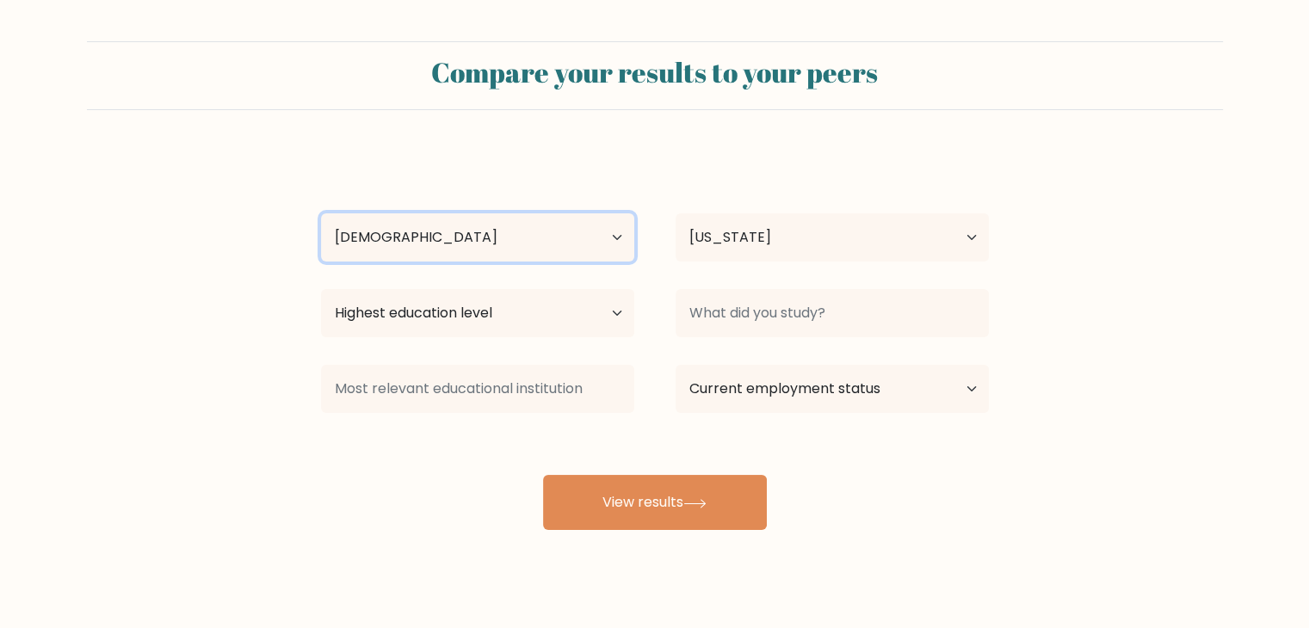
click at [321, 213] on select "Age Under [DEMOGRAPHIC_DATA] [DEMOGRAPHIC_DATA] [DEMOGRAPHIC_DATA] [DEMOGRAPHIC…" at bounding box center [477, 237] width 313 height 48
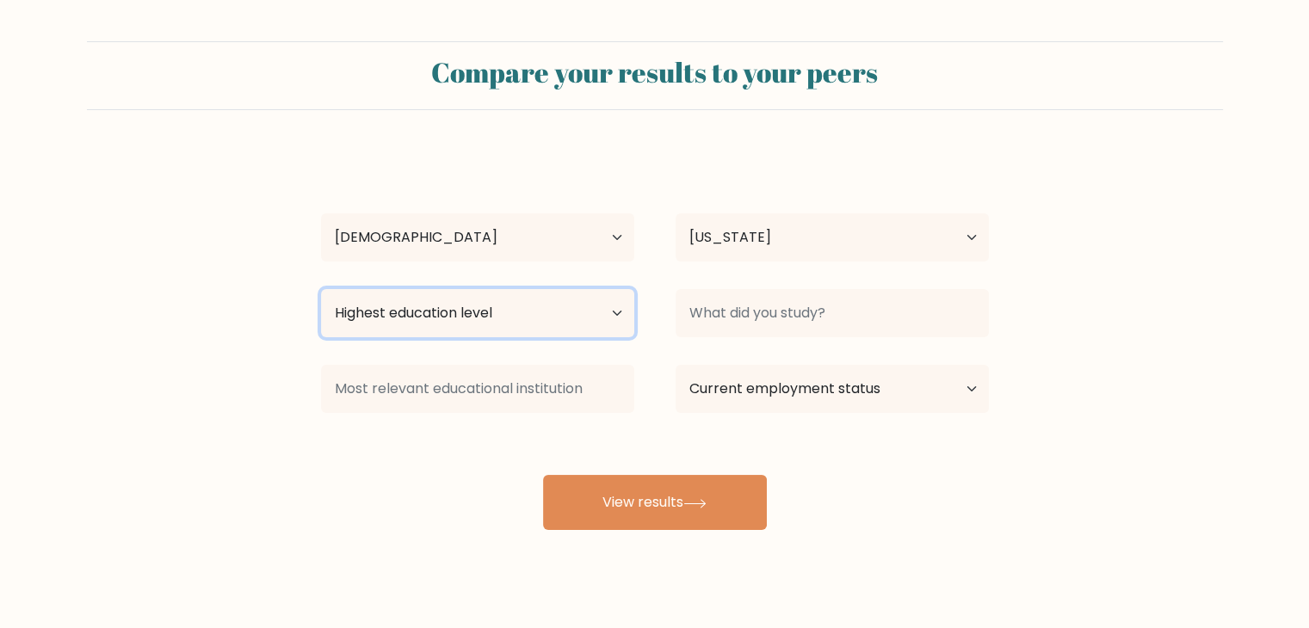
click at [514, 305] on select "Highest education level No schooling Primary Lower Secondary Upper Secondary Oc…" at bounding box center [477, 313] width 313 height 48
select select "bachelors_degree"
click at [321, 289] on select "Highest education level No schooling Primary Lower Secondary Upper Secondary Oc…" at bounding box center [477, 313] width 313 height 48
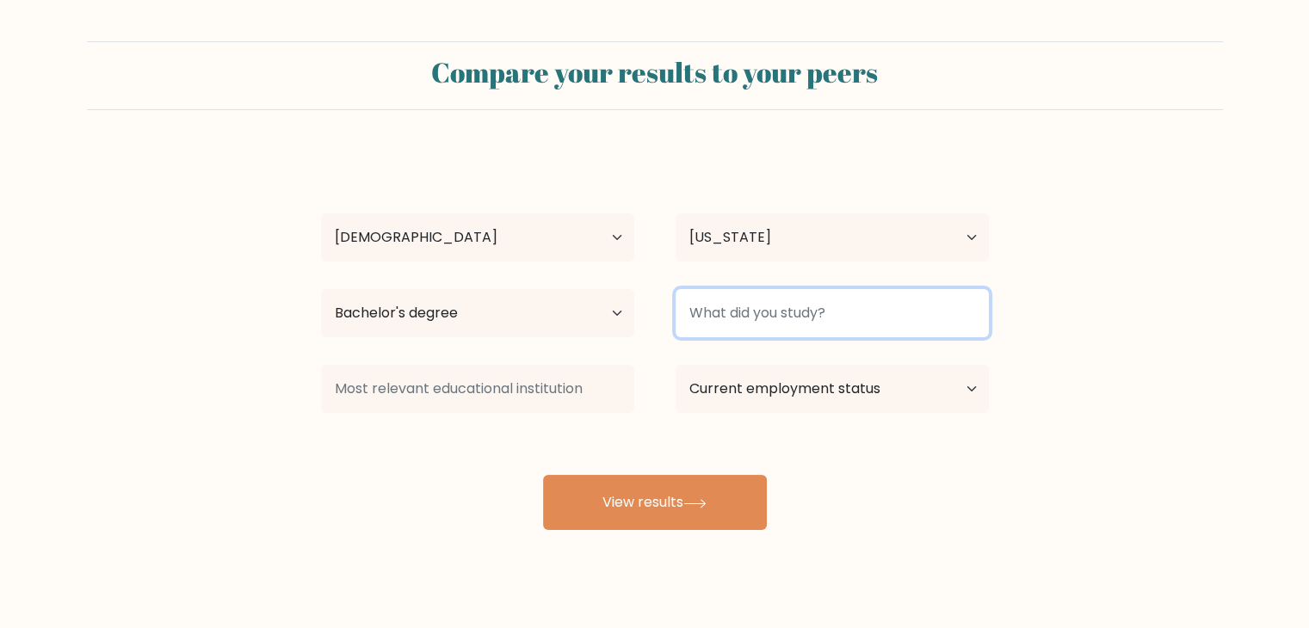
click at [859, 305] on input at bounding box center [831, 313] width 313 height 48
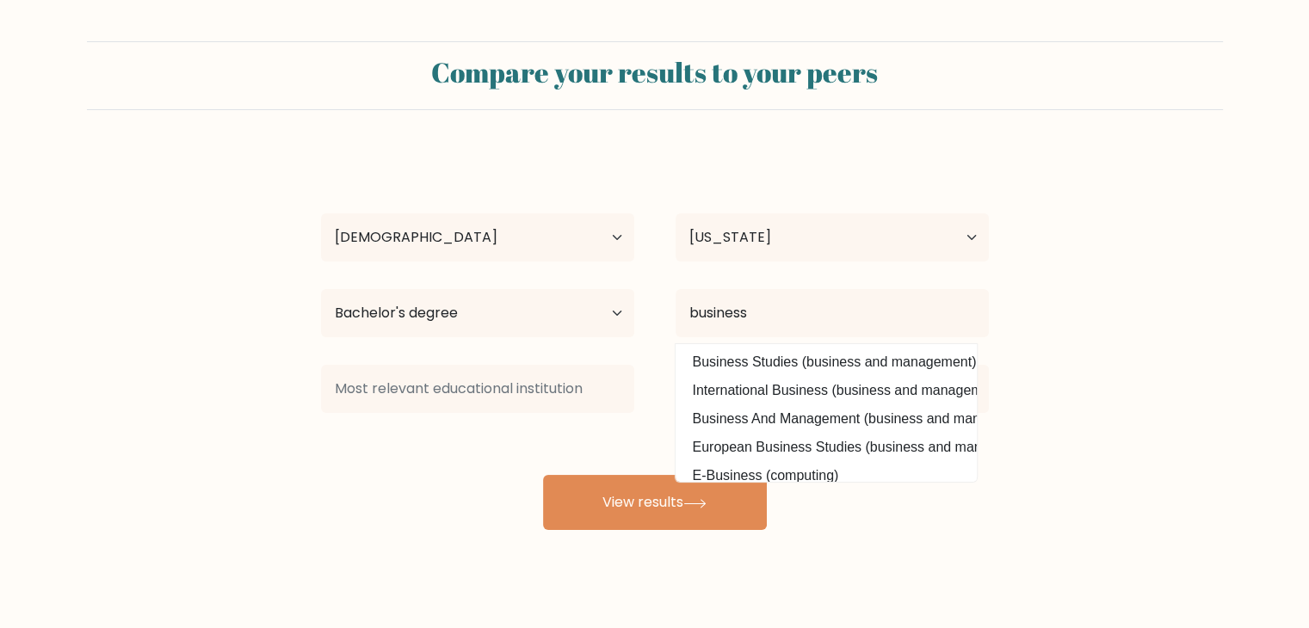
click at [838, 365] on option "Business Studies (business and management)" at bounding box center [826, 362] width 293 height 28
type input "Business Studies"
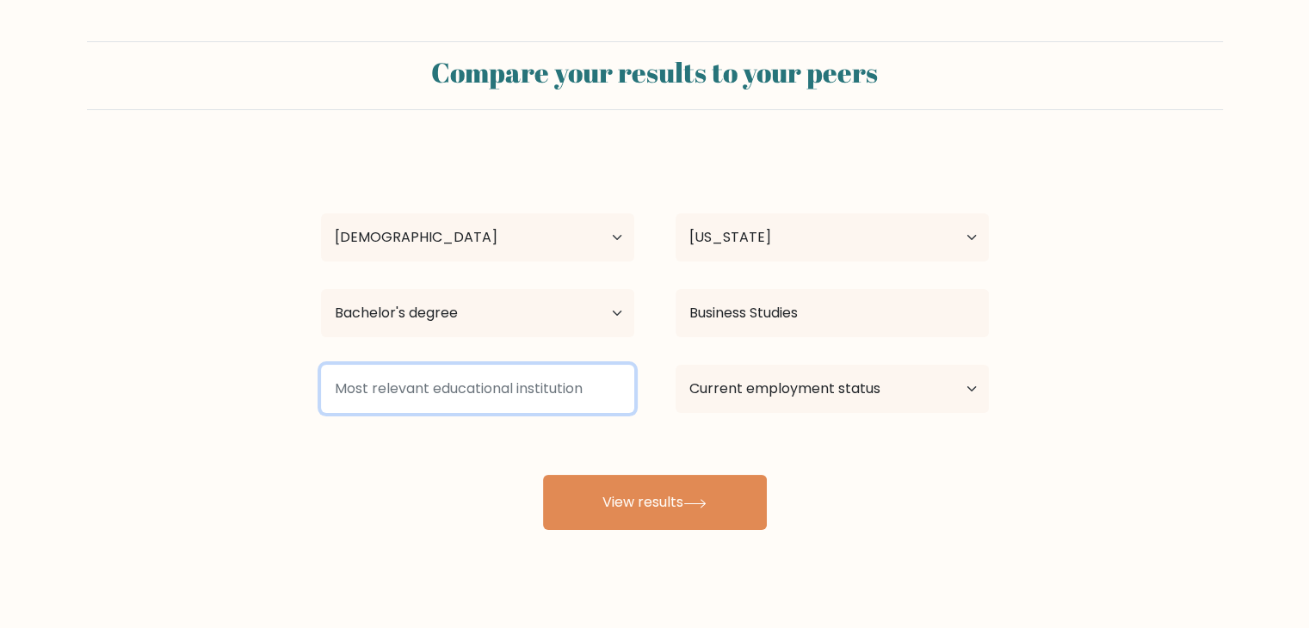
click at [496, 403] on input at bounding box center [477, 389] width 313 height 48
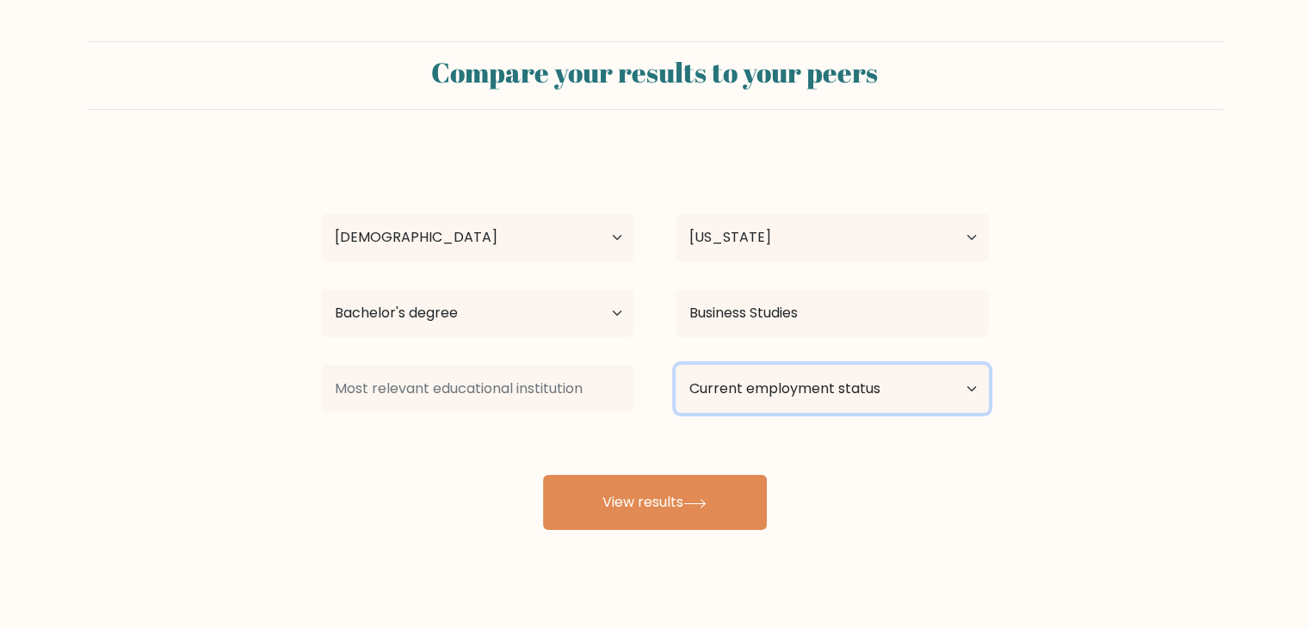
click at [783, 401] on select "Current employment status Employed Student Retired Other / prefer not to answer" at bounding box center [831, 389] width 313 height 48
select select "student"
click at [675, 365] on select "Current employment status Employed Student Retired Other / prefer not to answer" at bounding box center [831, 389] width 313 height 48
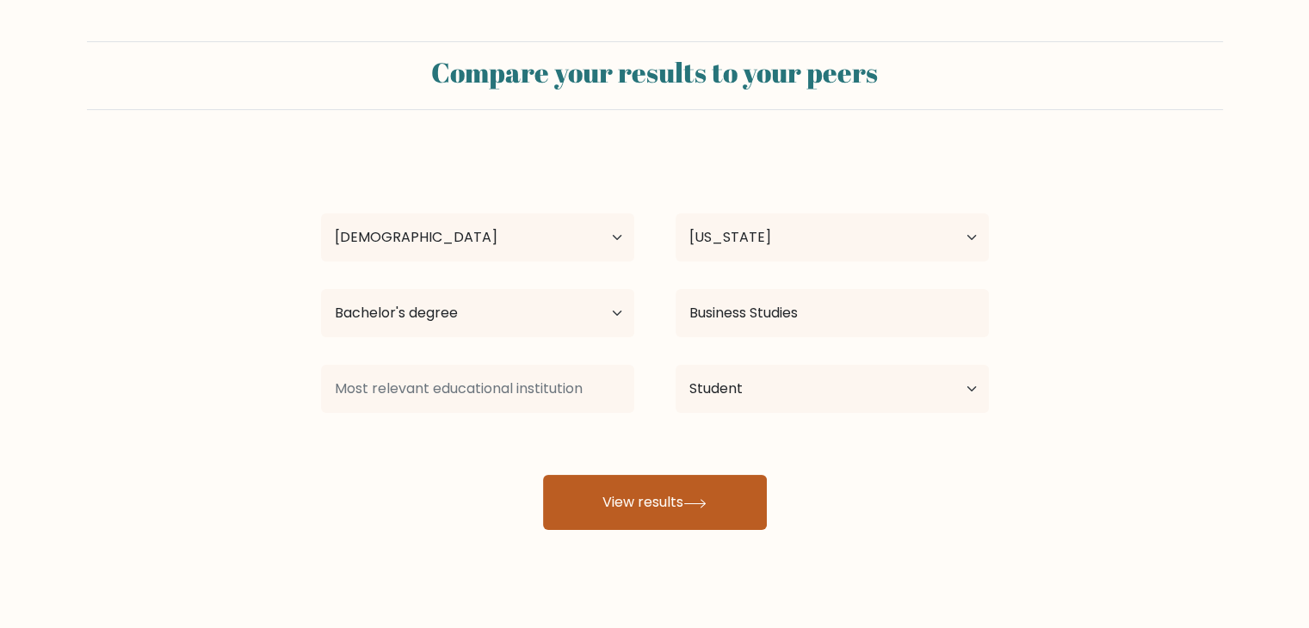
drag, startPoint x: 662, startPoint y: 469, endPoint x: 685, endPoint y: 487, distance: 29.4
click at [663, 469] on div "papuna maghlakelidze Age Under 18 years old 18-24 years old 25-34 years old 35-…" at bounding box center [655, 340] width 688 height 379
click at [689, 499] on icon at bounding box center [694, 503] width 23 height 9
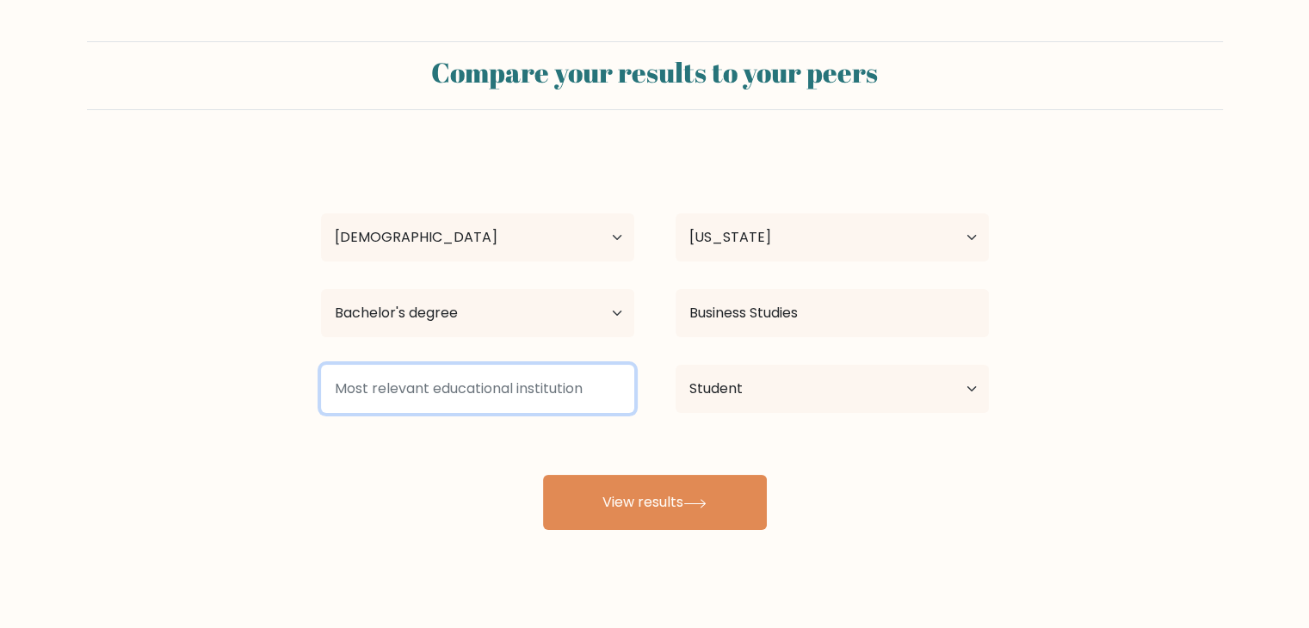
click at [435, 373] on input at bounding box center [477, 389] width 313 height 48
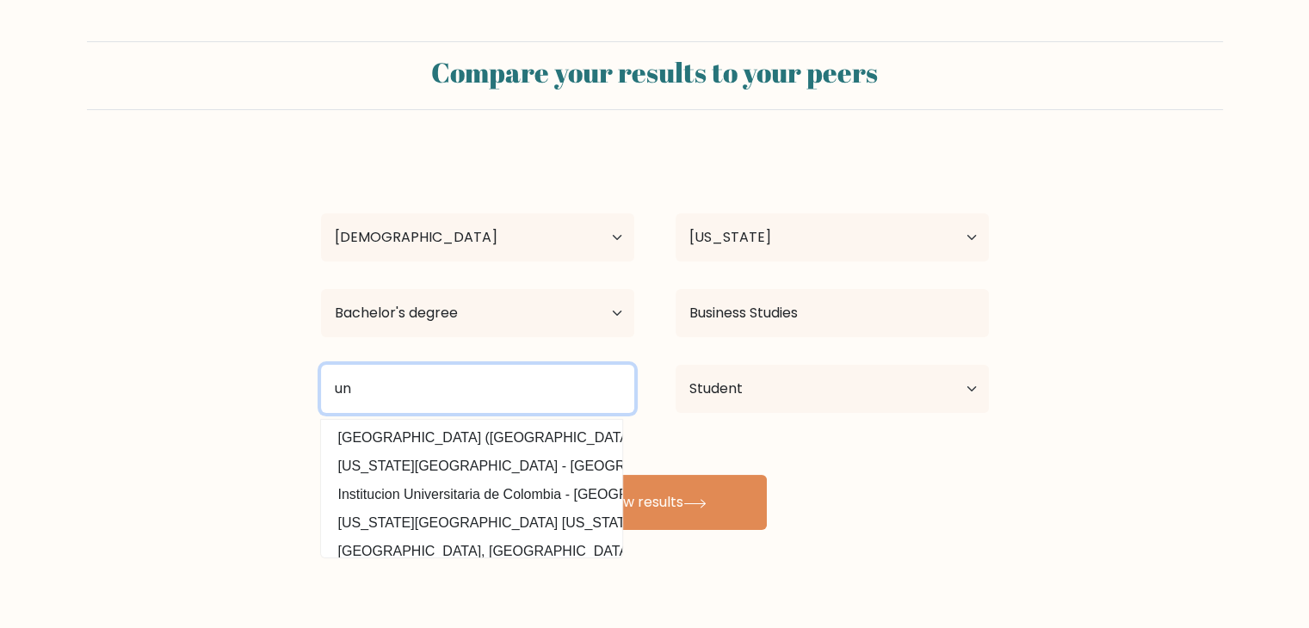
type input "u"
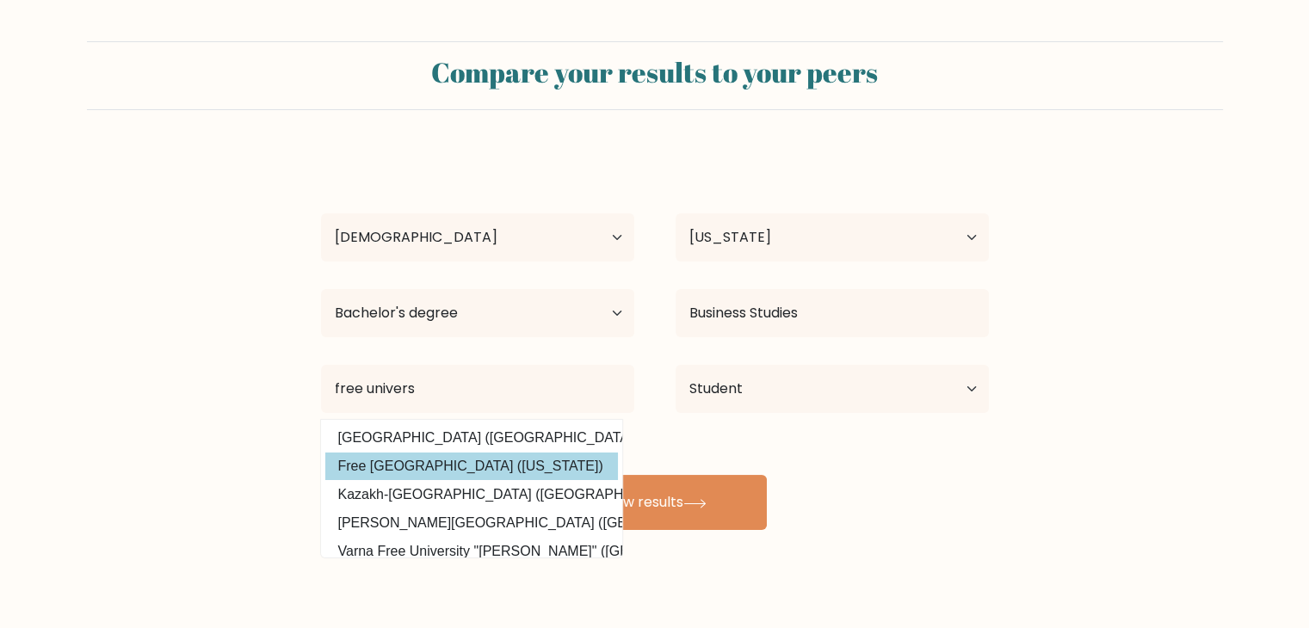
click at [476, 462] on option "Free University of Tbilisi (Georgia)" at bounding box center [471, 467] width 293 height 28
type input "Free University of Tbilisi"
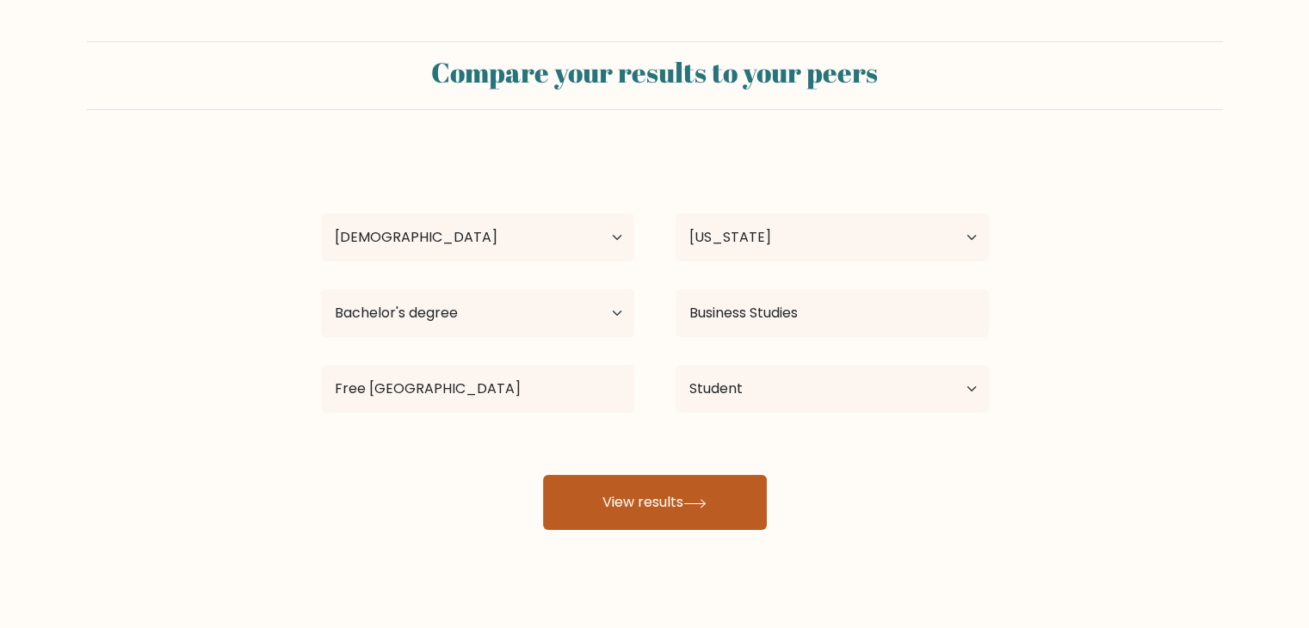
click at [747, 519] on button "View results" at bounding box center [655, 502] width 224 height 55
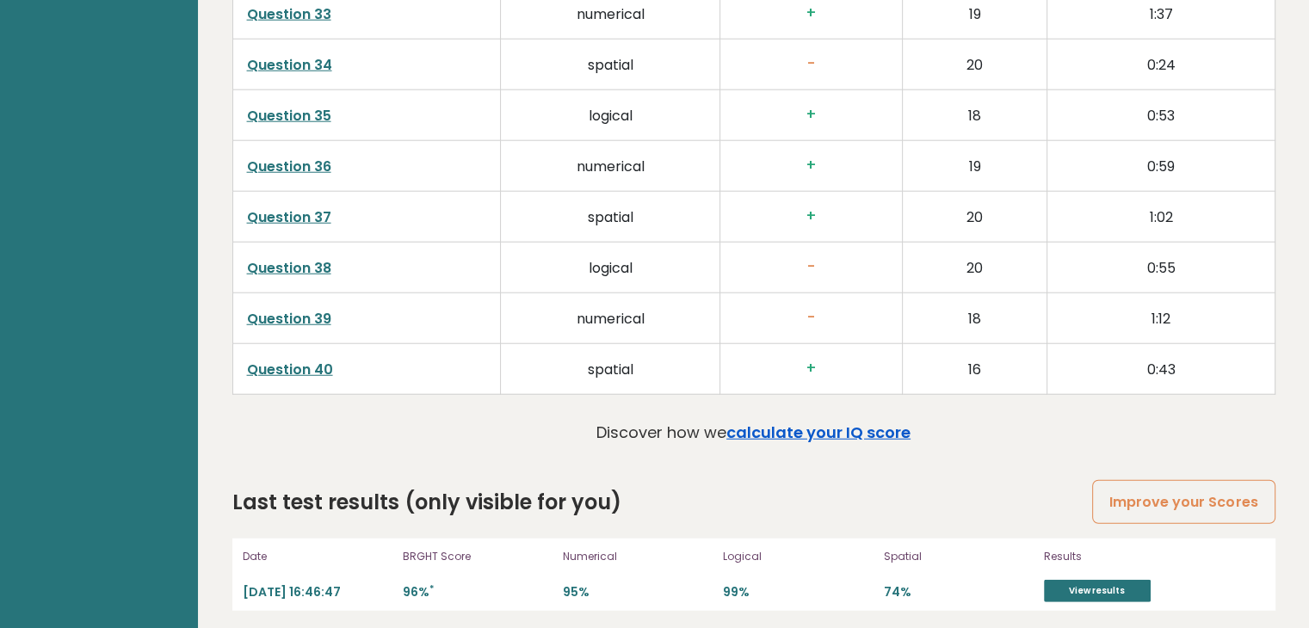
scroll to position [4388, 0]
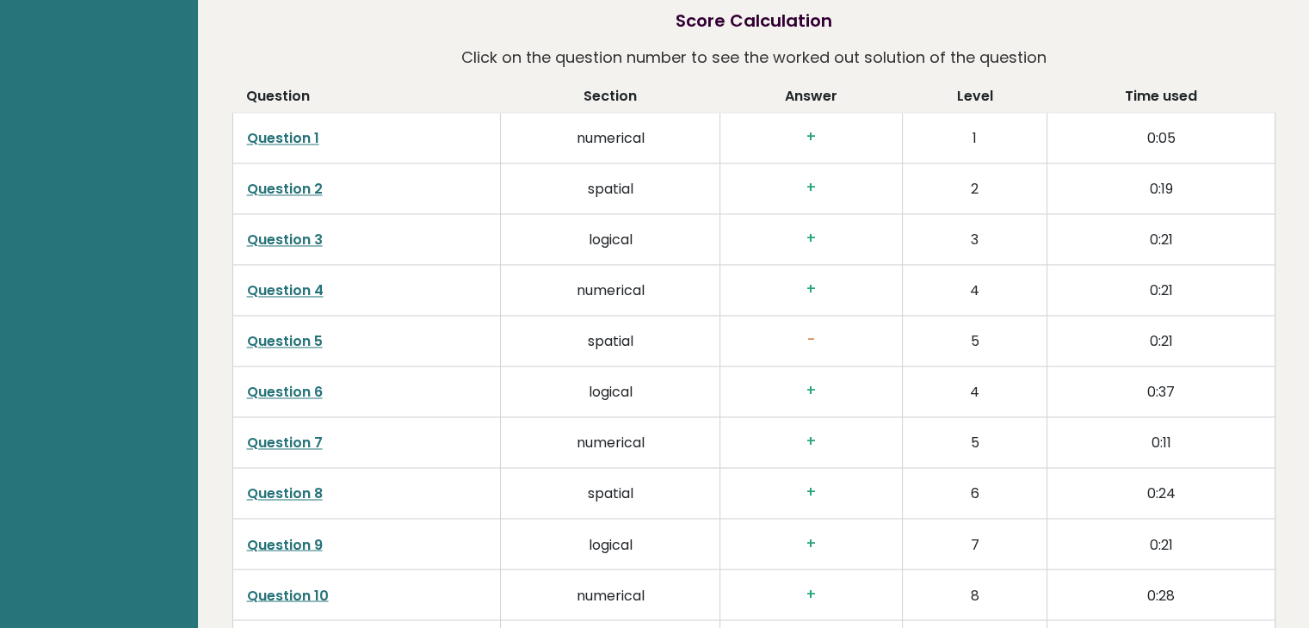
scroll to position [2839, 0]
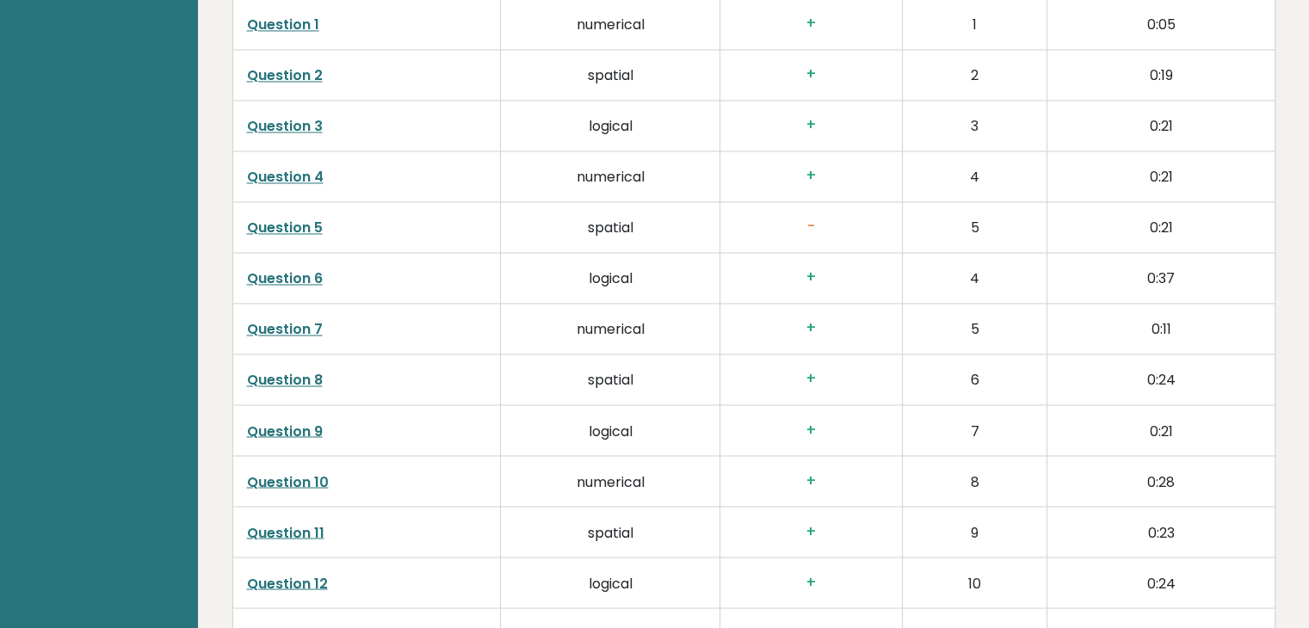
click at [293, 218] on link "Question 5" at bounding box center [285, 228] width 76 height 20
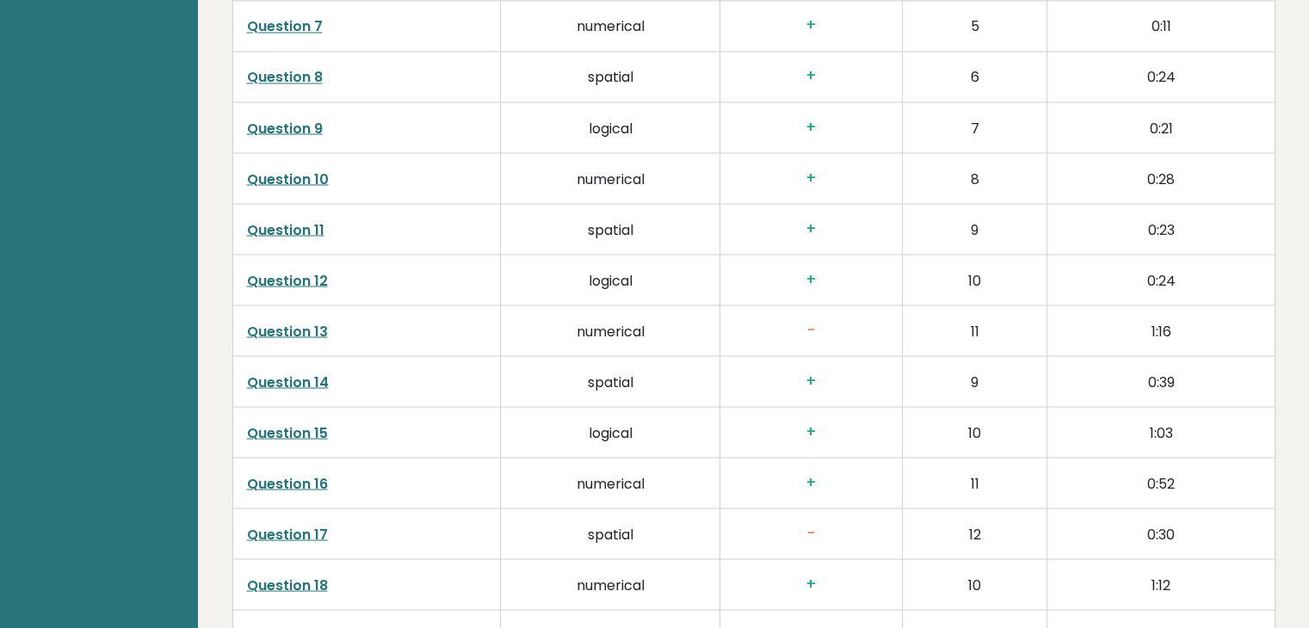
scroll to position [3183, 0]
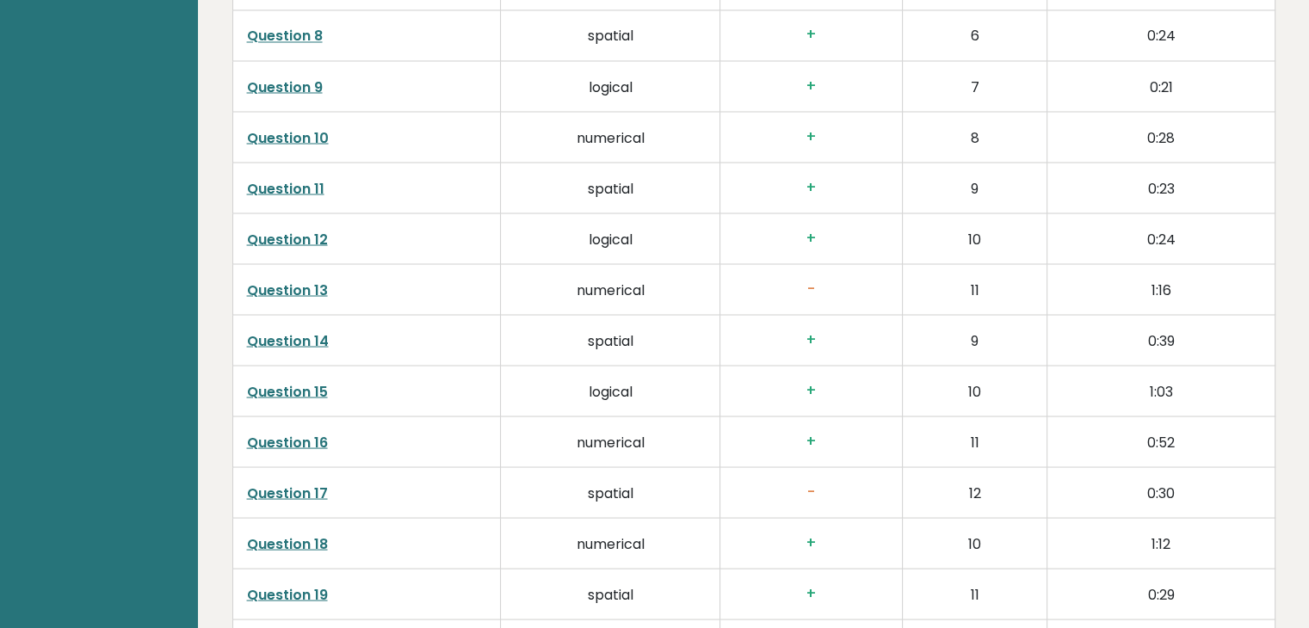
click at [277, 286] on link "Question 13" at bounding box center [287, 290] width 81 height 20
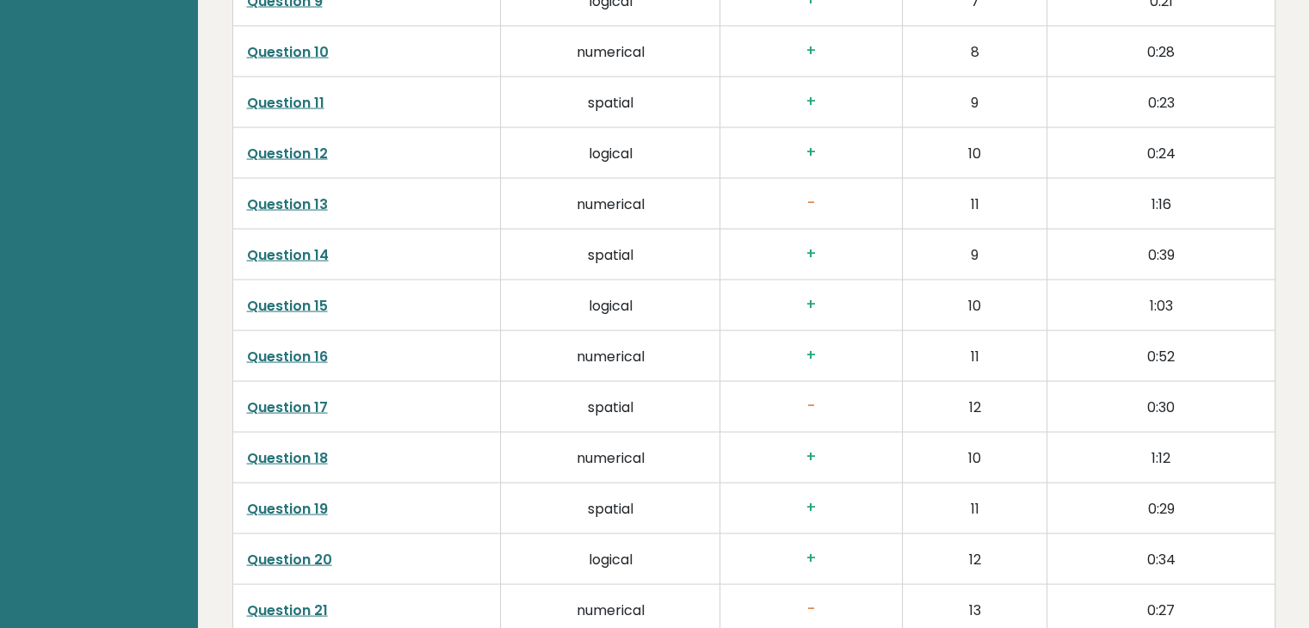
scroll to position [3355, 0]
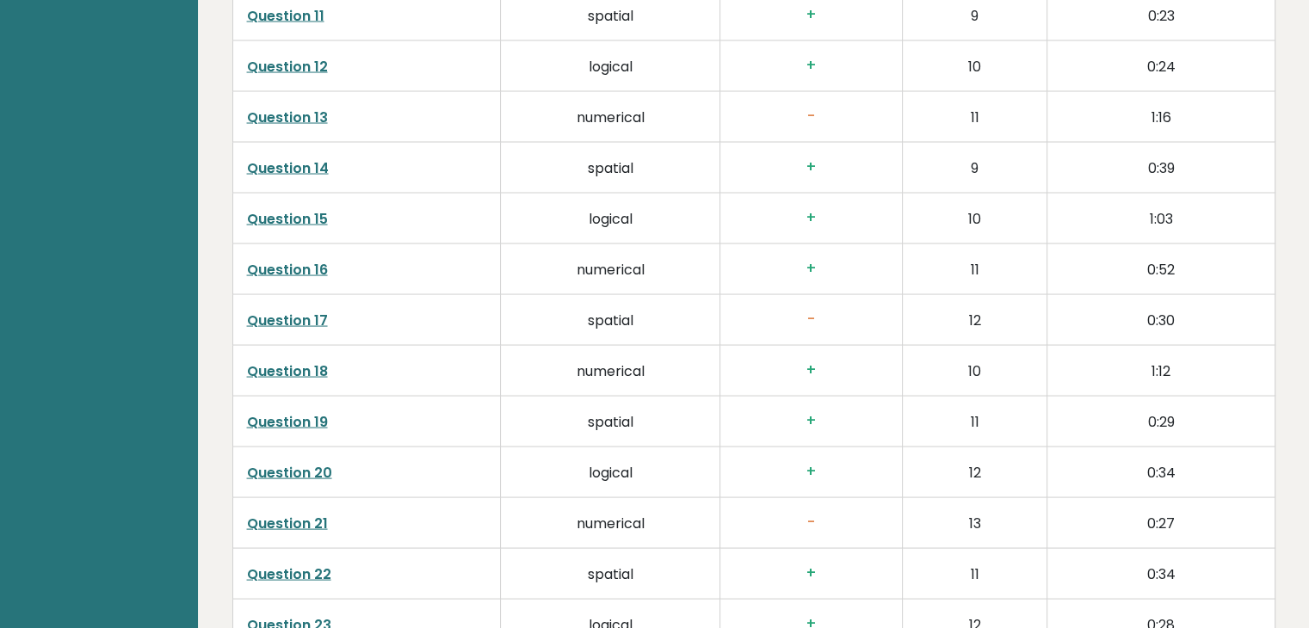
click at [295, 322] on link "Question 17" at bounding box center [287, 321] width 81 height 20
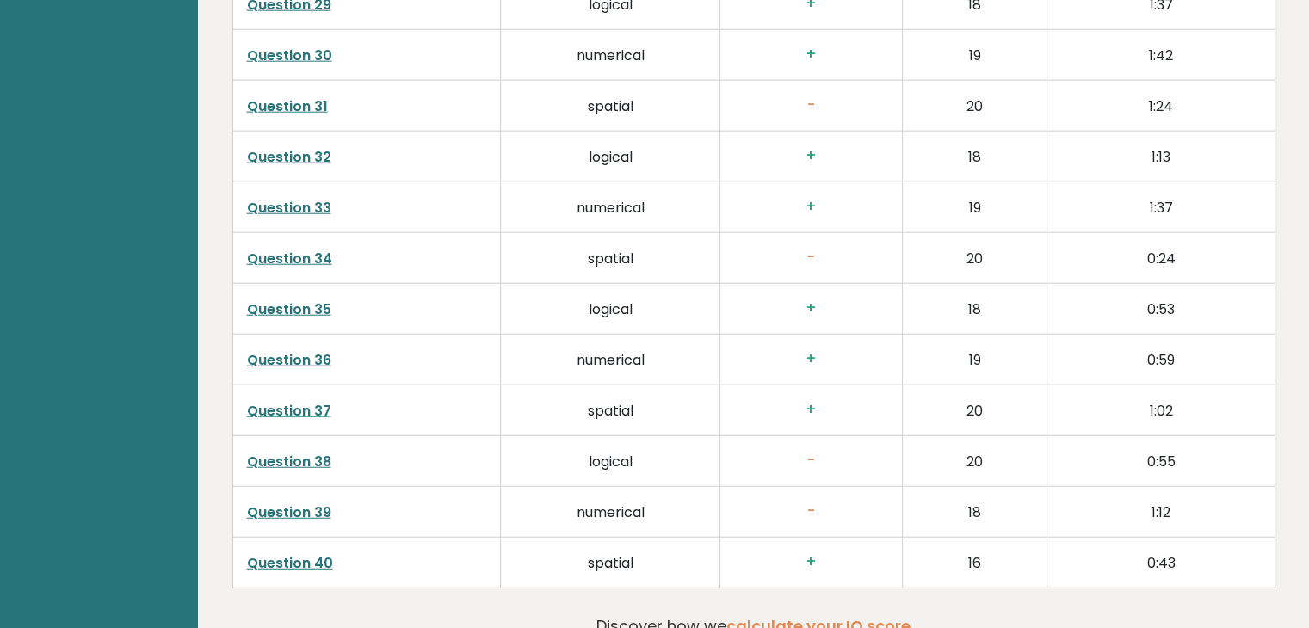
scroll to position [4388, 0]
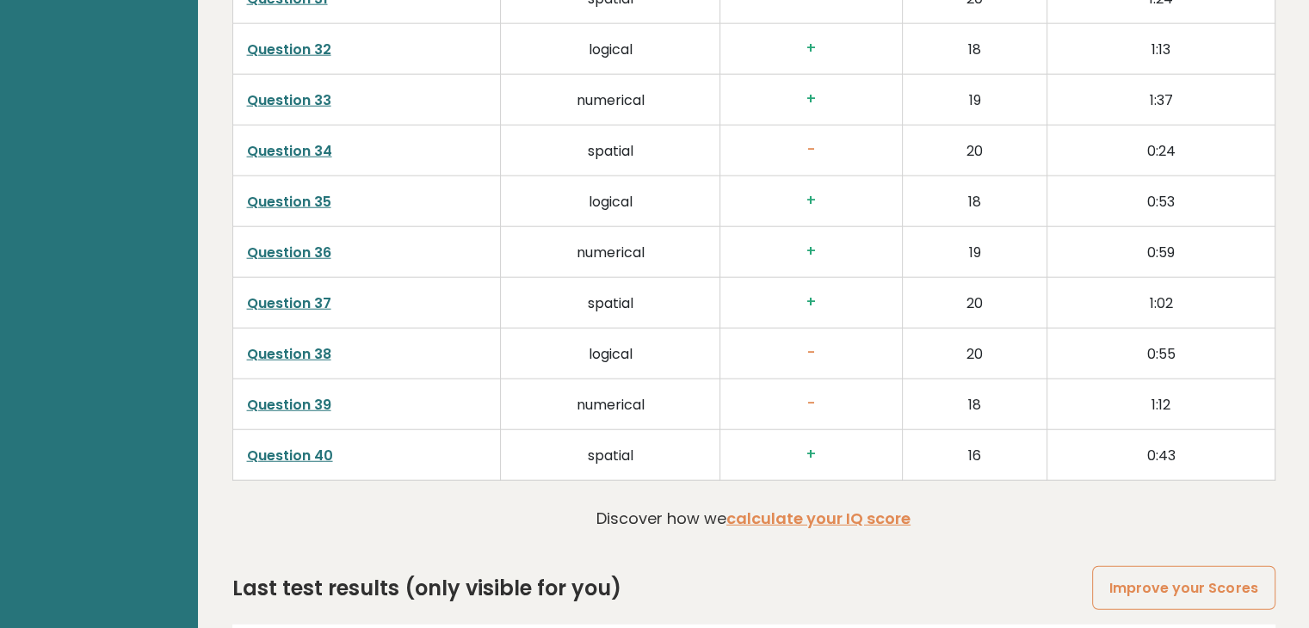
click at [296, 359] on td "Question 38" at bounding box center [366, 353] width 268 height 51
click at [290, 344] on link "Question 38" at bounding box center [289, 354] width 84 height 20
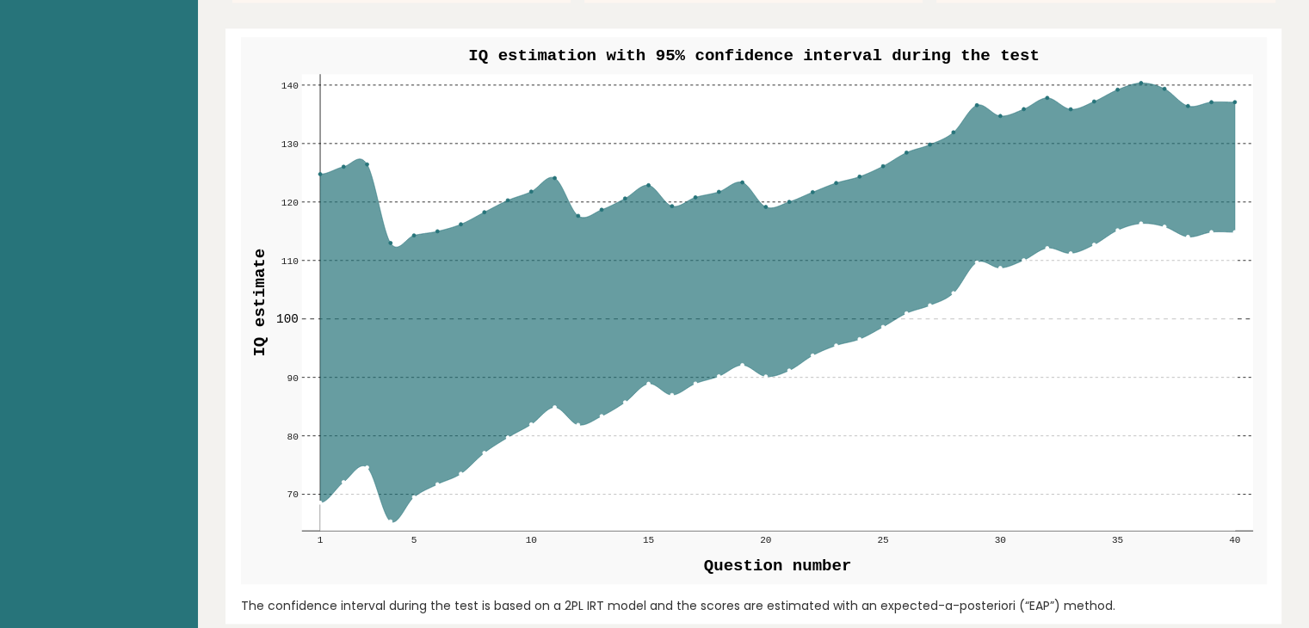
scroll to position [2065, 0]
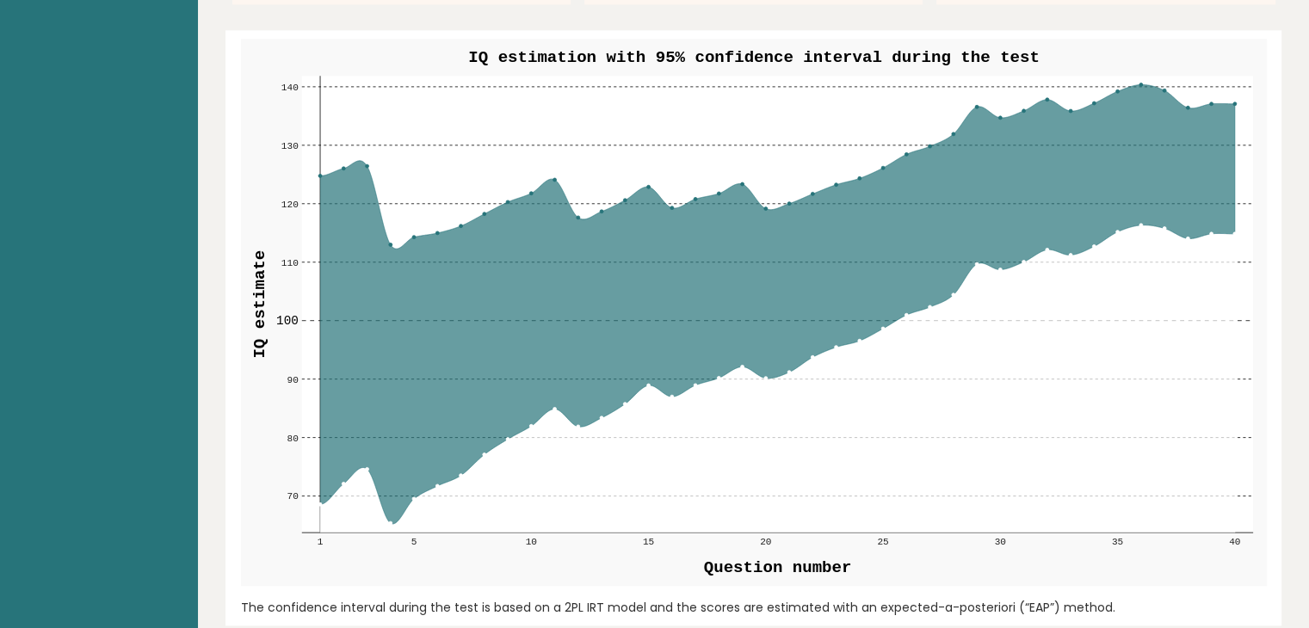
click at [1216, 230] on icon at bounding box center [776, 303] width 915 height 439
click at [1225, 231] on icon at bounding box center [776, 303] width 915 height 439
click at [1167, 269] on icon at bounding box center [776, 378] width 915 height 307
click at [981, 271] on icon at bounding box center [776, 378] width 915 height 307
click at [943, 306] on icon at bounding box center [776, 378] width 915 height 307
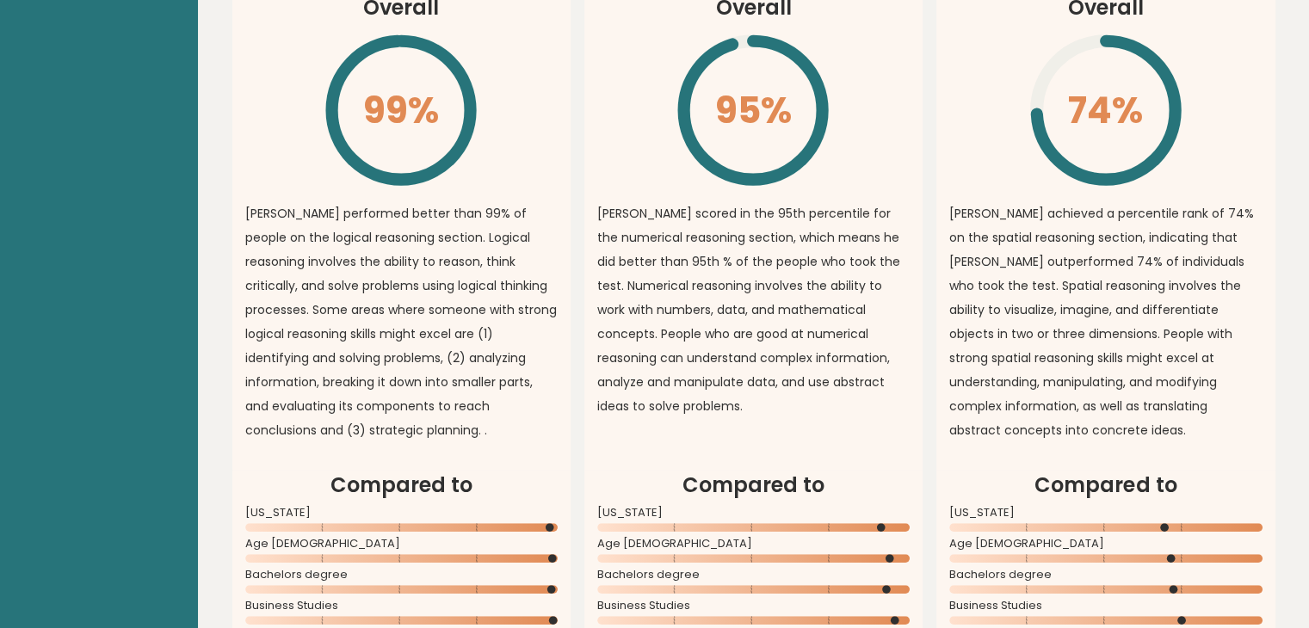
scroll to position [1377, 0]
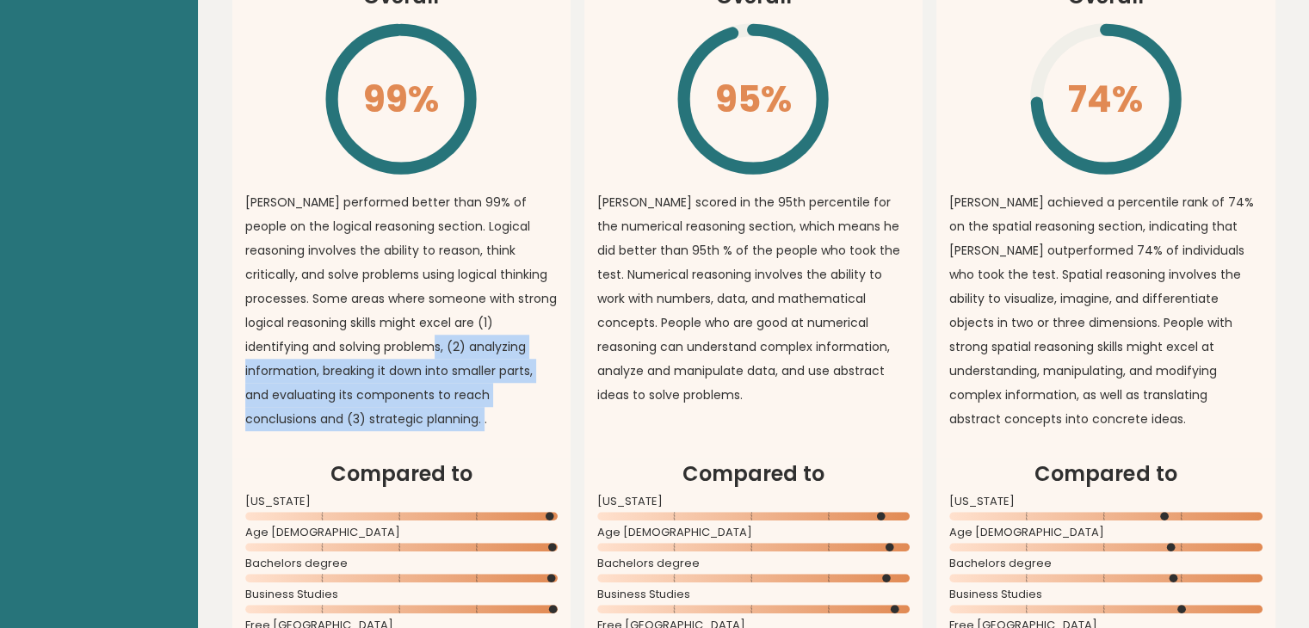
drag, startPoint x: 375, startPoint y: 346, endPoint x: 392, endPoint y: 419, distance: 75.1
click at [392, 419] on p "papuna performed better than 99% of people on the logical reasoning section. Lo…" at bounding box center [401, 310] width 312 height 241
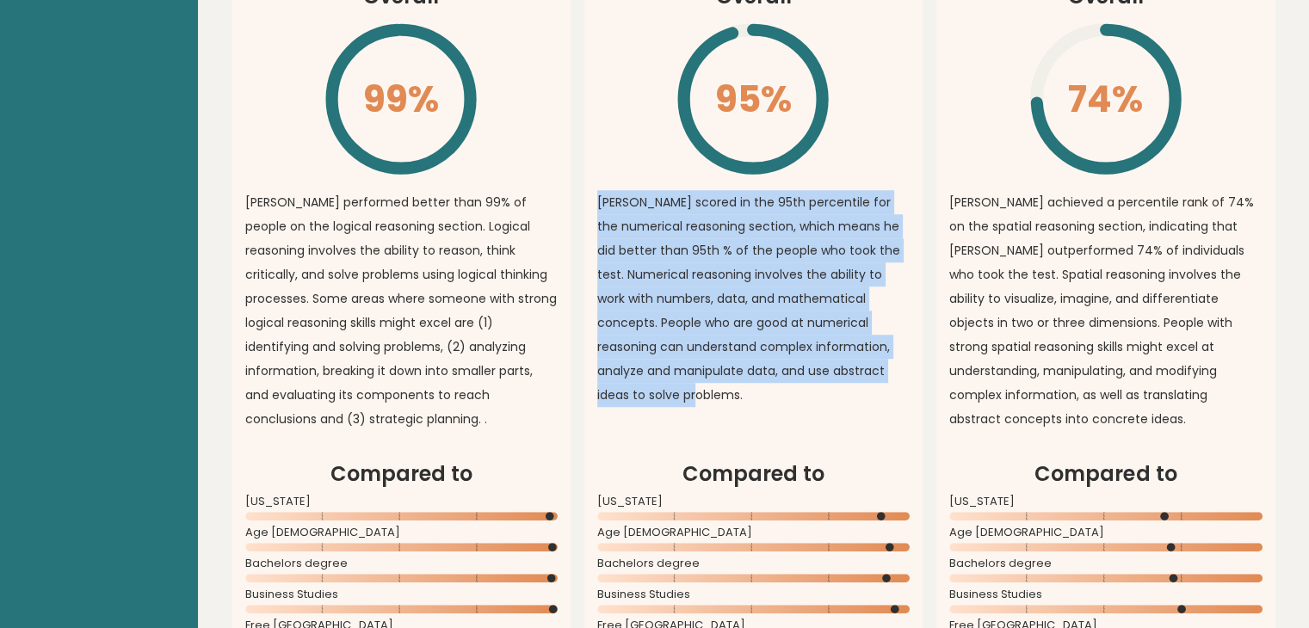
drag, startPoint x: 593, startPoint y: 199, endPoint x: 763, endPoint y: 393, distance: 258.5
click at [763, 393] on article "Numerical Reasoning Overall 95% \ papuna scored in the 95th percentile for the …" at bounding box center [753, 185] width 338 height 545
click at [763, 393] on p "papuna scored in the 95th percentile for the numerical reasoning section, which…" at bounding box center [753, 298] width 312 height 217
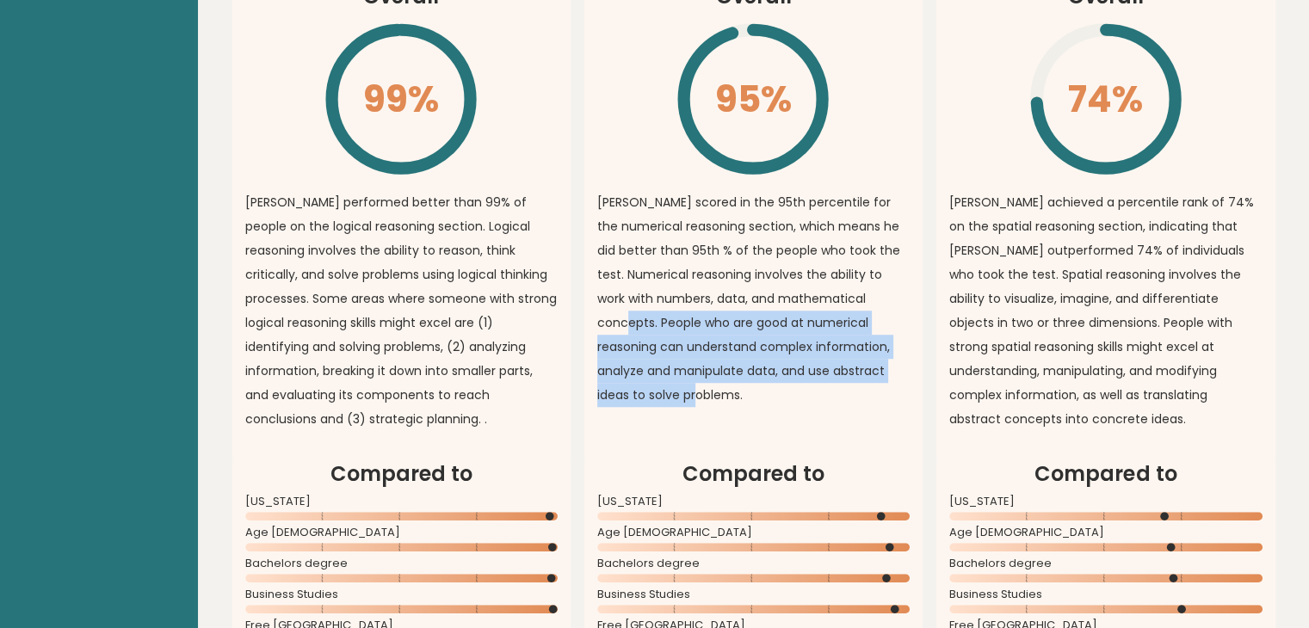
drag, startPoint x: 605, startPoint y: 330, endPoint x: 706, endPoint y: 408, distance: 127.7
click at [706, 408] on div "papuna scored in the 95th percentile for the numerical reasoning section, which…" at bounding box center [753, 302] width 312 height 225
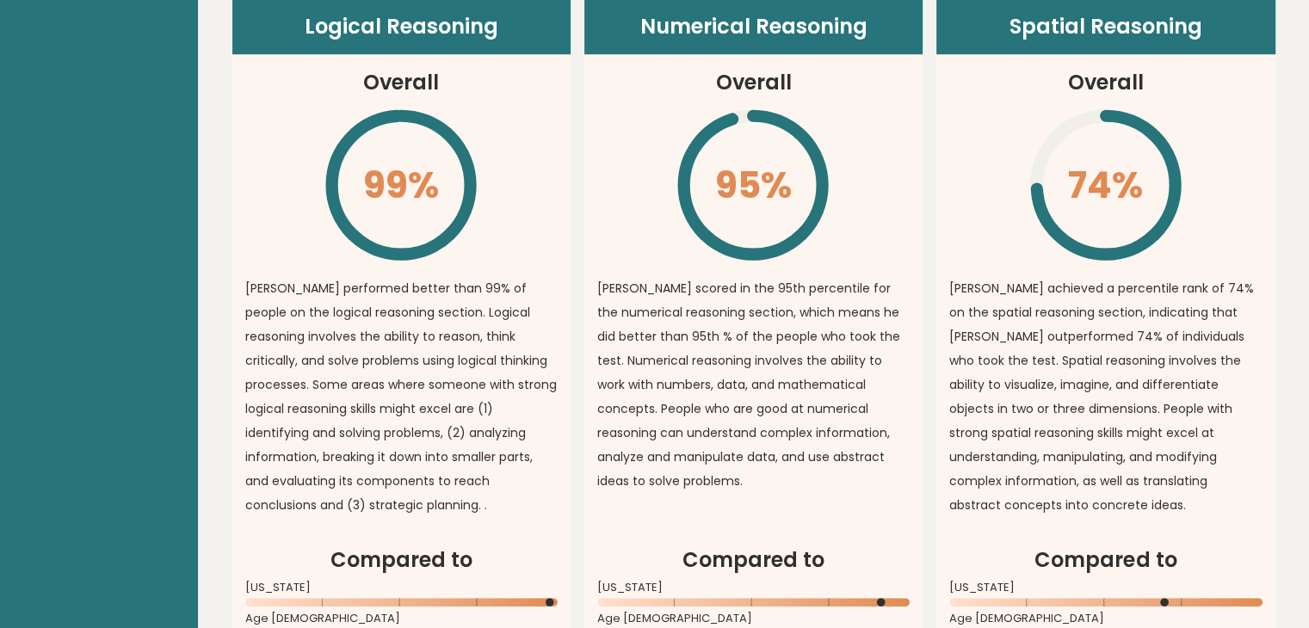
click at [930, 476] on div "Logical Reasoning Overall 99% \ papuna performed better than 99% of people on t…" at bounding box center [753, 388] width 1043 height 779
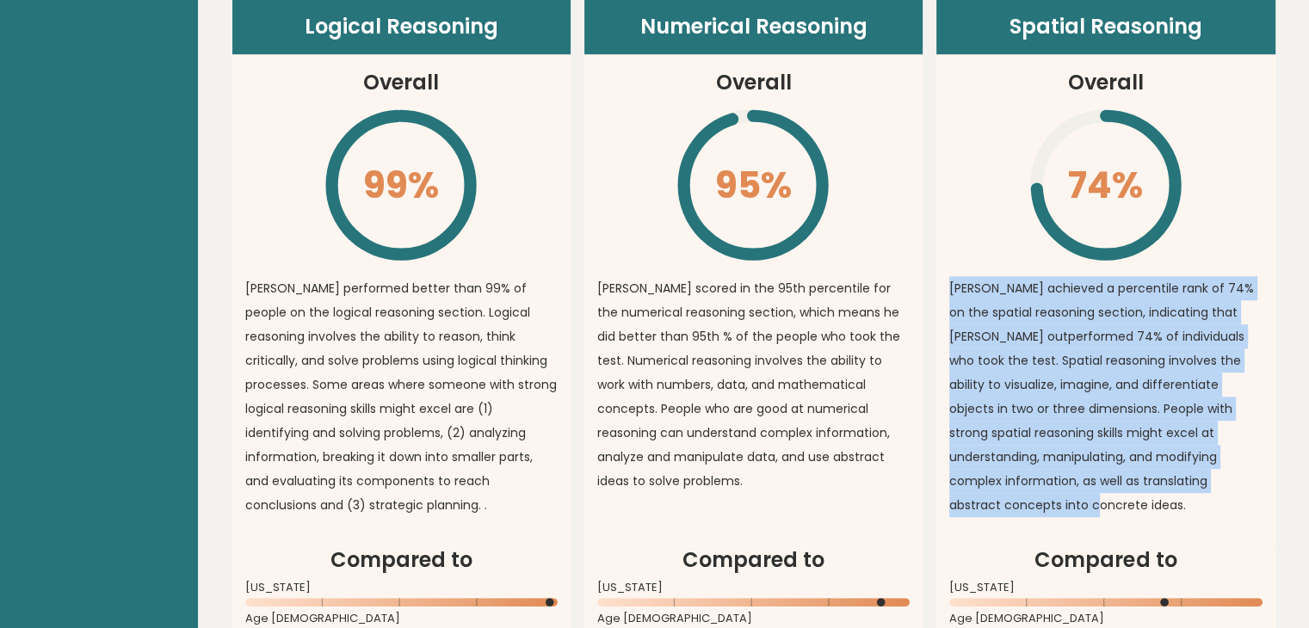
drag, startPoint x: 946, startPoint y: 273, endPoint x: 1258, endPoint y: 498, distance: 384.5
click at [1258, 498] on article "Spatial Reasoning Overall 74% \ papuna achieved a percentile rank of 74% on the…" at bounding box center [1105, 271] width 338 height 545
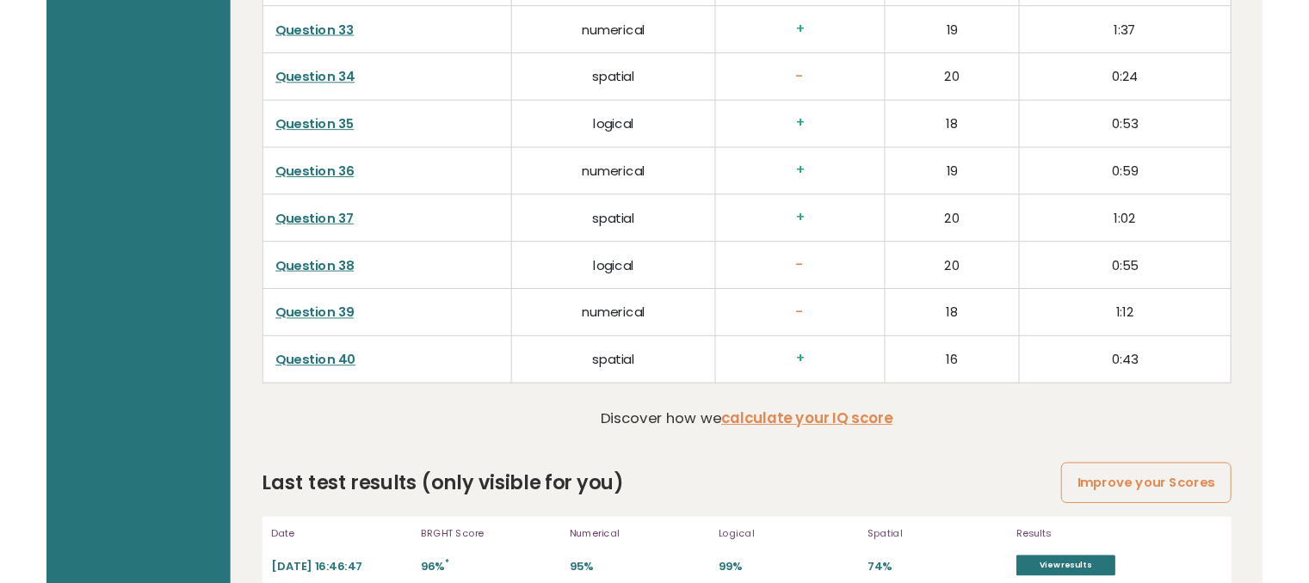
scroll to position [4474, 0]
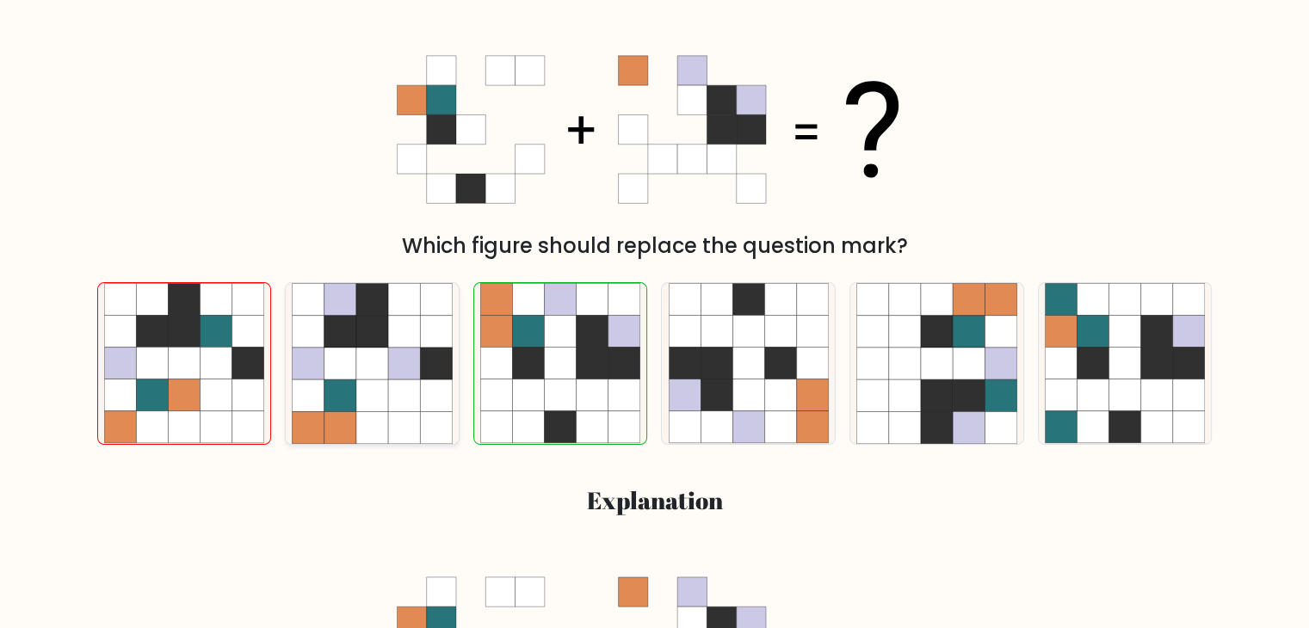
scroll to position [258, 0]
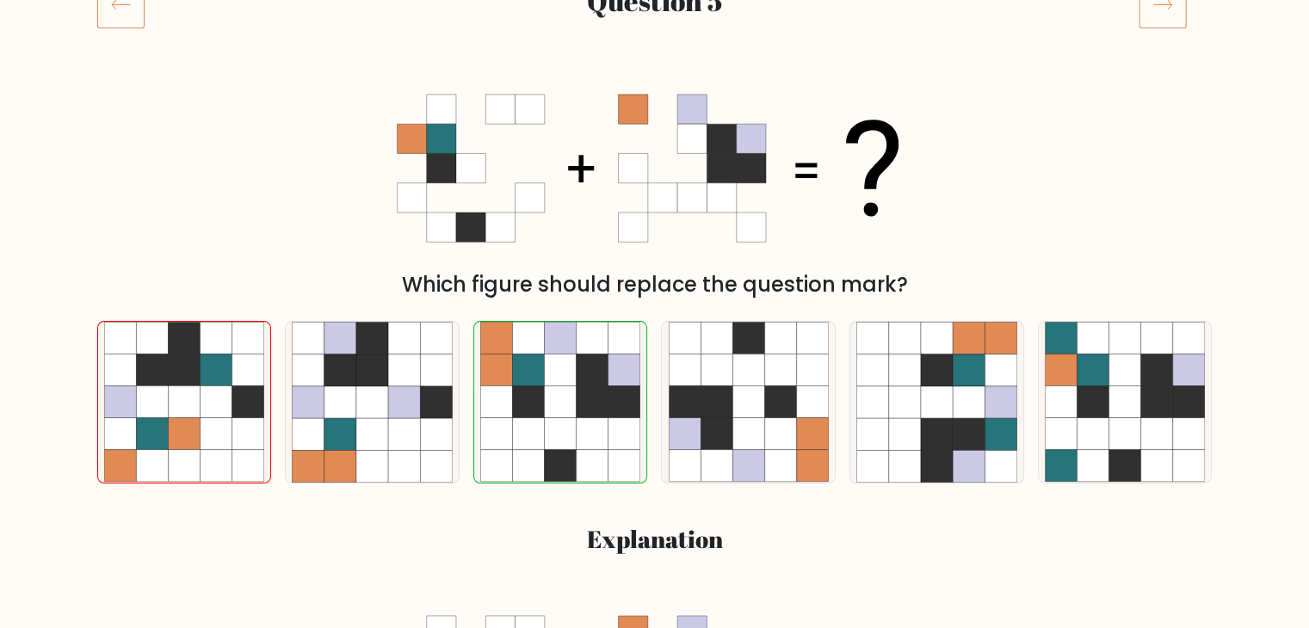
click at [132, 15] on icon at bounding box center [120, 4] width 47 height 48
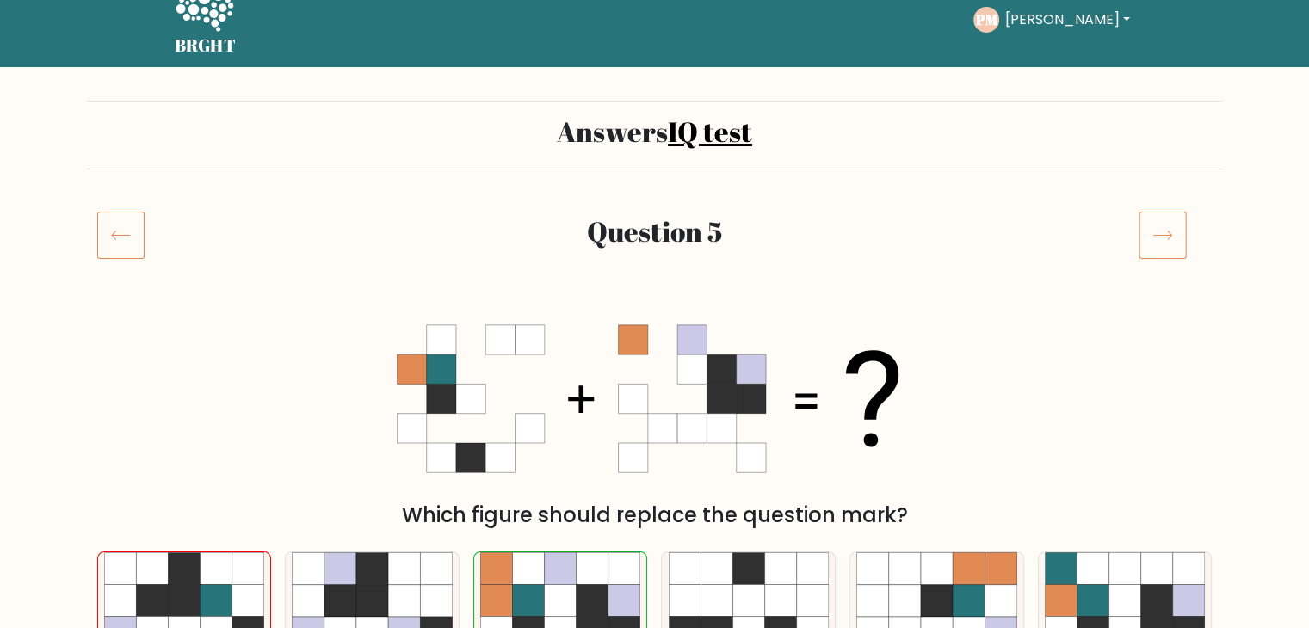
scroll to position [0, 0]
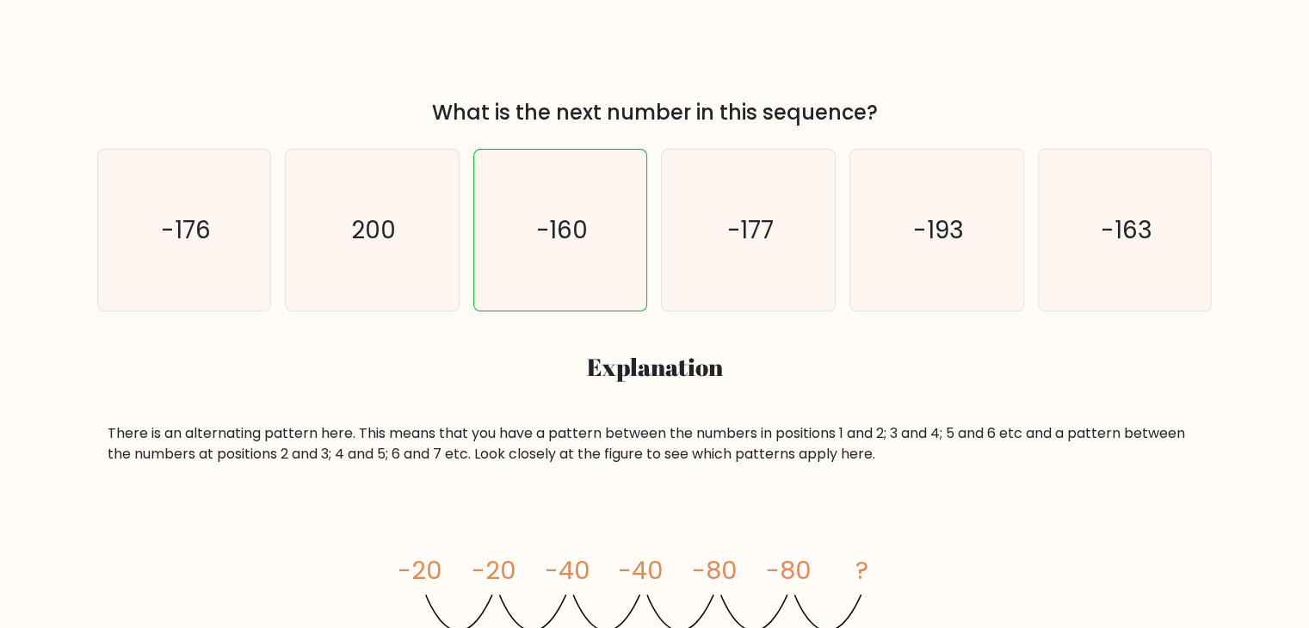
scroll to position [516, 0]
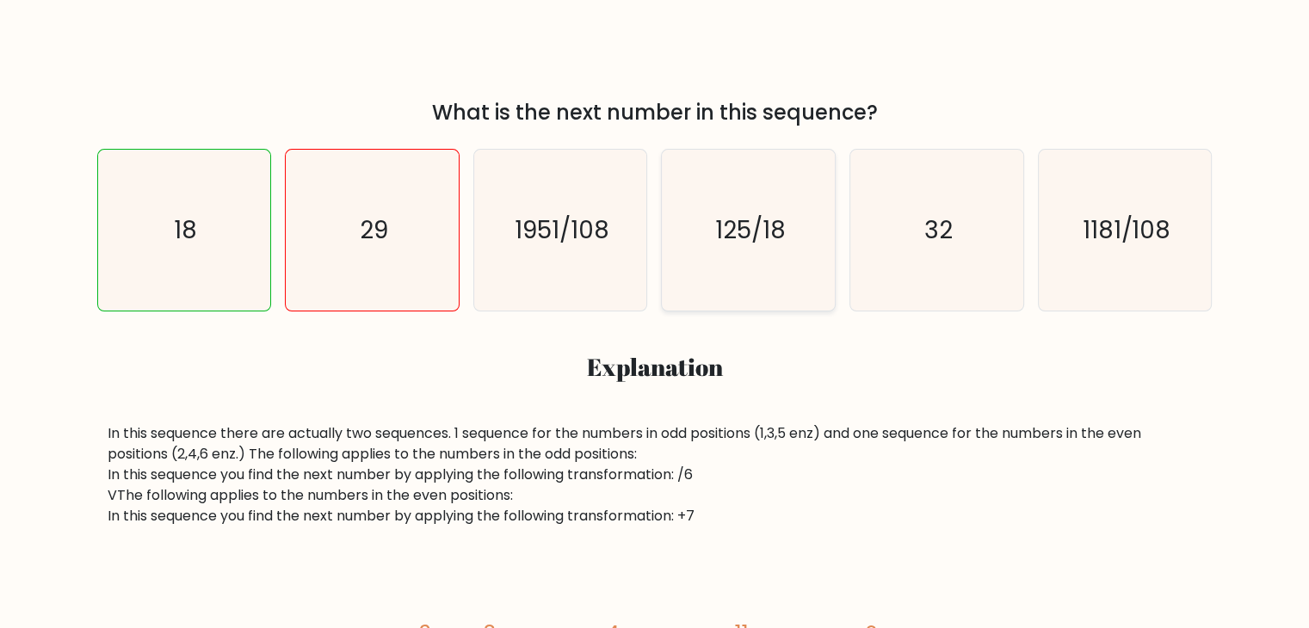
scroll to position [344, 0]
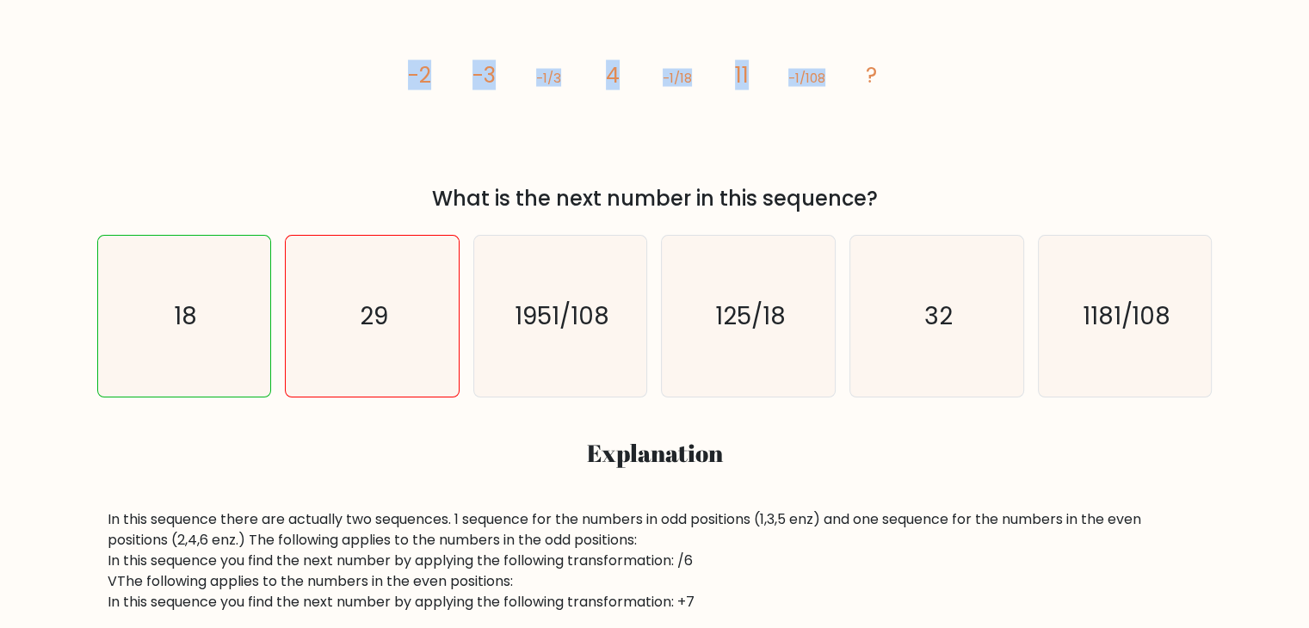
drag, startPoint x: 388, startPoint y: 77, endPoint x: 824, endPoint y: 73, distance: 436.2
click at [824, 73] on div "image/svg+xml -2 -3 -1/3 4 -1/18 11 -1/108 ? What is the next number in this se…" at bounding box center [655, 101] width 1136 height 226
click at [778, 183] on div "What is the next number in this sequence?" at bounding box center [655, 198] width 1094 height 31
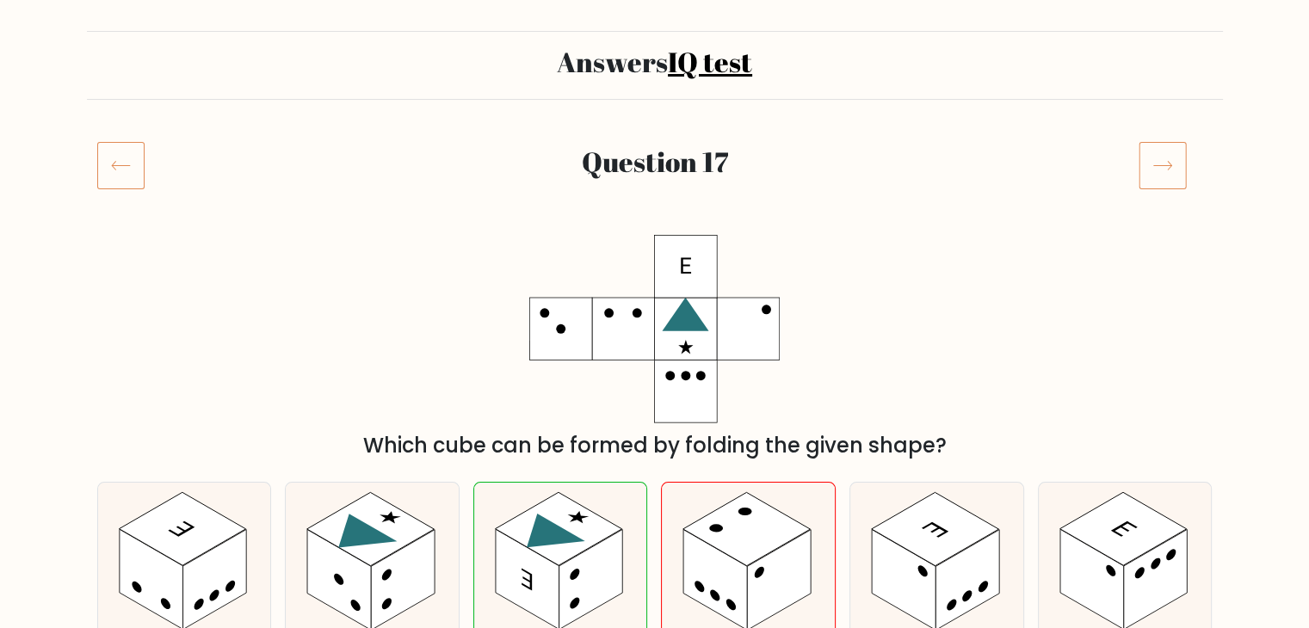
scroll to position [172, 0]
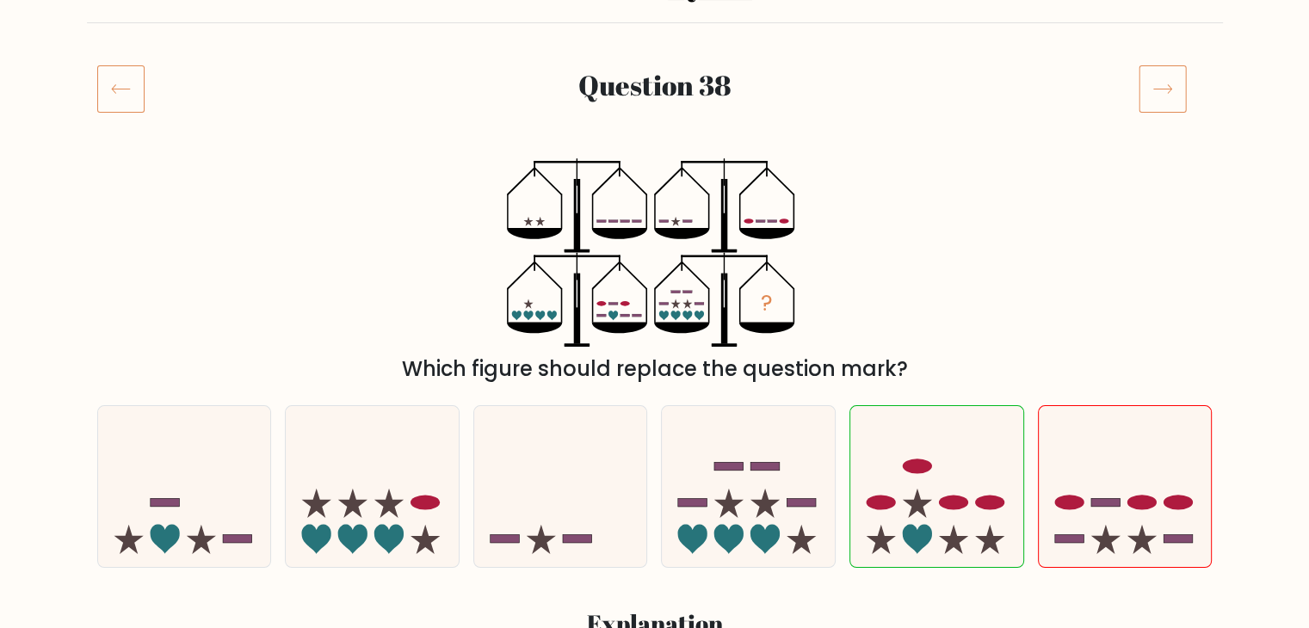
scroll to position [172, 0]
